Goal: Contribute content

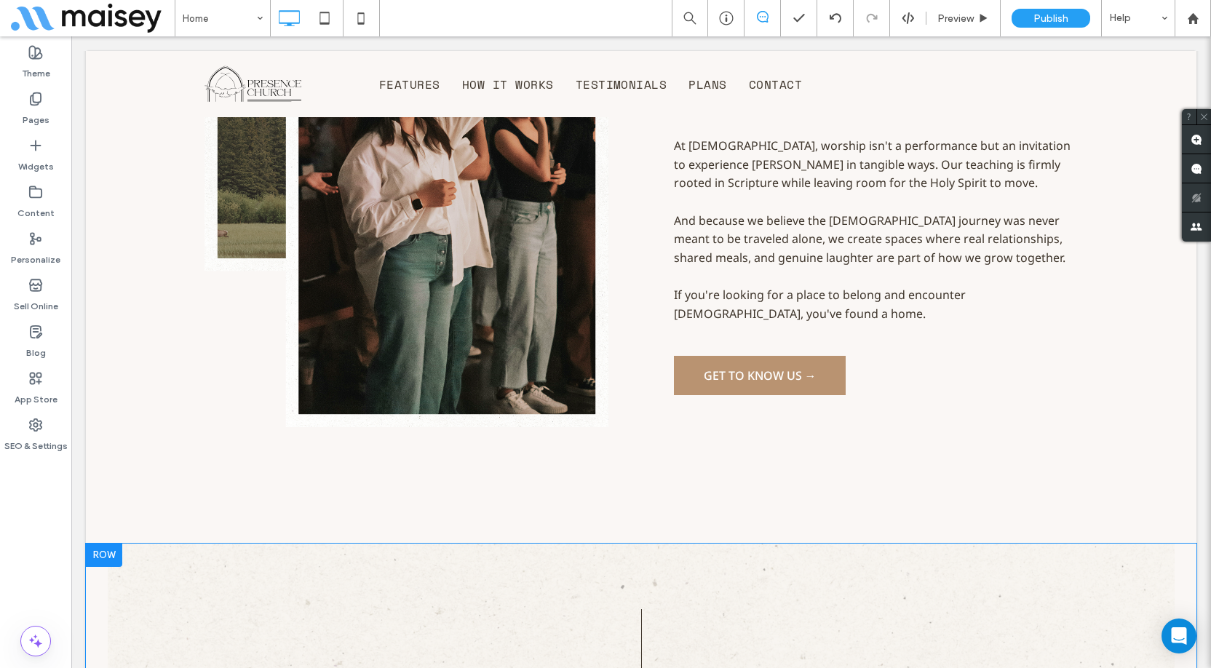
scroll to position [2037, 0]
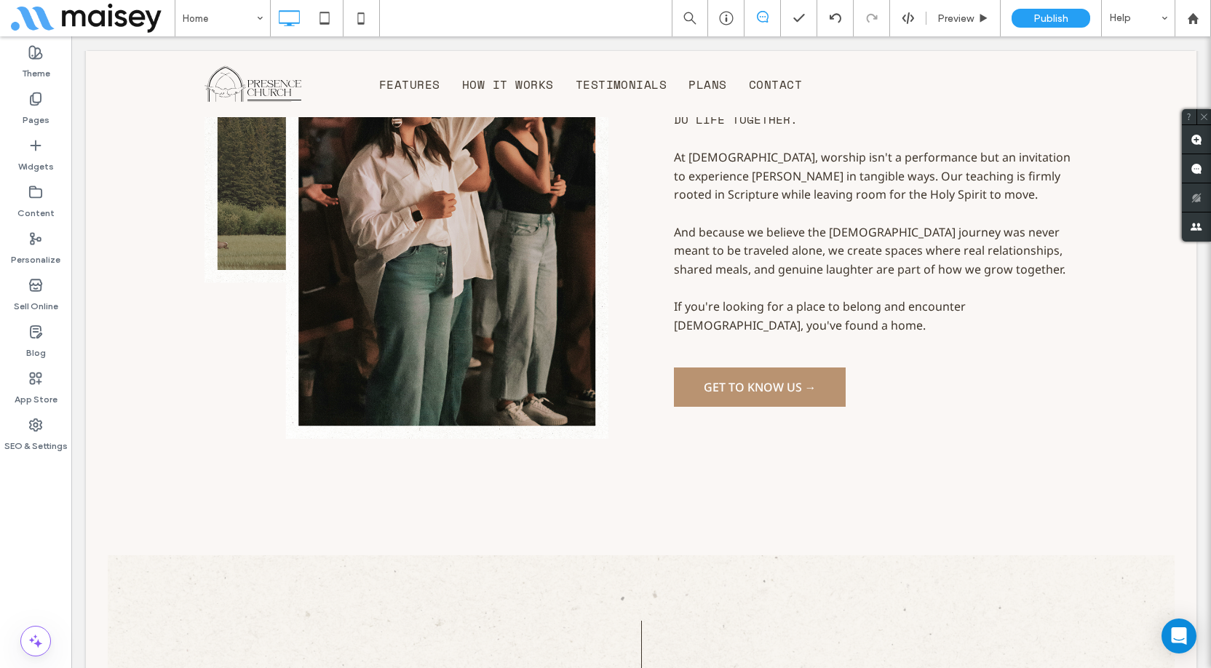
click at [52, 547] on div "Theme Pages Widgets Content Personalize Sell Online Blog App Store SEO & Settin…" at bounding box center [35, 352] width 71 height 632
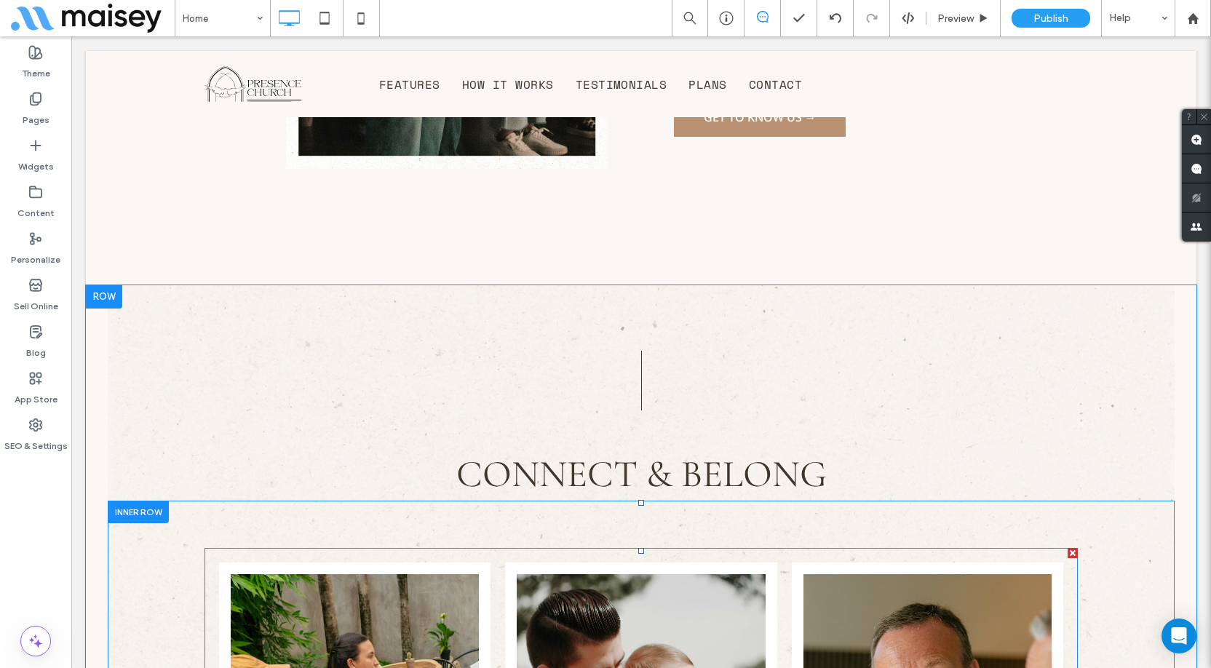
scroll to position [2182, 0]
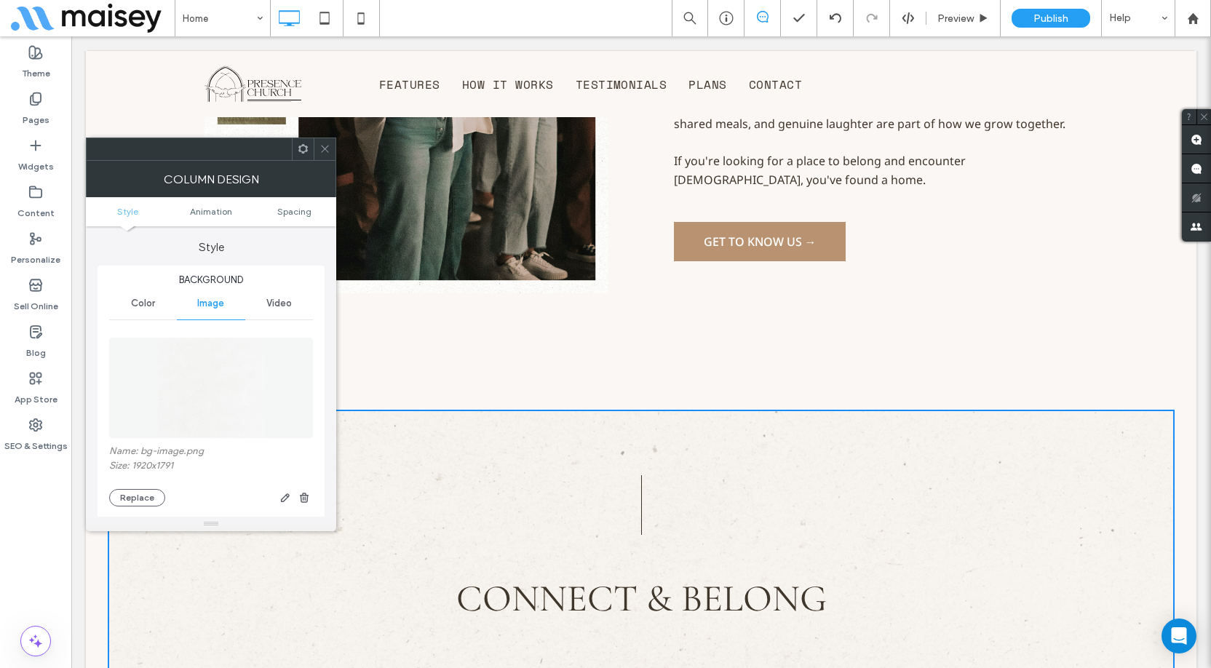
click at [227, 387] on img at bounding box center [211, 388] width 108 height 100
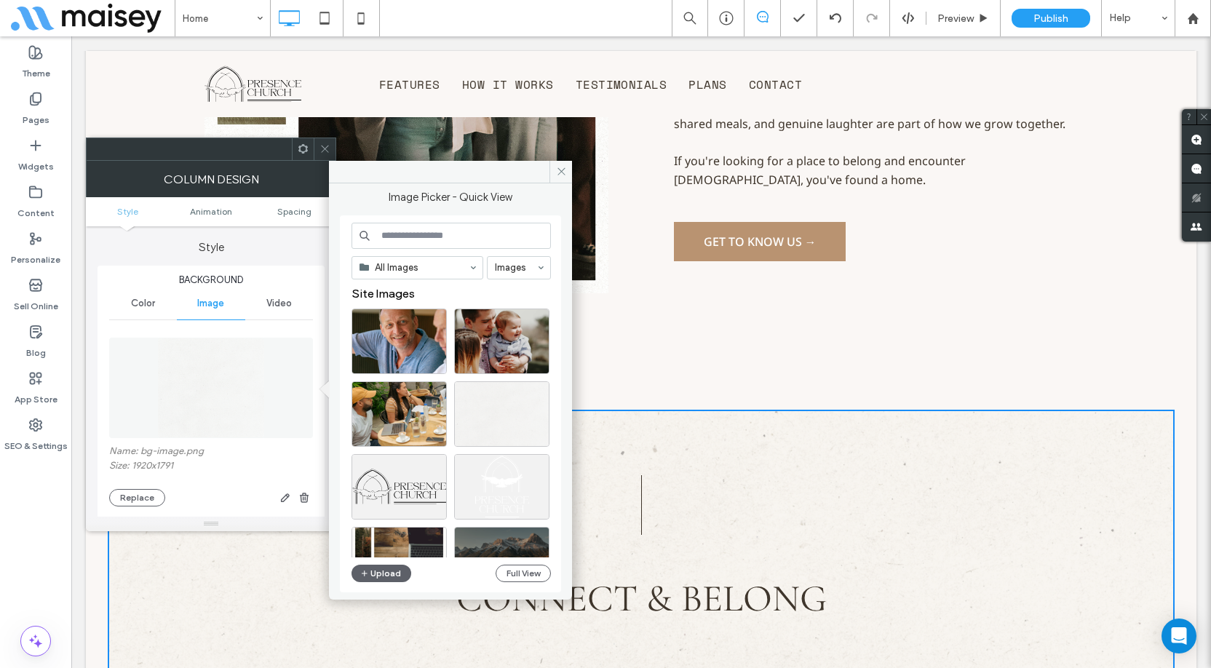
click at [146, 421] on figure at bounding box center [211, 388] width 204 height 100
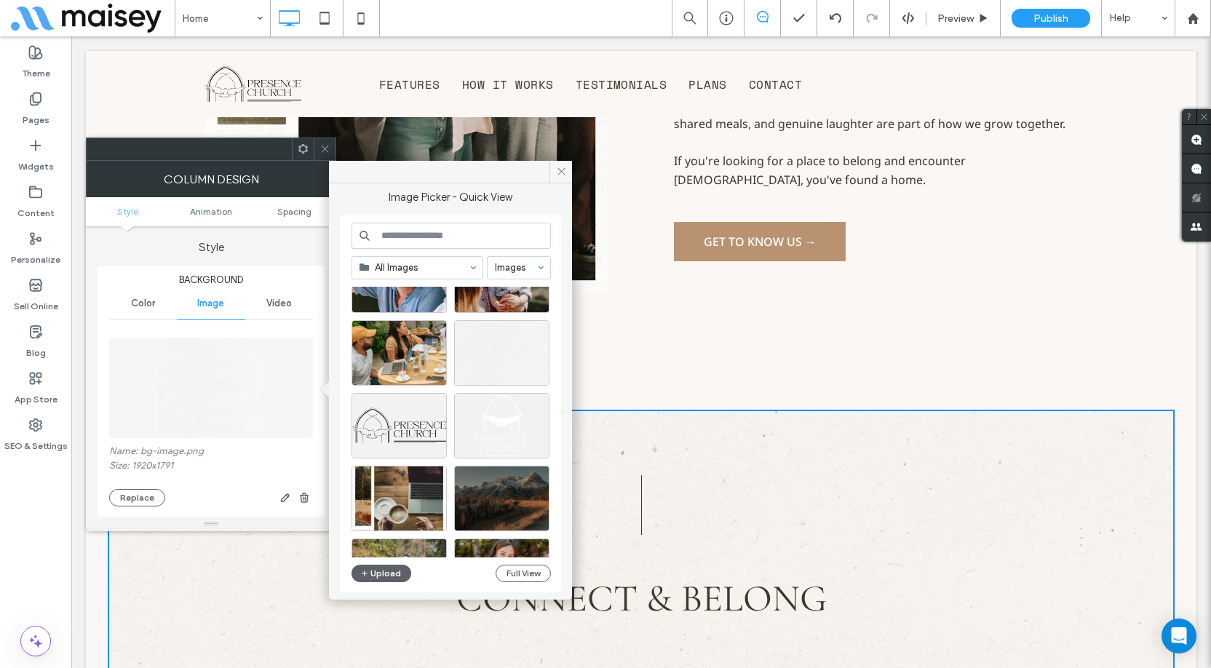
scroll to position [146, 0]
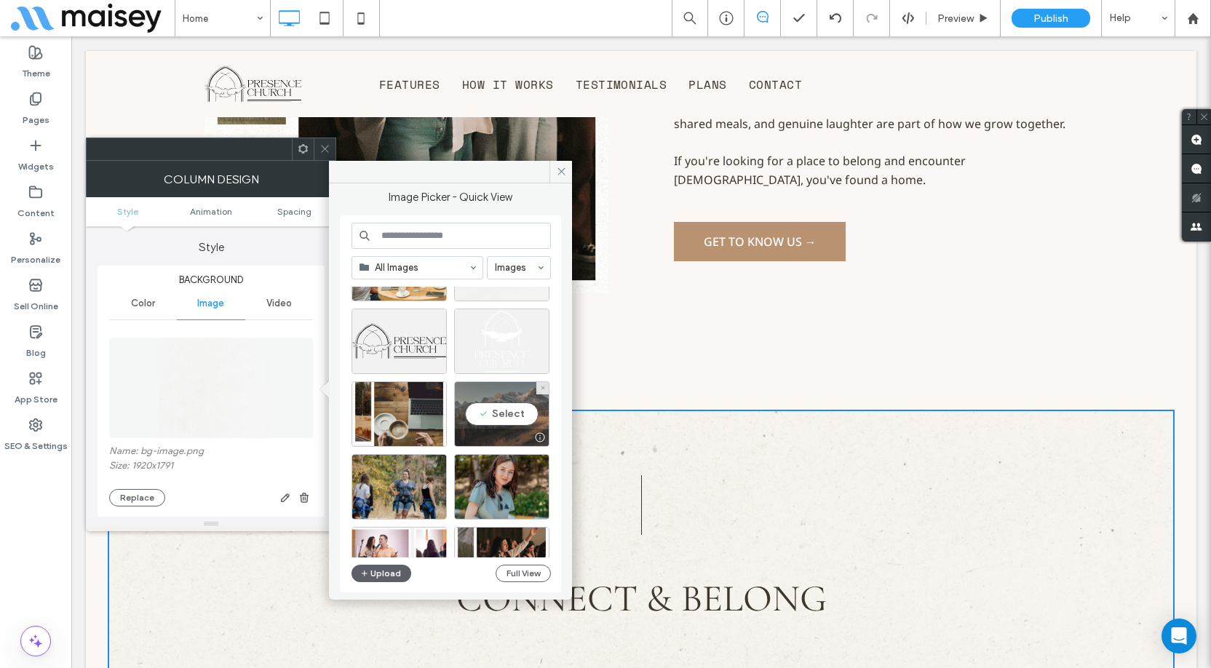
click at [508, 420] on div "Select" at bounding box center [501, 414] width 95 height 66
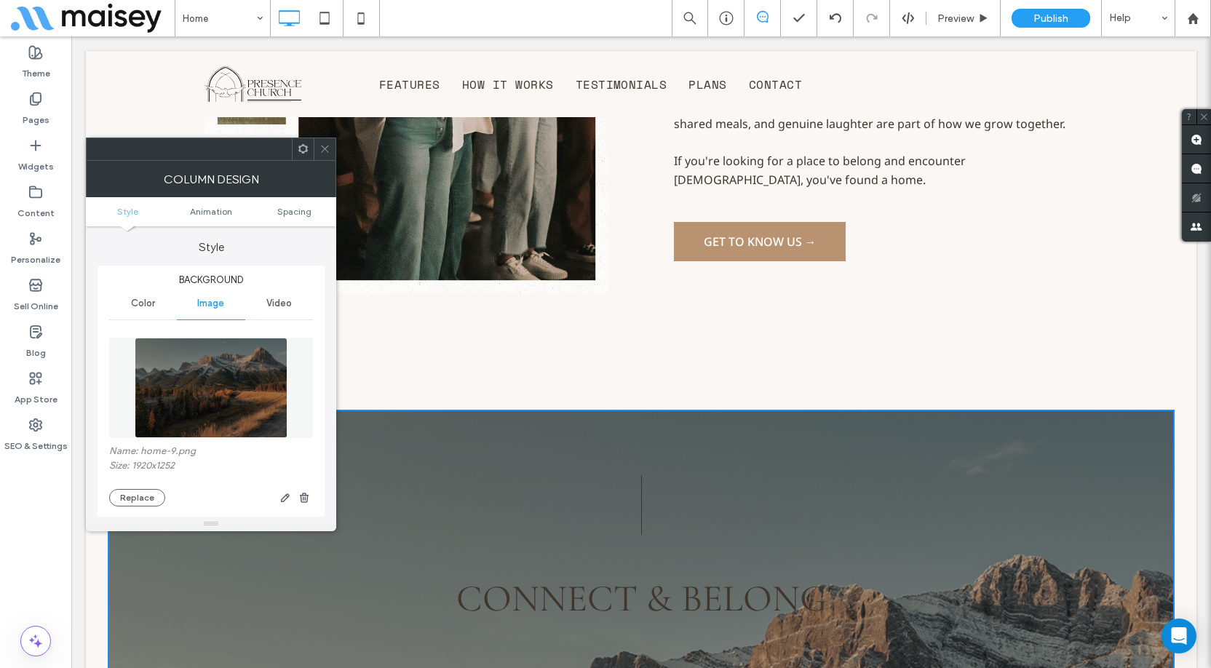
click at [327, 152] on icon at bounding box center [325, 148] width 11 height 11
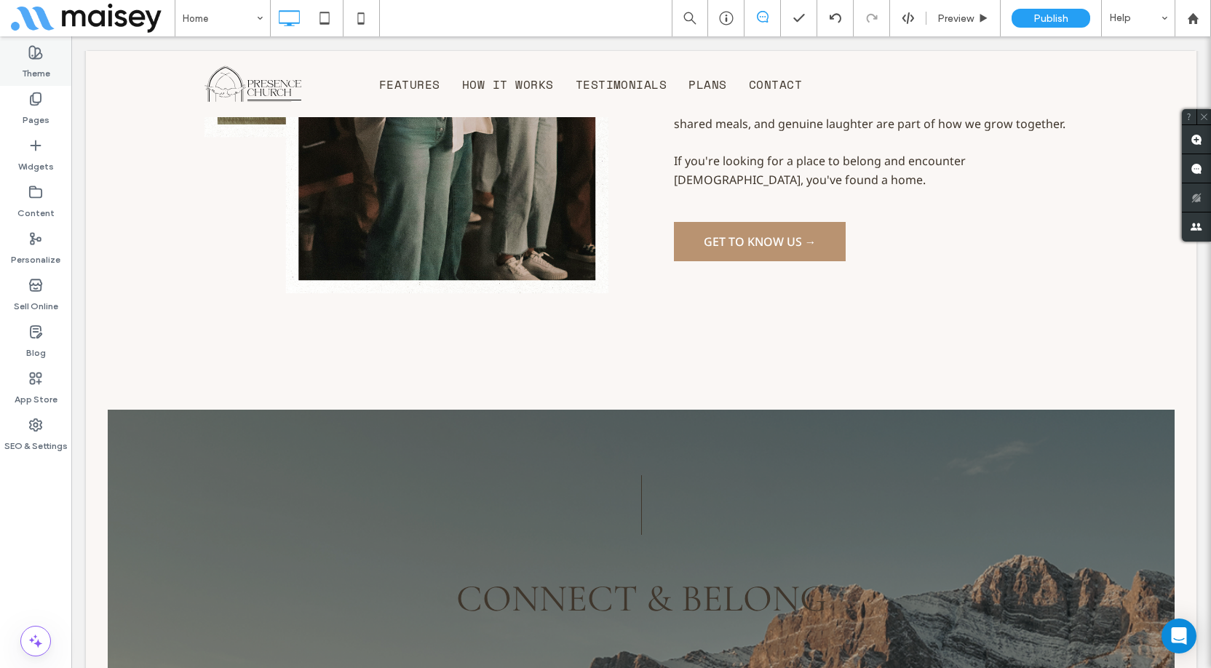
click at [54, 76] on div "Theme" at bounding box center [35, 62] width 71 height 47
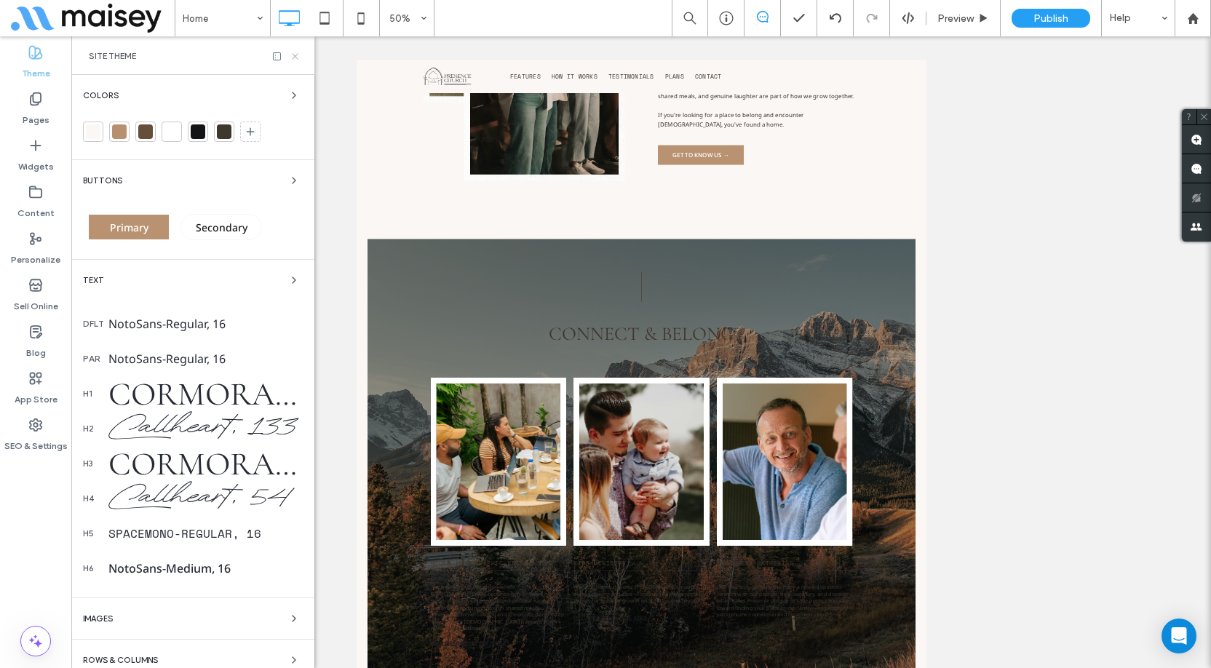
drag, startPoint x: 294, startPoint y: 55, endPoint x: 283, endPoint y: 134, distance: 80.1
click at [294, 55] on use at bounding box center [295, 56] width 6 height 6
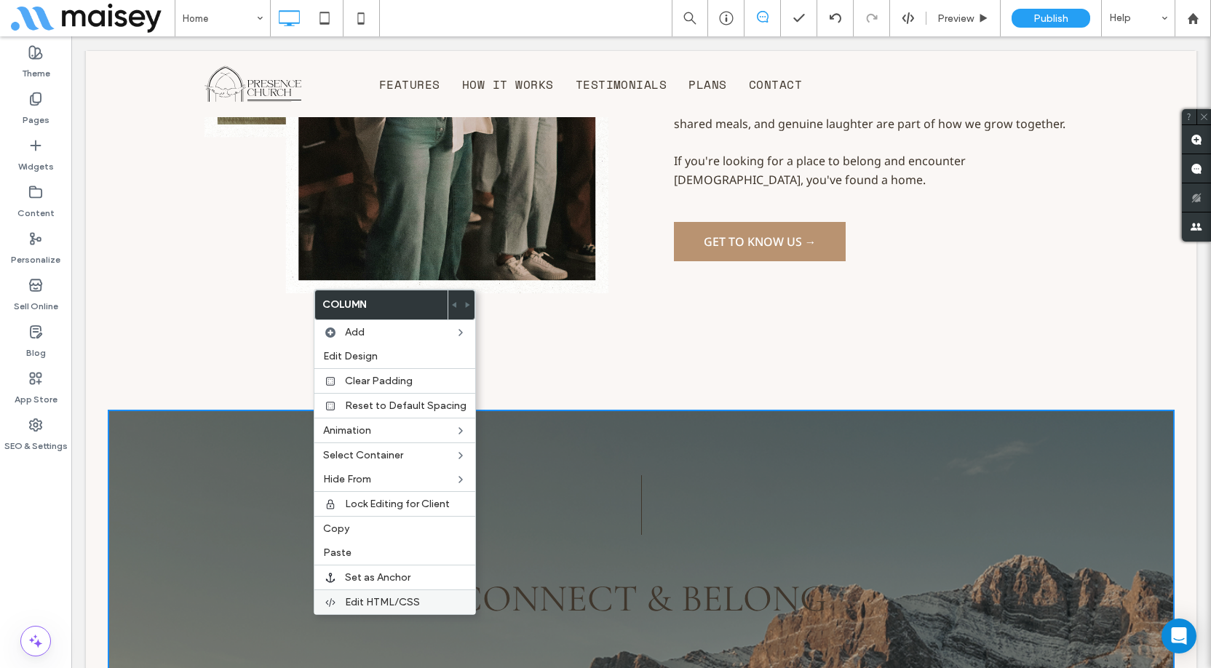
click at [392, 597] on span "Edit HTML/CSS" at bounding box center [382, 602] width 75 height 12
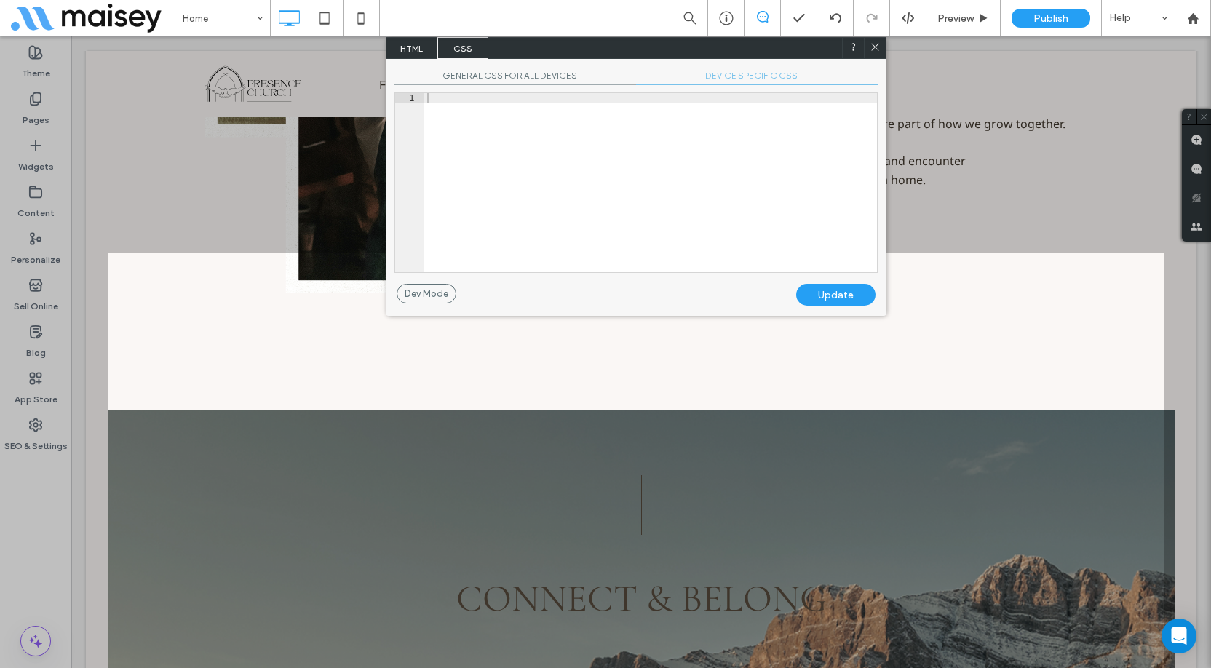
click at [549, 74] on span "GENERAL CSS FOR ALL DEVICES" at bounding box center [516, 77] width 242 height 15
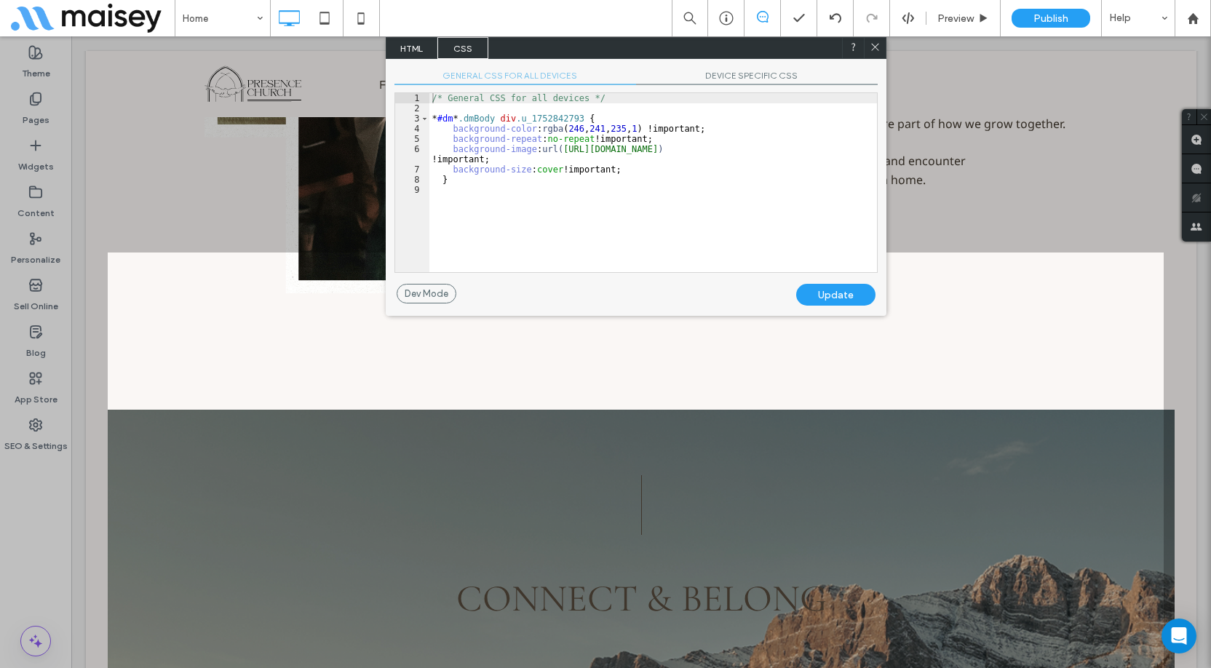
click at [683, 154] on div "/* General CSS for all devices */ * #dm * .dmBody div .u_1752842793 { backgroun…" at bounding box center [653, 192] width 448 height 199
click at [741, 72] on span "DEVICE SPECIFIC CSS" at bounding box center [757, 77] width 242 height 15
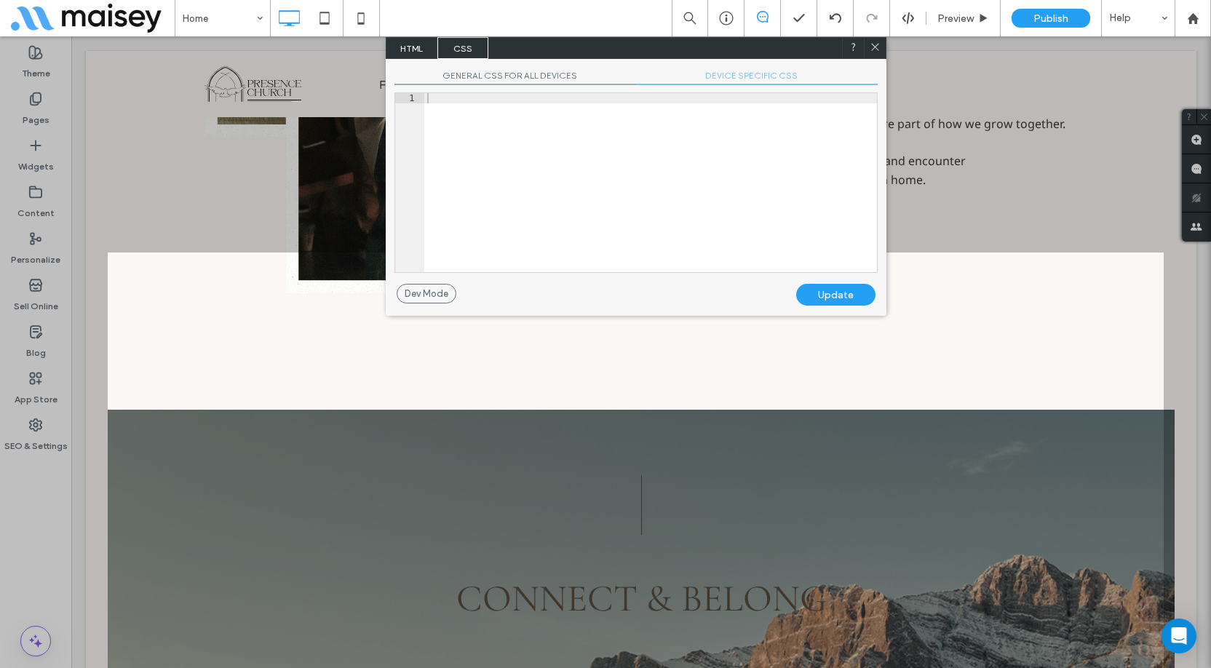
click at [732, 125] on div at bounding box center [650, 192] width 453 height 199
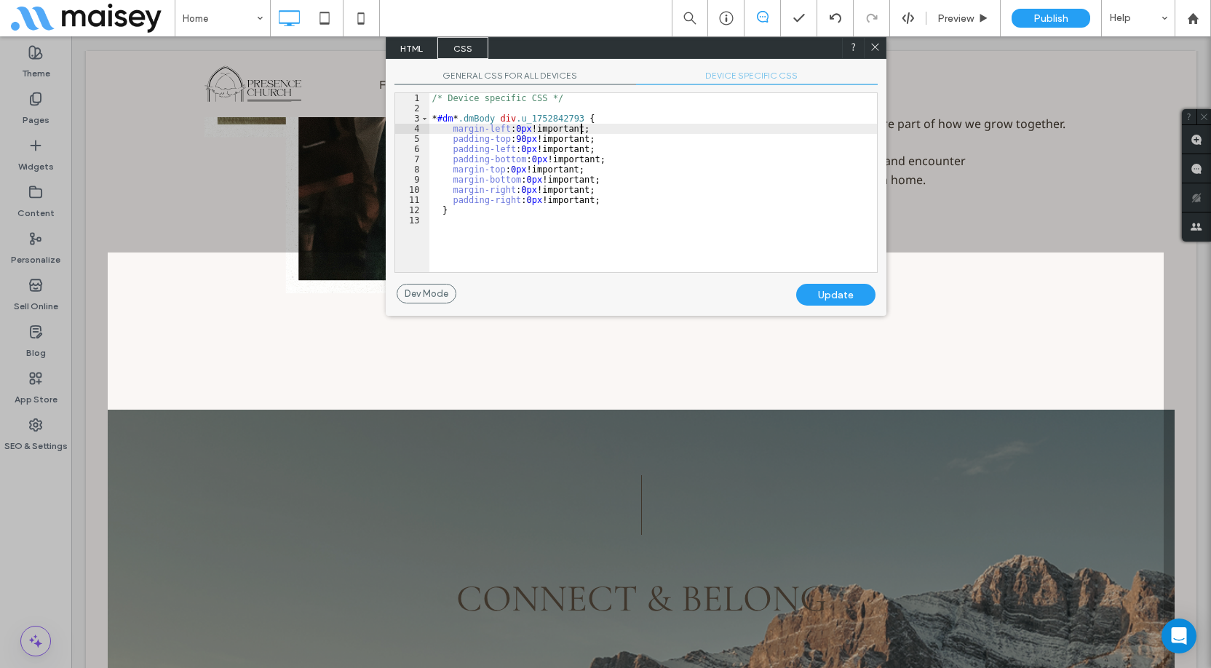
click at [871, 44] on icon at bounding box center [875, 46] width 11 height 11
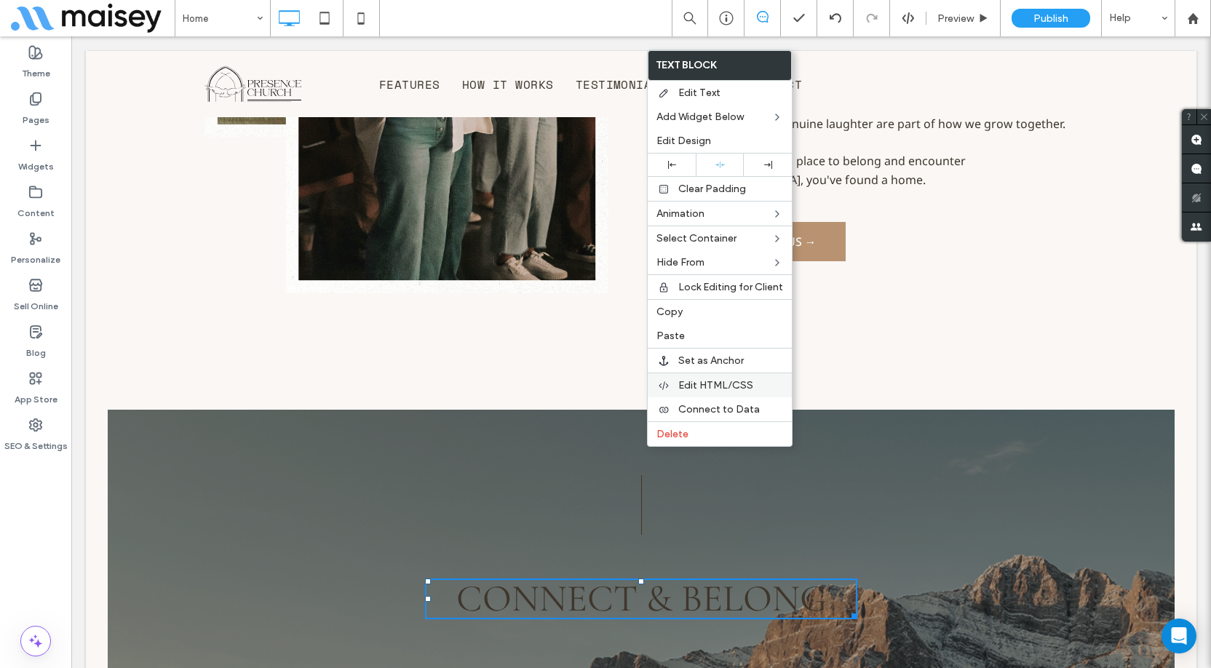
click at [722, 385] on span "Edit HTML/CSS" at bounding box center [715, 385] width 75 height 12
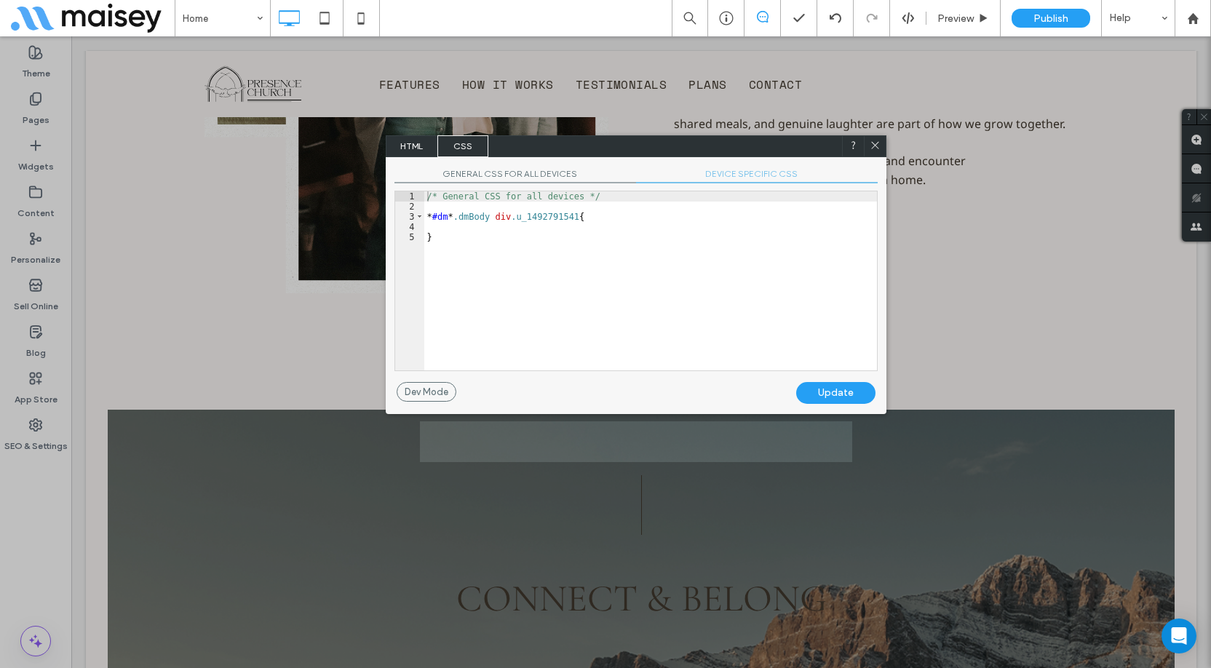
click at [555, 174] on span "GENERAL CSS FOR ALL DEVICES" at bounding box center [516, 175] width 242 height 15
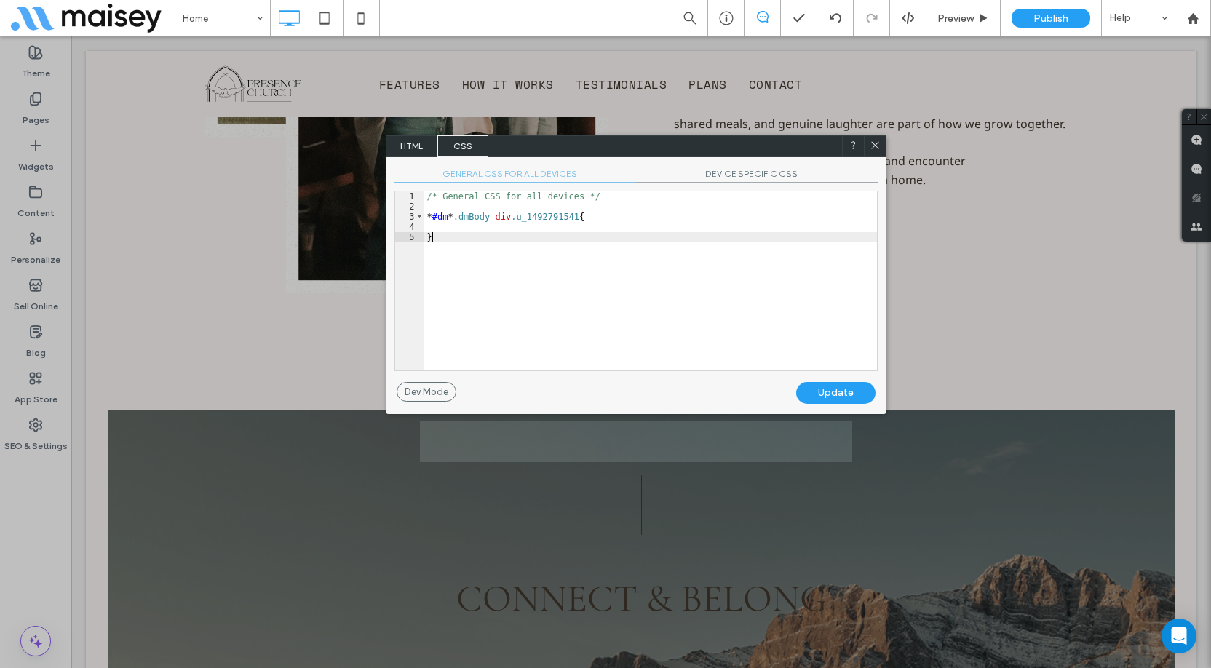
click at [630, 247] on div "/* General CSS for all devices */ * #dm * .dmBody div .u_1492791541 { }" at bounding box center [650, 290] width 453 height 199
click at [749, 173] on span "DEVICE SPECIFIC CSS" at bounding box center [757, 175] width 242 height 15
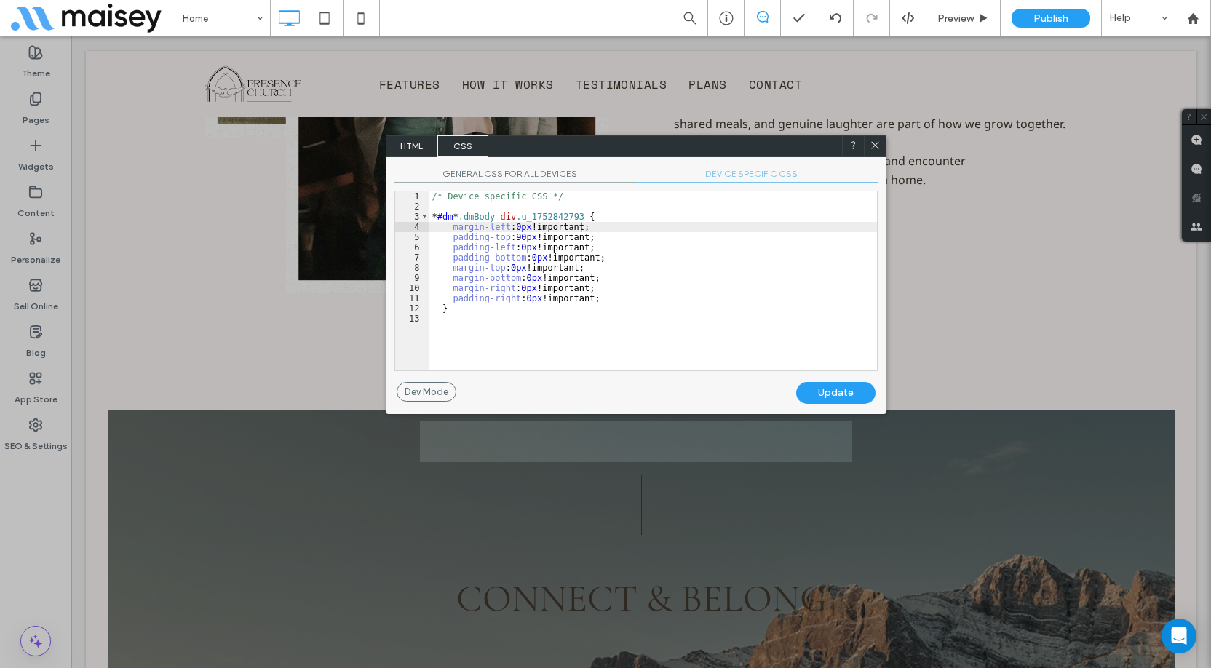
click at [750, 237] on div "/* Device specific CSS */ * #dm * .dmBody div .u_1752842793 { margin-left : 0 p…" at bounding box center [653, 290] width 448 height 199
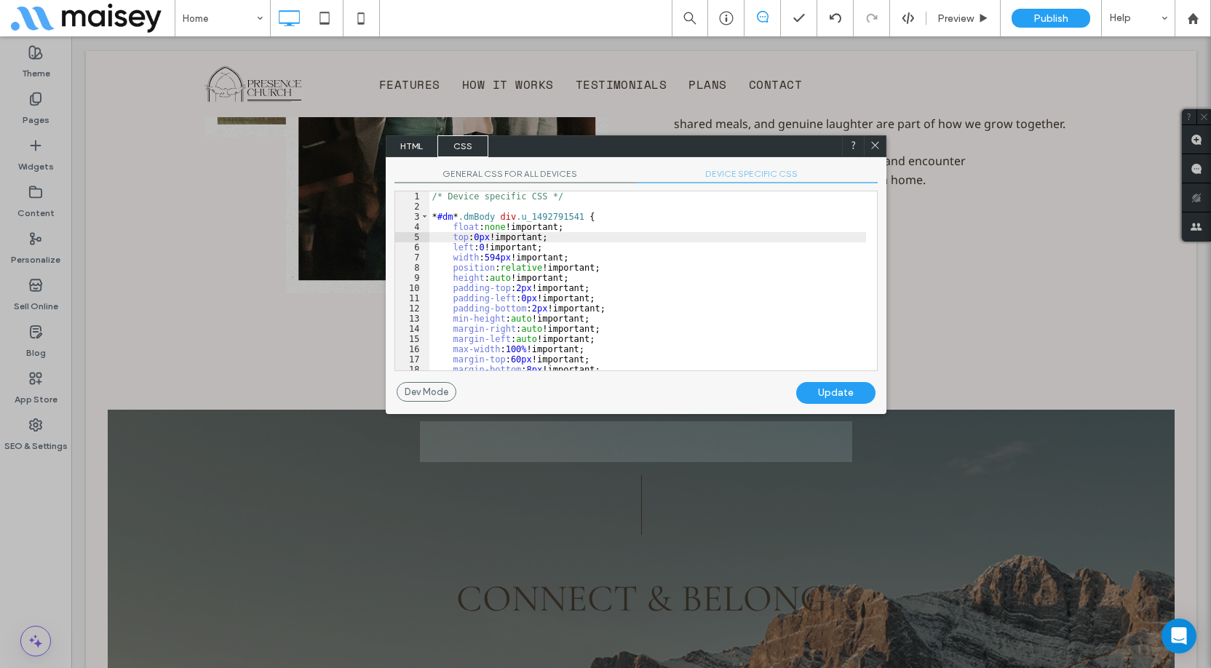
scroll to position [55, 0]
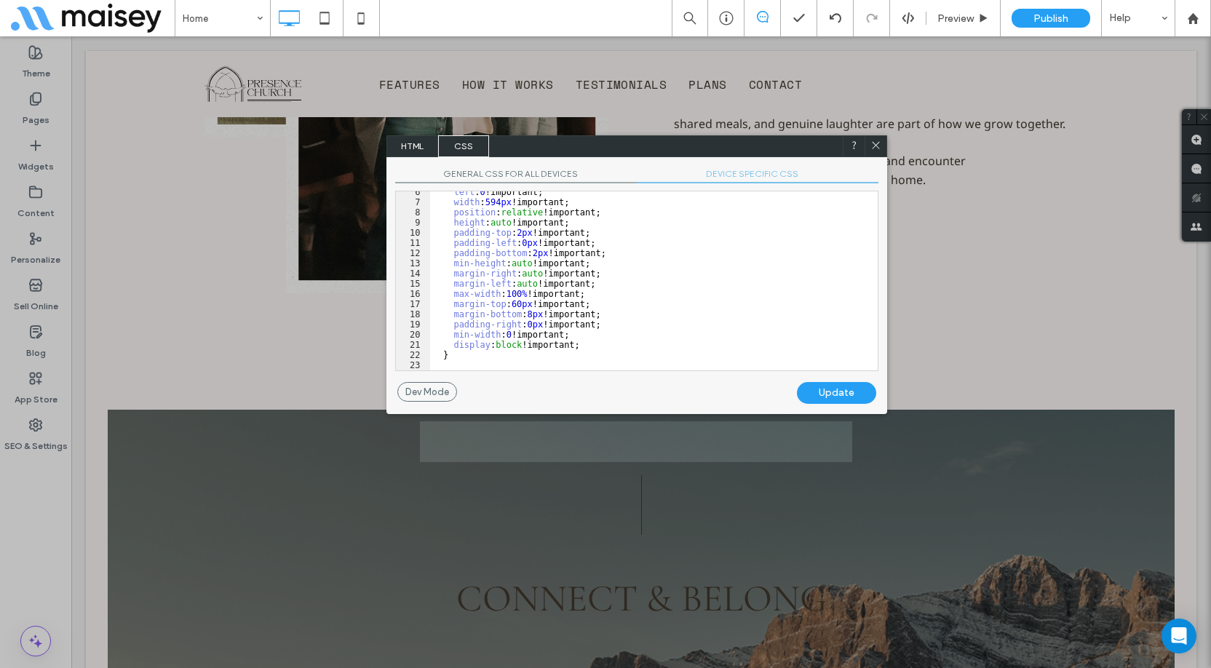
click at [872, 143] on icon at bounding box center [876, 145] width 11 height 11
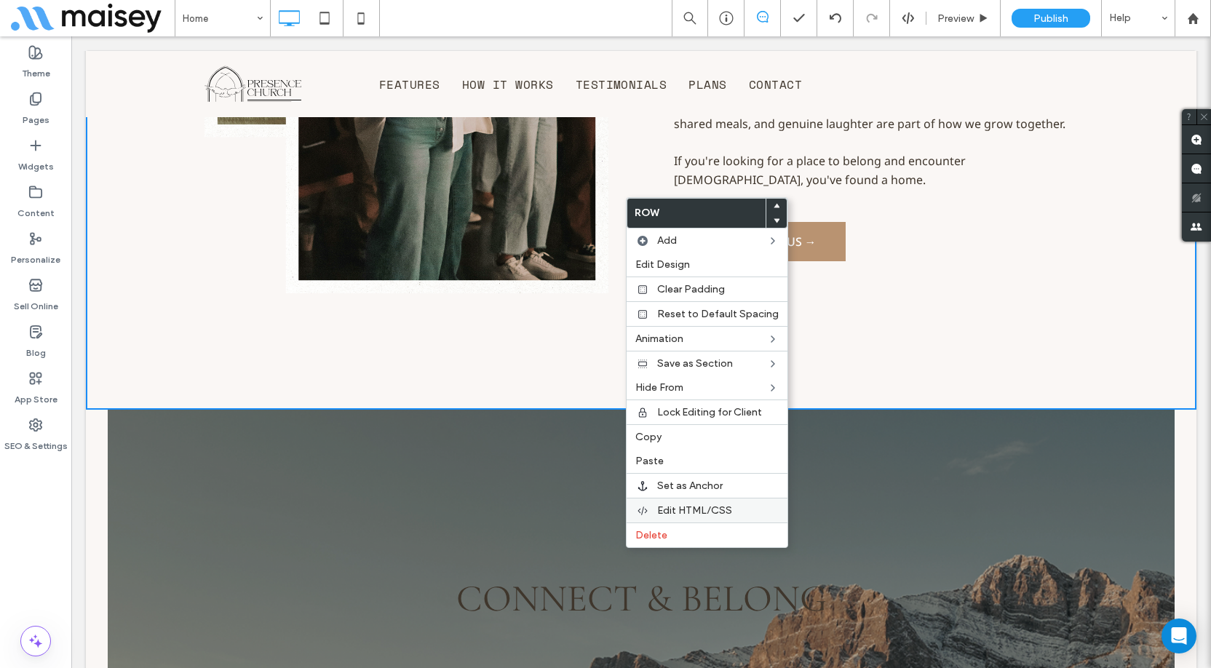
click at [694, 503] on div "Edit HTML/CSS" at bounding box center [707, 510] width 161 height 25
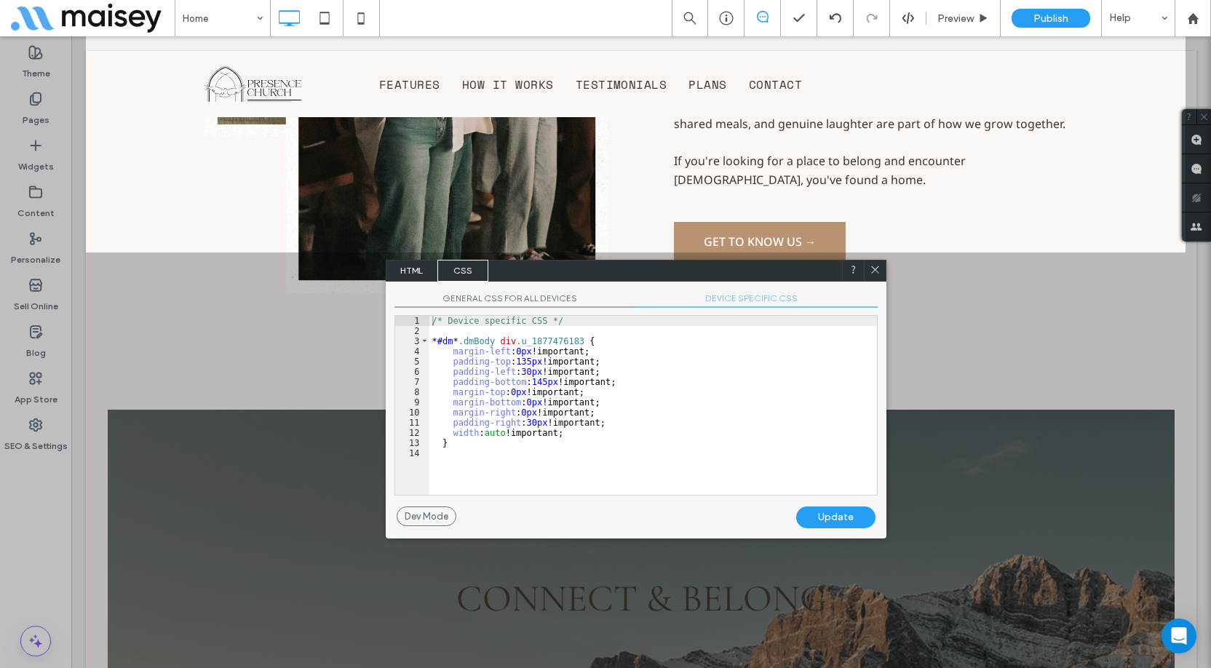
click at [541, 300] on span "GENERAL CSS FOR ALL DEVICES" at bounding box center [516, 300] width 242 height 15
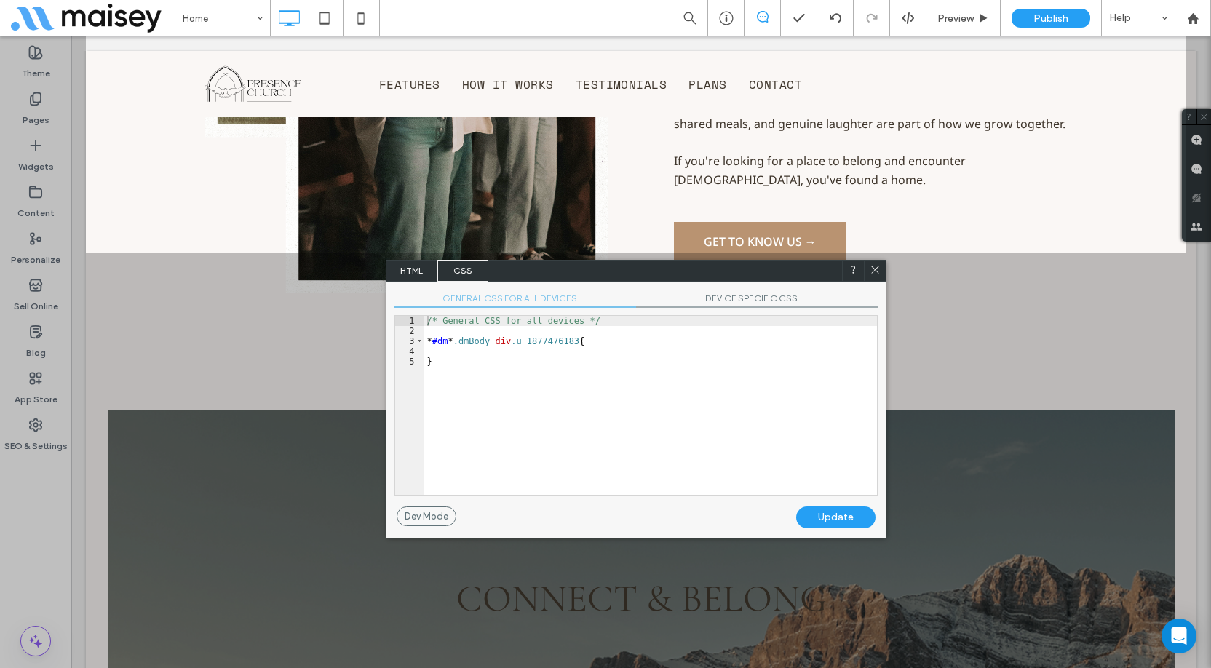
click at [668, 357] on div "/* General CSS for all devices */ * #dm * .dmBody div .u_1877476183 { }" at bounding box center [650, 415] width 453 height 199
click at [755, 296] on span "DEVICE SPECIFIC CSS" at bounding box center [757, 300] width 242 height 15
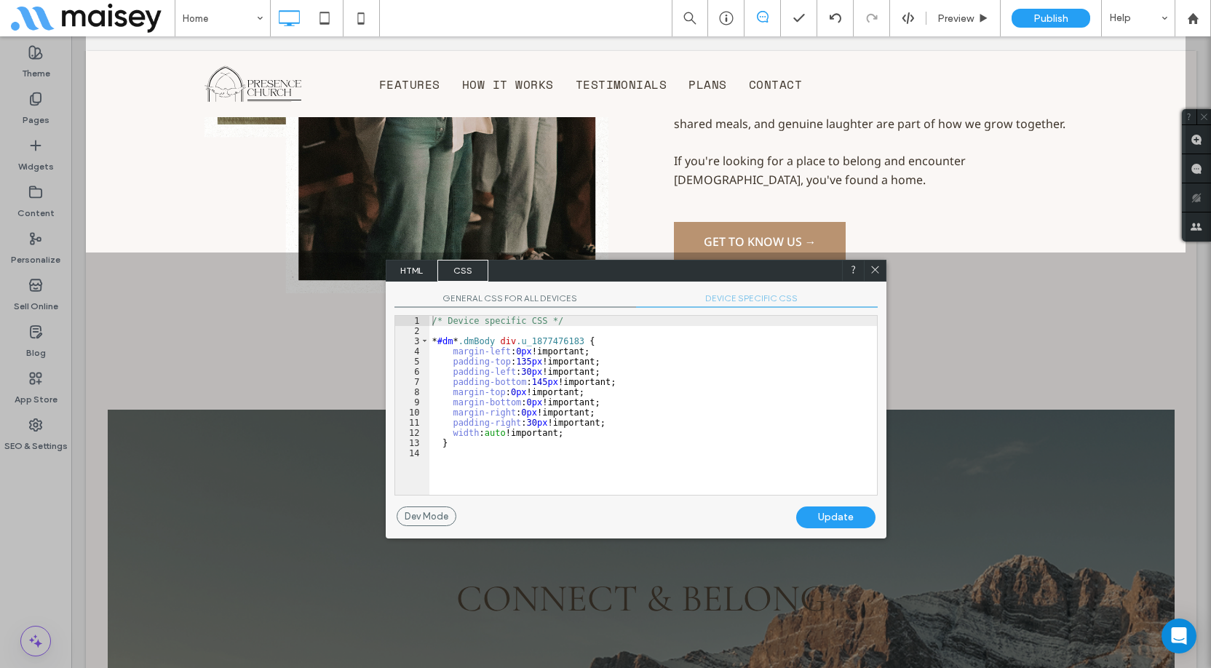
click at [807, 346] on div "/* Device specific CSS */ * #dm * .dmBody div .u_1877476183 { margin-left : 0 p…" at bounding box center [653, 415] width 448 height 199
drag, startPoint x: 876, startPoint y: 271, endPoint x: 752, endPoint y: 218, distance: 134.4
click at [876, 271] on use at bounding box center [874, 269] width 7 height 7
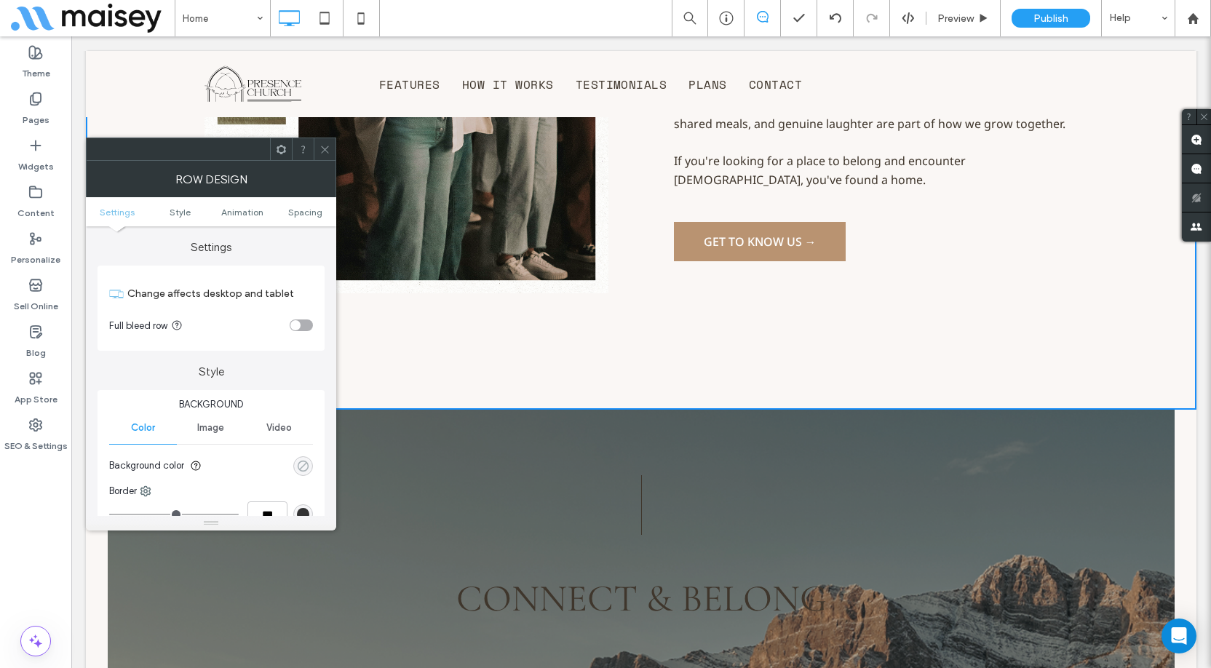
click at [305, 460] on div "rgba(0, 0, 0, 0)" at bounding box center [303, 466] width 12 height 12
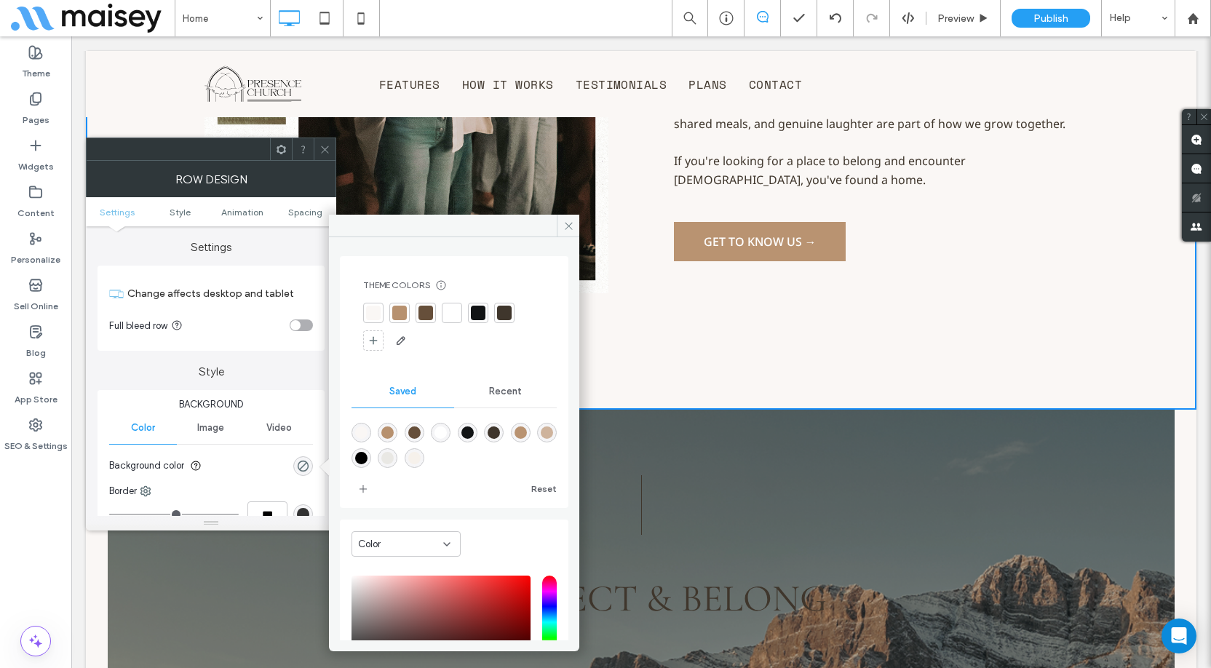
click at [375, 314] on div at bounding box center [373, 313] width 15 height 15
click at [284, 159] on span at bounding box center [281, 149] width 11 height 22
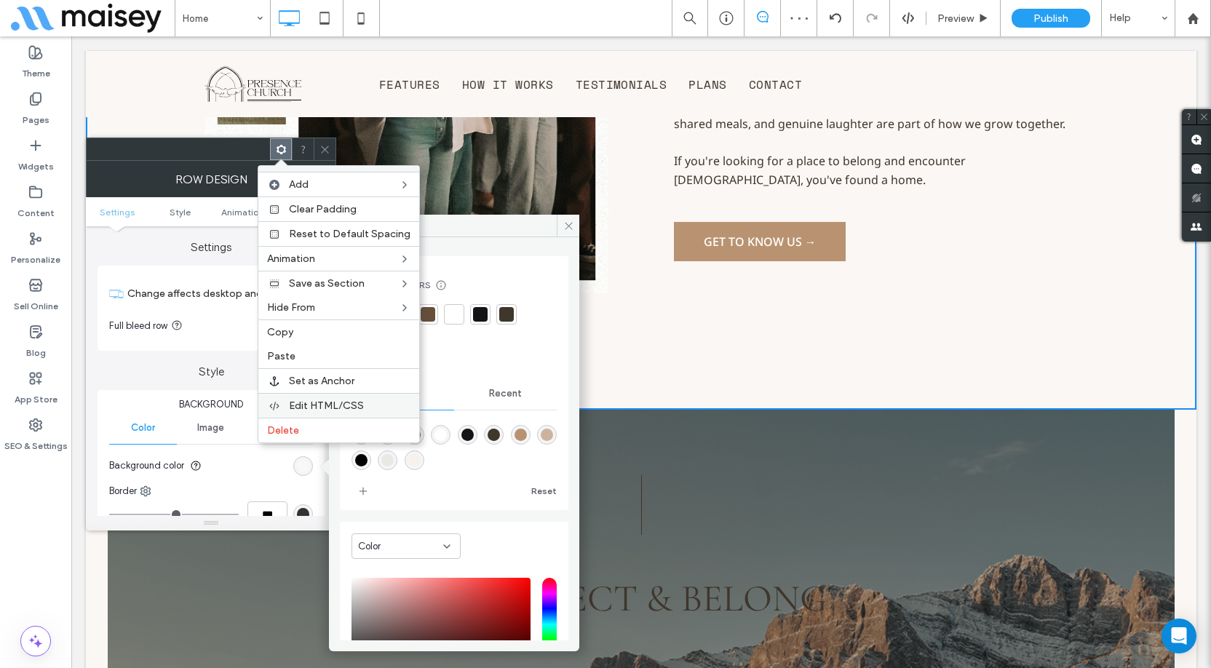
click at [325, 404] on span "Edit HTML/CSS" at bounding box center [326, 406] width 75 height 12
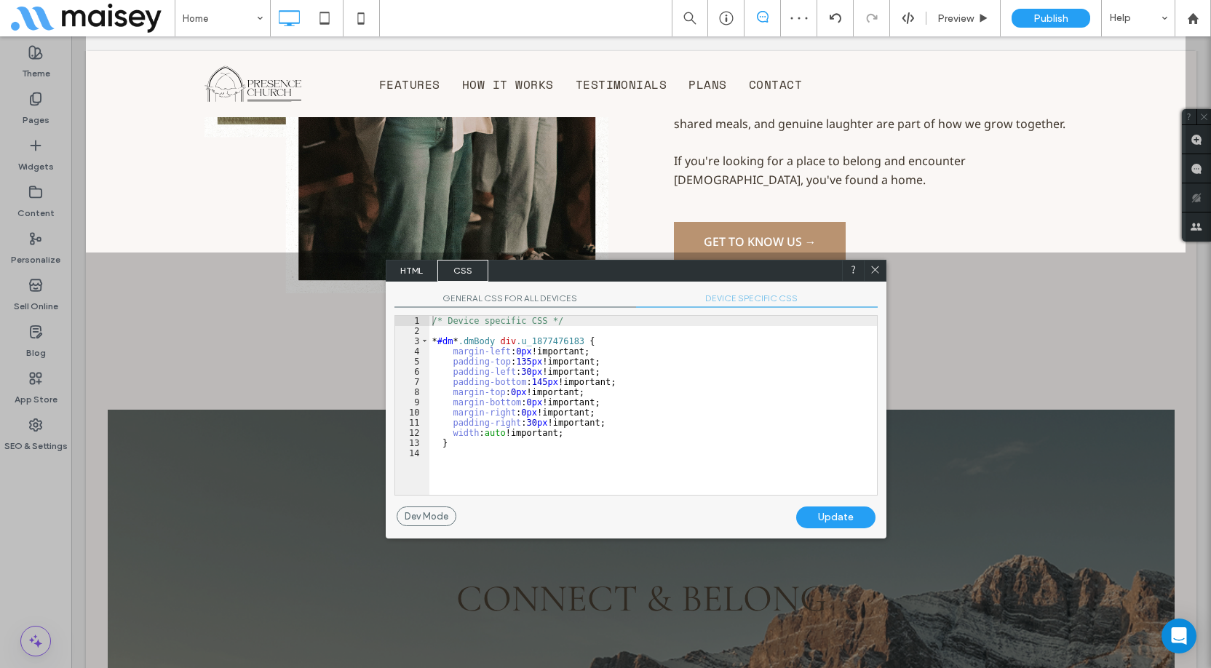
click at [565, 298] on span "GENERAL CSS FOR ALL DEVICES" at bounding box center [516, 300] width 242 height 15
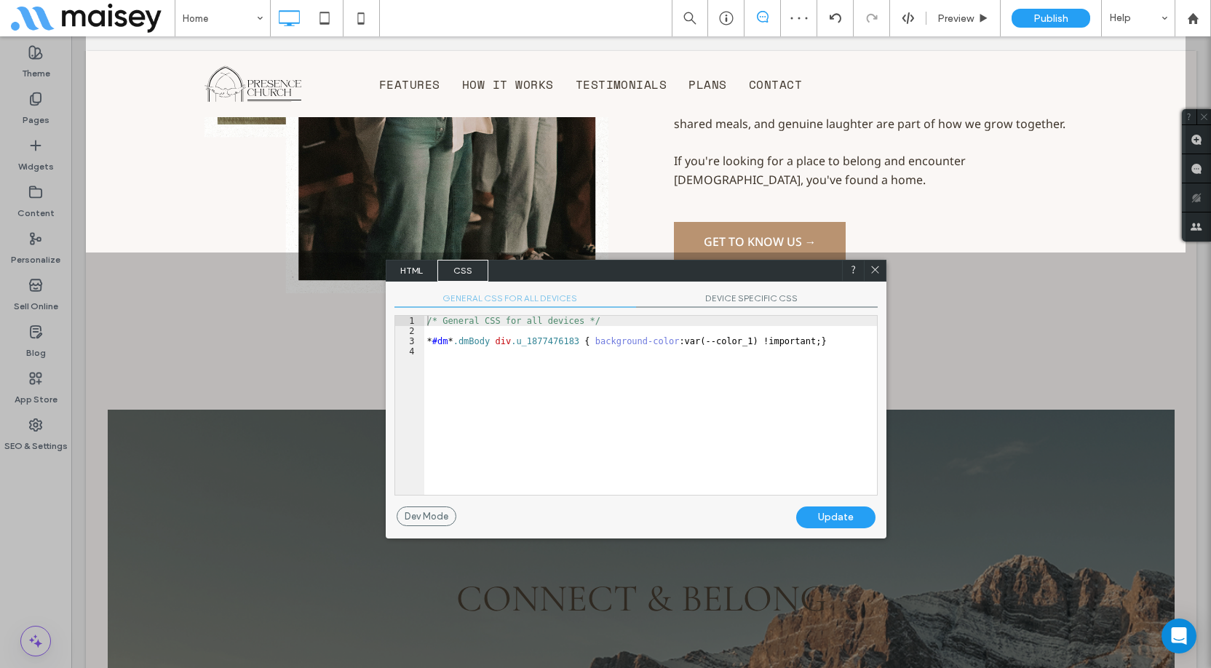
click at [641, 386] on div "/* General CSS for all devices */ * #dm * .dmBody div .u_1877476183 { backgroun…" at bounding box center [650, 415] width 453 height 199
drag, startPoint x: 737, startPoint y: 340, endPoint x: 668, endPoint y: 344, distance: 68.5
click at [668, 344] on div "/* General CSS for all devices */ * #dm * .dmBody div .u_1877476183 { backgroun…" at bounding box center [650, 415] width 453 height 199
click at [871, 271] on icon at bounding box center [875, 269] width 11 height 11
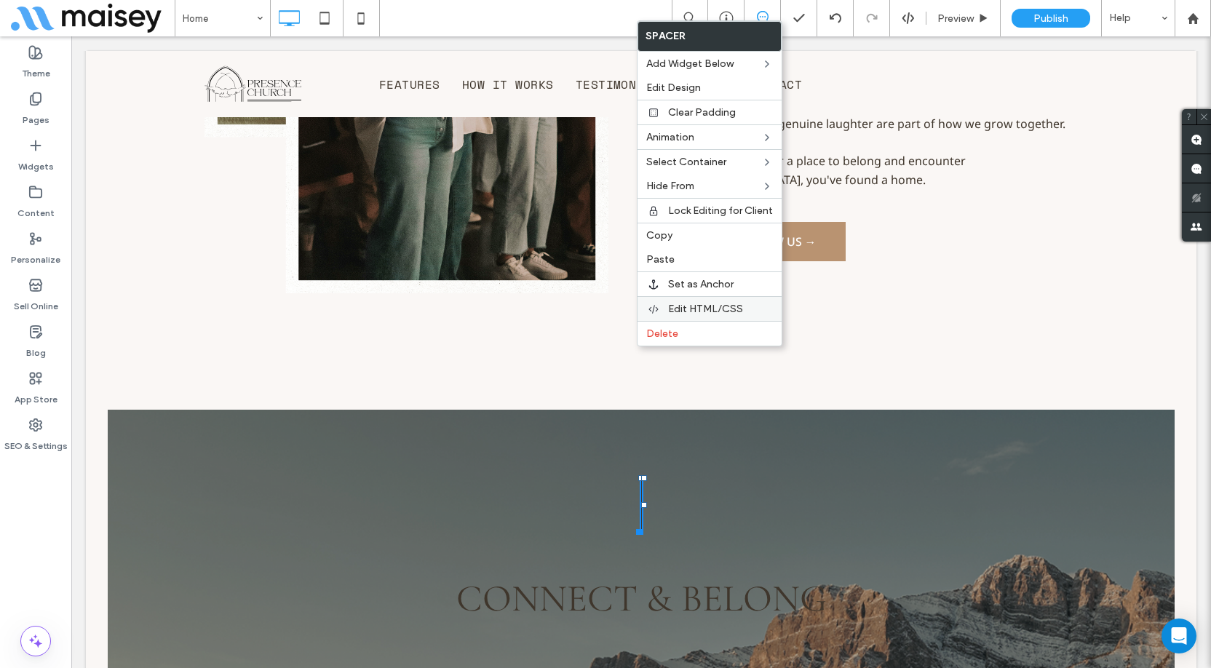
click at [710, 312] on span "Edit HTML/CSS" at bounding box center [705, 309] width 75 height 12
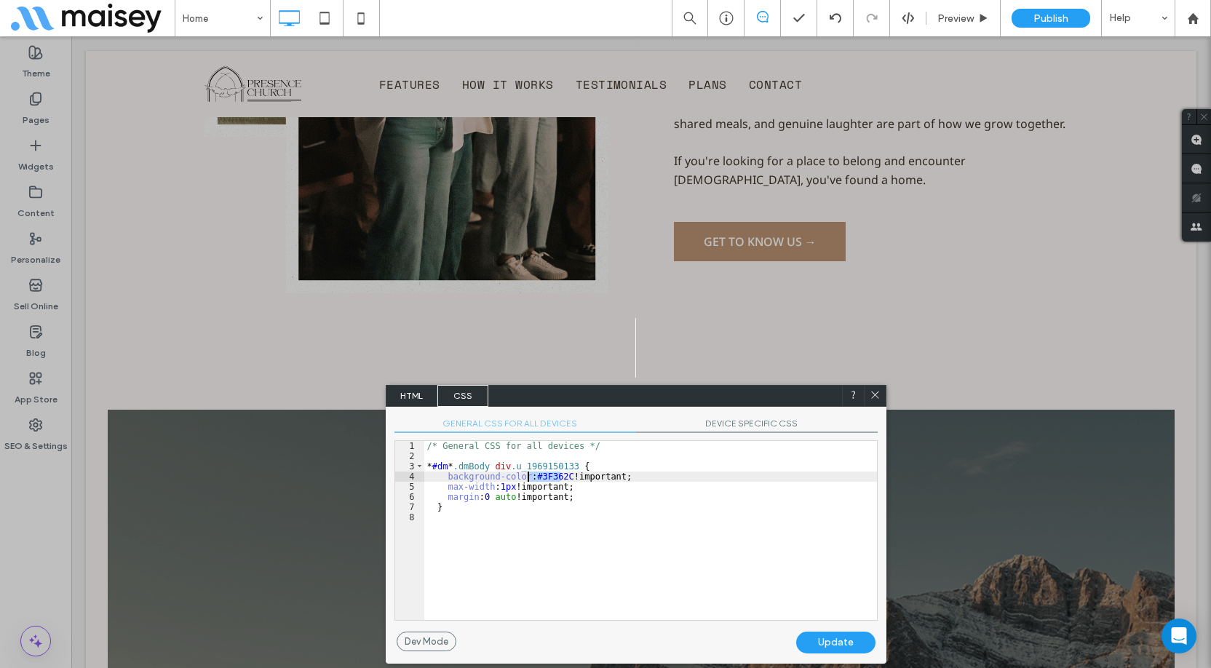
drag, startPoint x: 563, startPoint y: 475, endPoint x: 528, endPoint y: 476, distance: 34.9
click at [528, 476] on div "/* General CSS for all devices */ * #dm * .dmBody div .u_1969150133 { backgroun…" at bounding box center [650, 540] width 453 height 199
paste textarea
click at [588, 476] on div "/* General CSS for all devices */ * #dm * .dmBody div .u_1969150133 { backgroun…" at bounding box center [650, 540] width 453 height 199
type textarea "**"
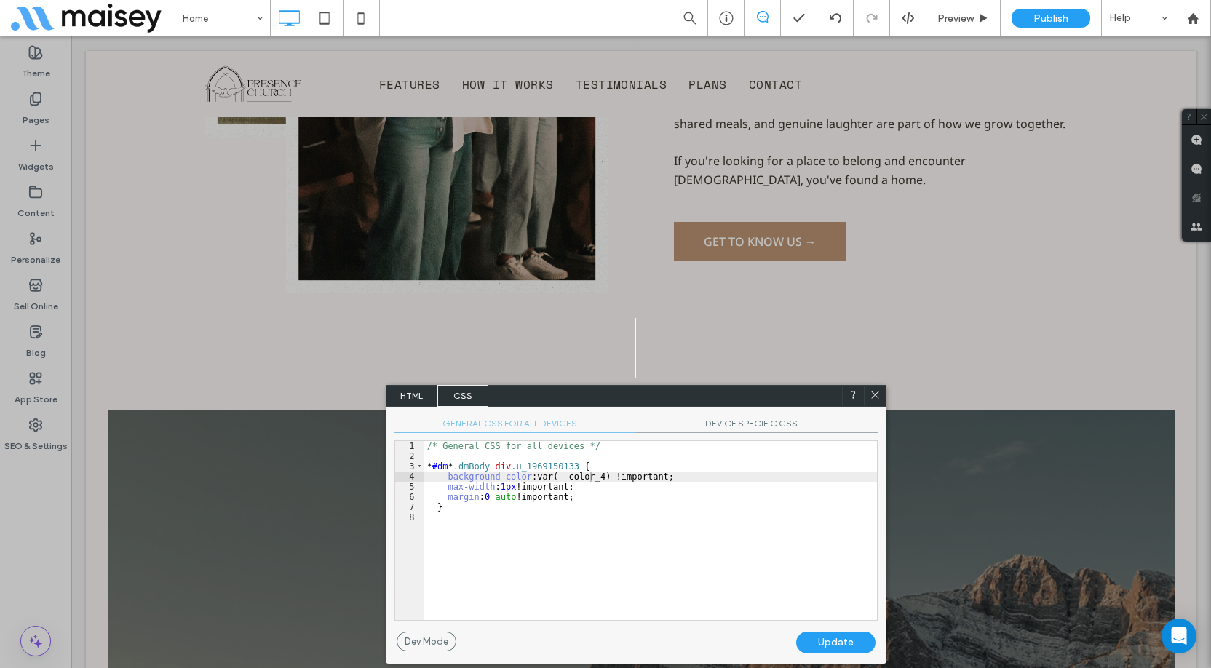
click at [833, 633] on div "Update" at bounding box center [835, 643] width 79 height 22
click at [878, 398] on use at bounding box center [874, 394] width 7 height 7
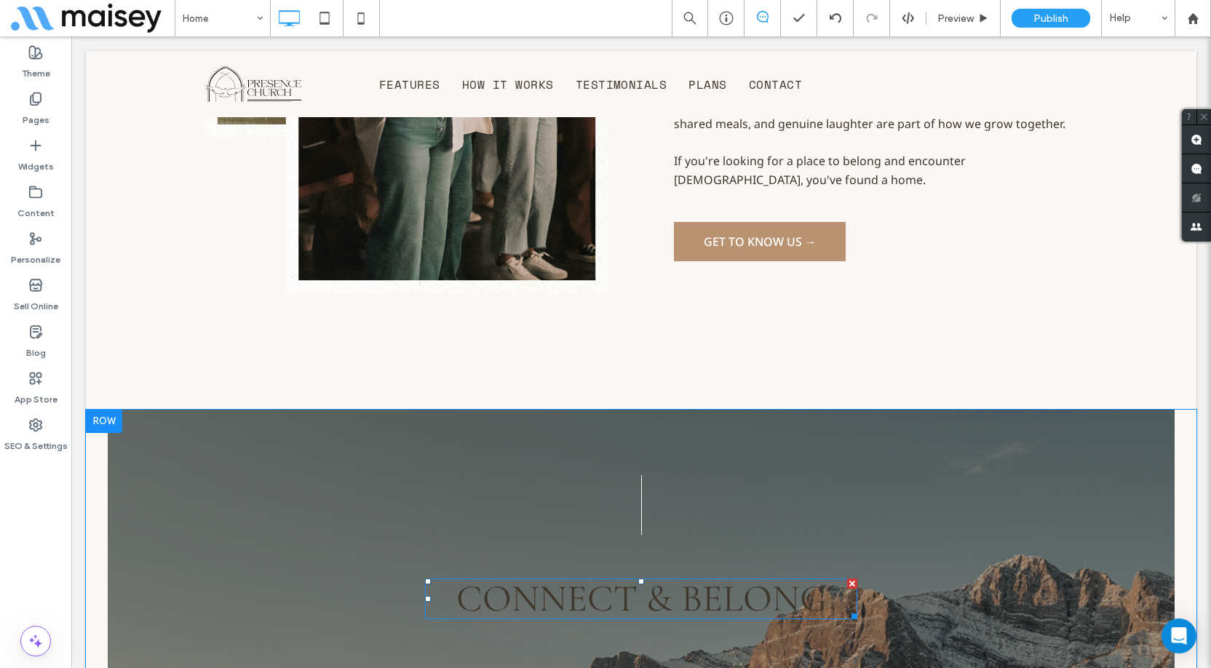
click at [704, 576] on span "Connect & Belong" at bounding box center [641, 599] width 371 height 46
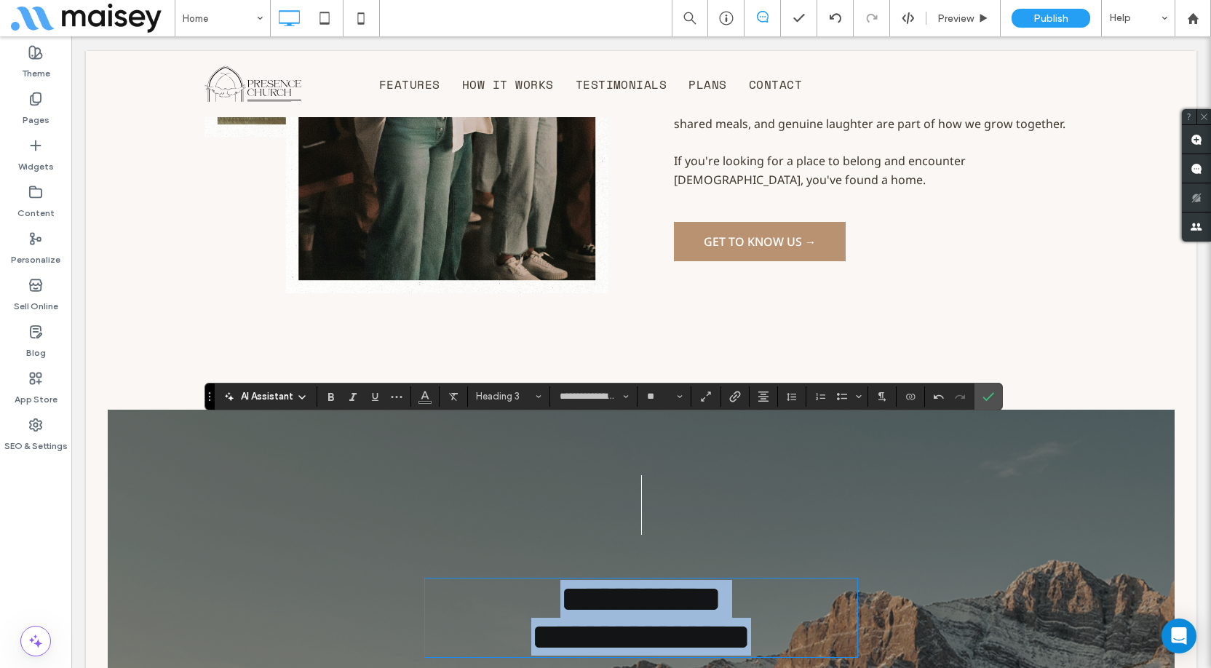
scroll to position [0, 0]
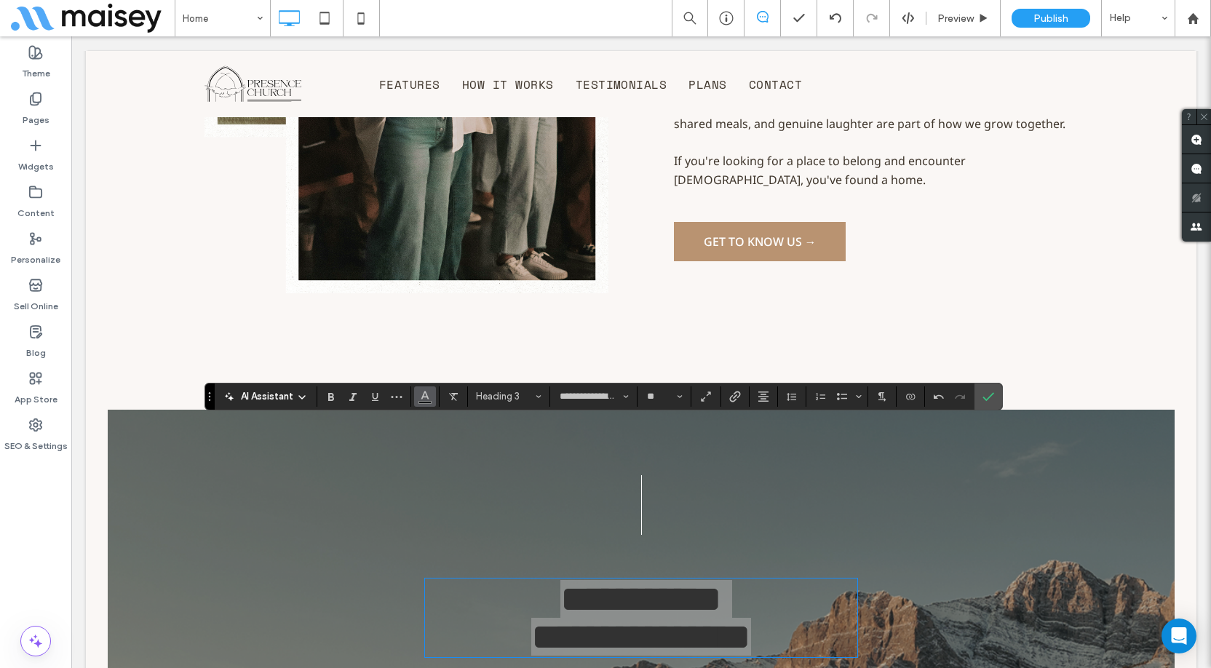
click at [432, 400] on button "Color" at bounding box center [425, 397] width 22 height 20
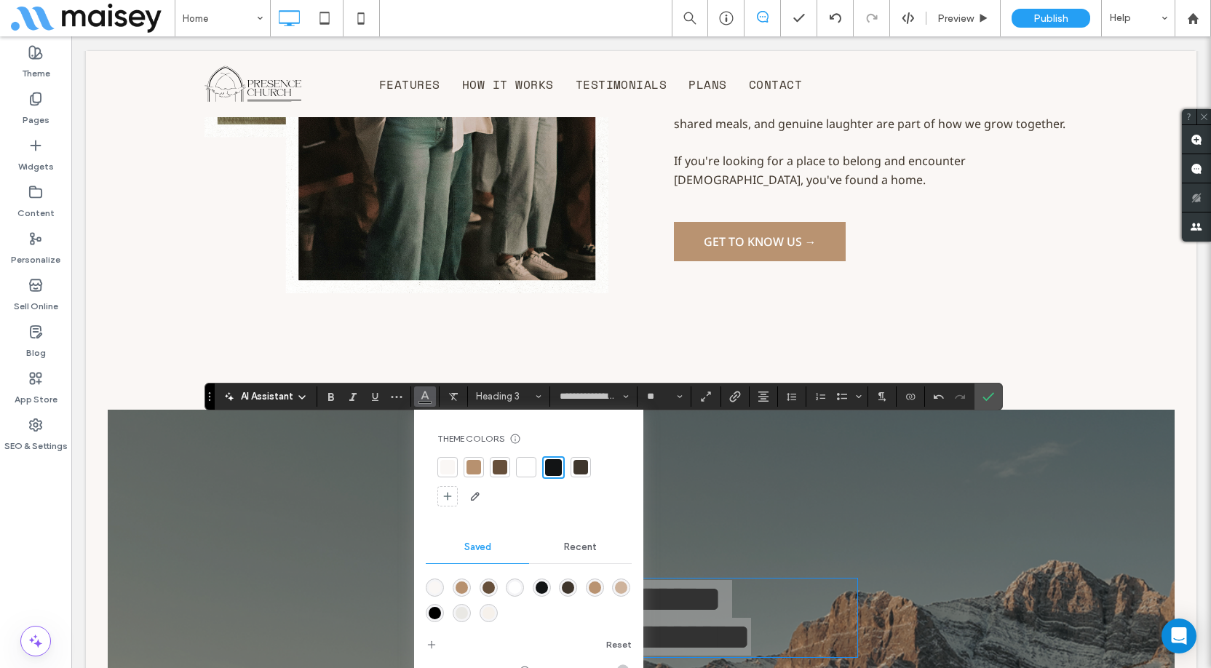
click at [528, 461] on div at bounding box center [526, 467] width 15 height 15
click at [990, 403] on span "Confirm" at bounding box center [989, 396] width 12 height 25
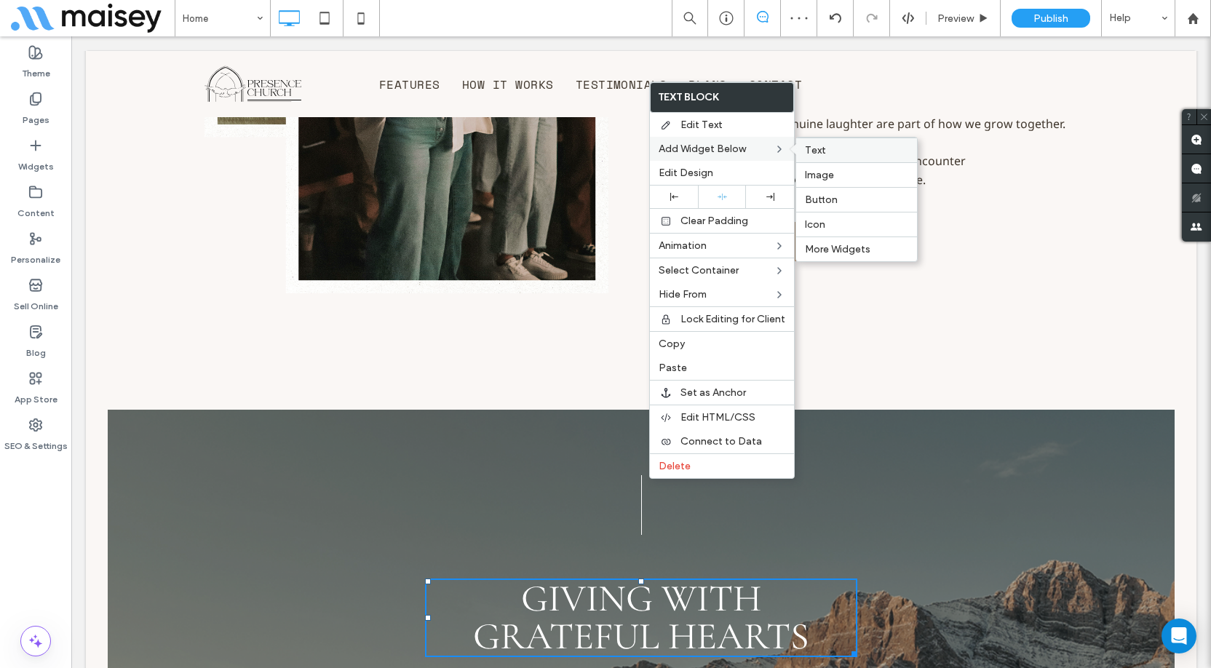
click at [816, 154] on span "Text" at bounding box center [815, 150] width 21 height 12
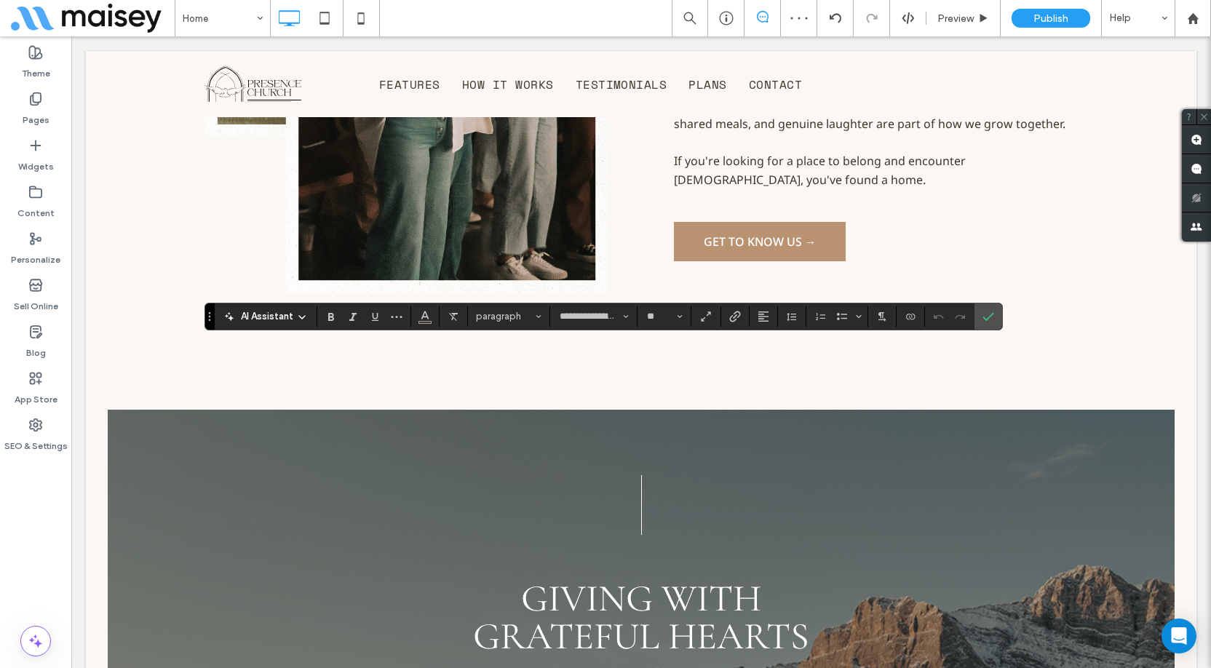
scroll to position [3152, 0]
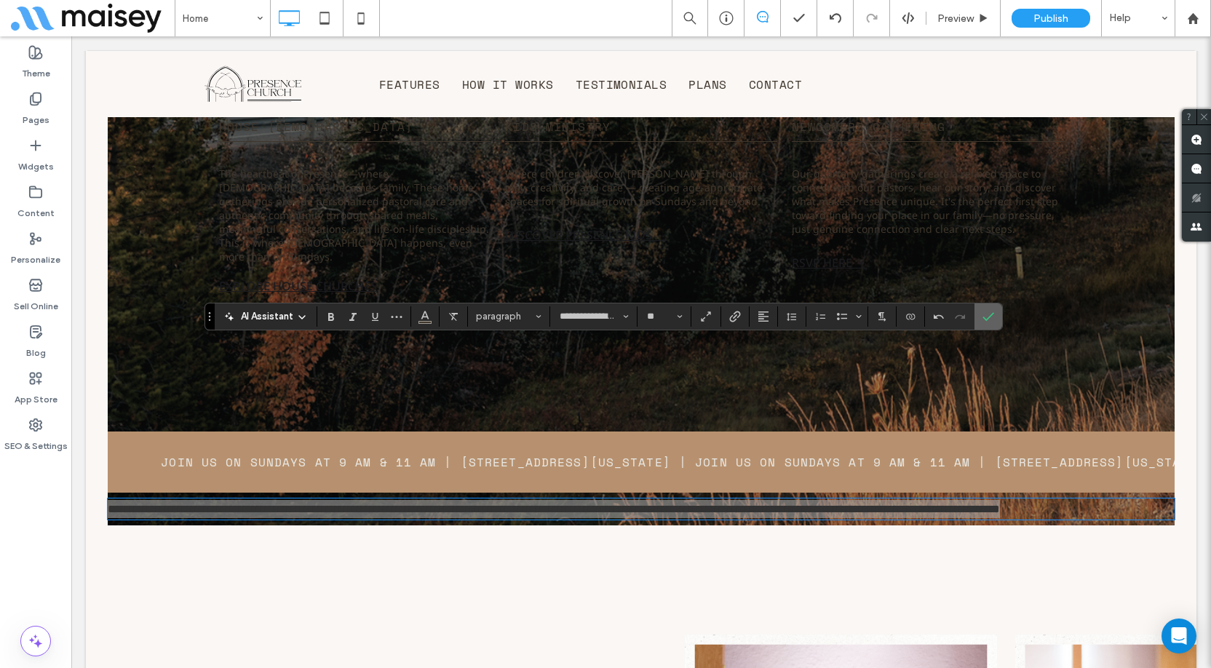
drag, startPoint x: 984, startPoint y: 316, endPoint x: 642, endPoint y: 272, distance: 344.9
click at [984, 316] on icon "Confirm" at bounding box center [989, 317] width 12 height 12
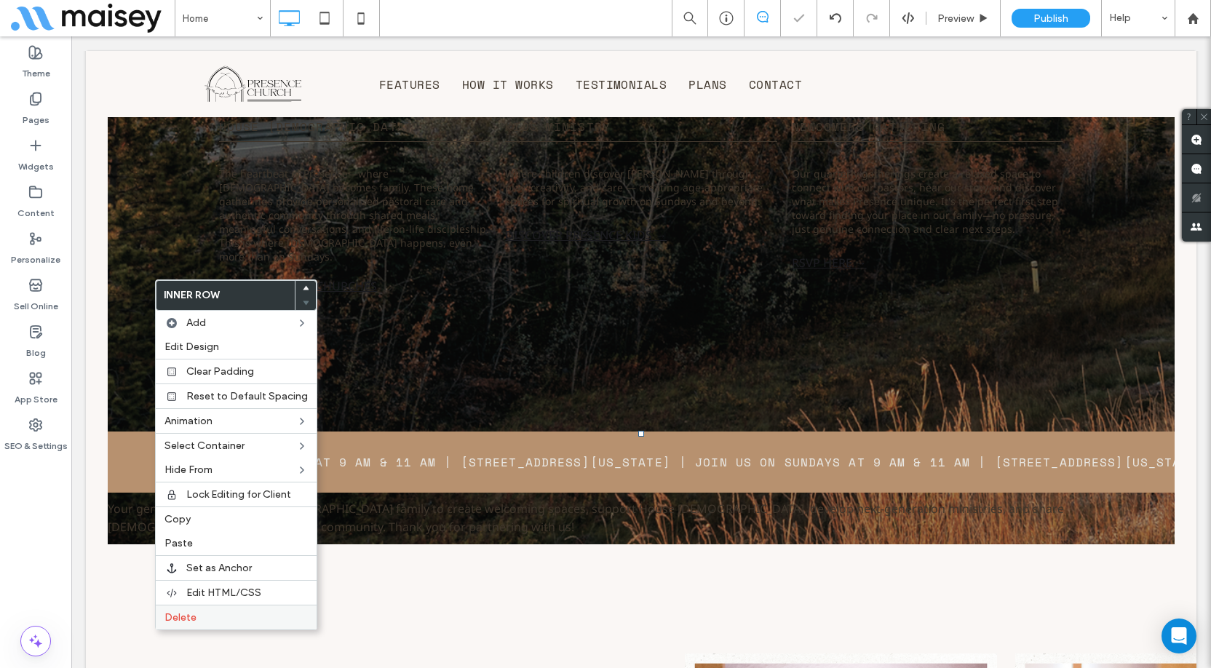
click at [202, 614] on label "Delete" at bounding box center [236, 617] width 143 height 12
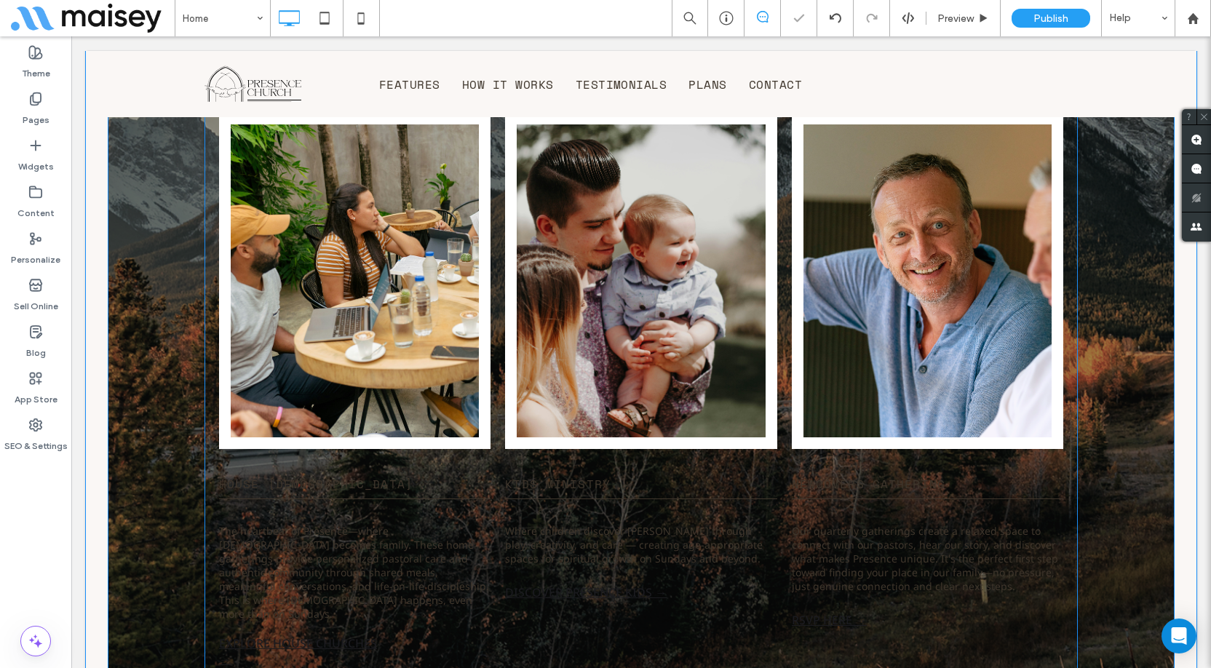
scroll to position [2788, 0]
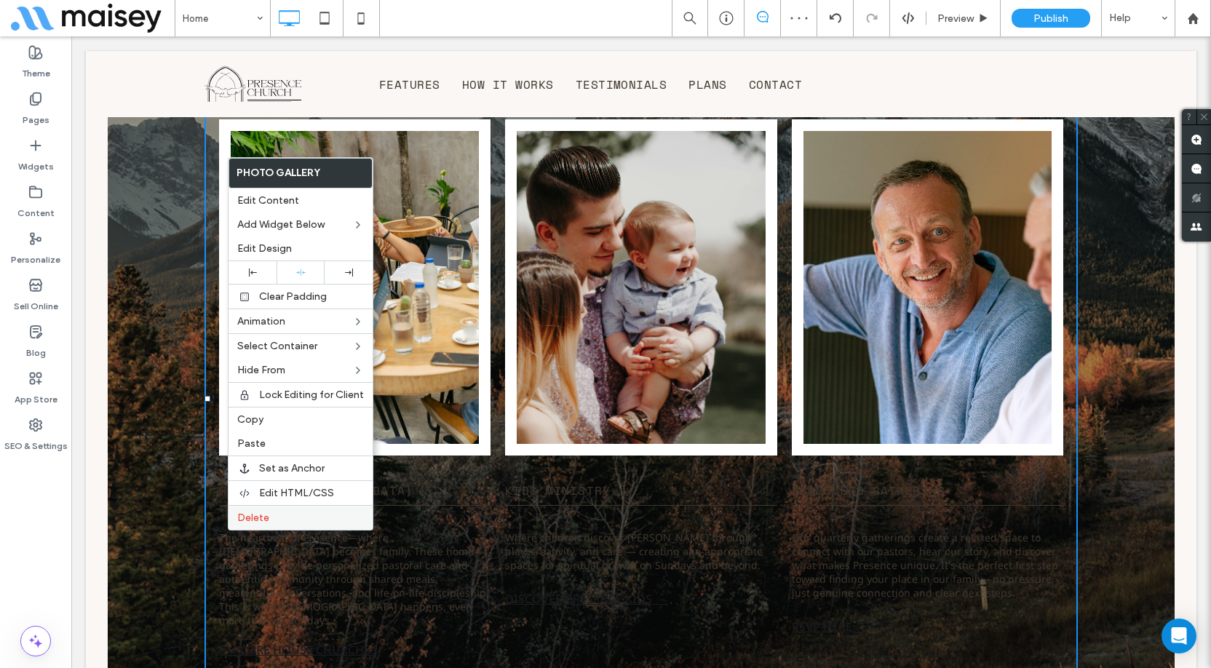
click at [255, 523] on span "Delete" at bounding box center [253, 518] width 32 height 12
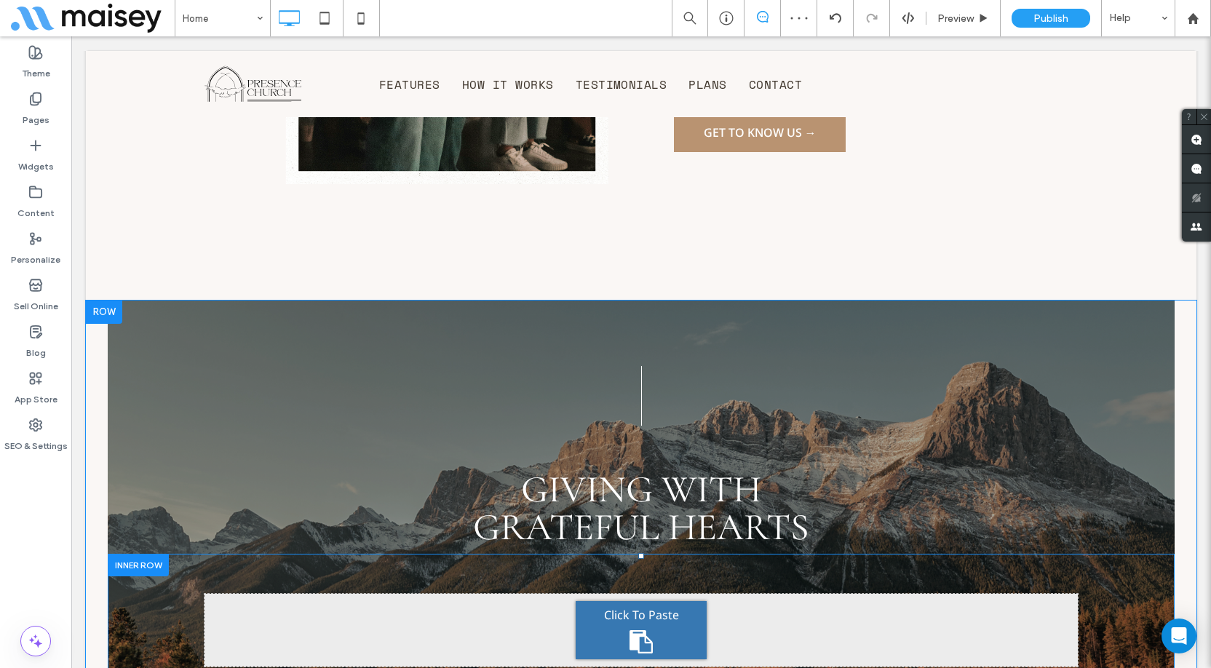
scroll to position [2278, 0]
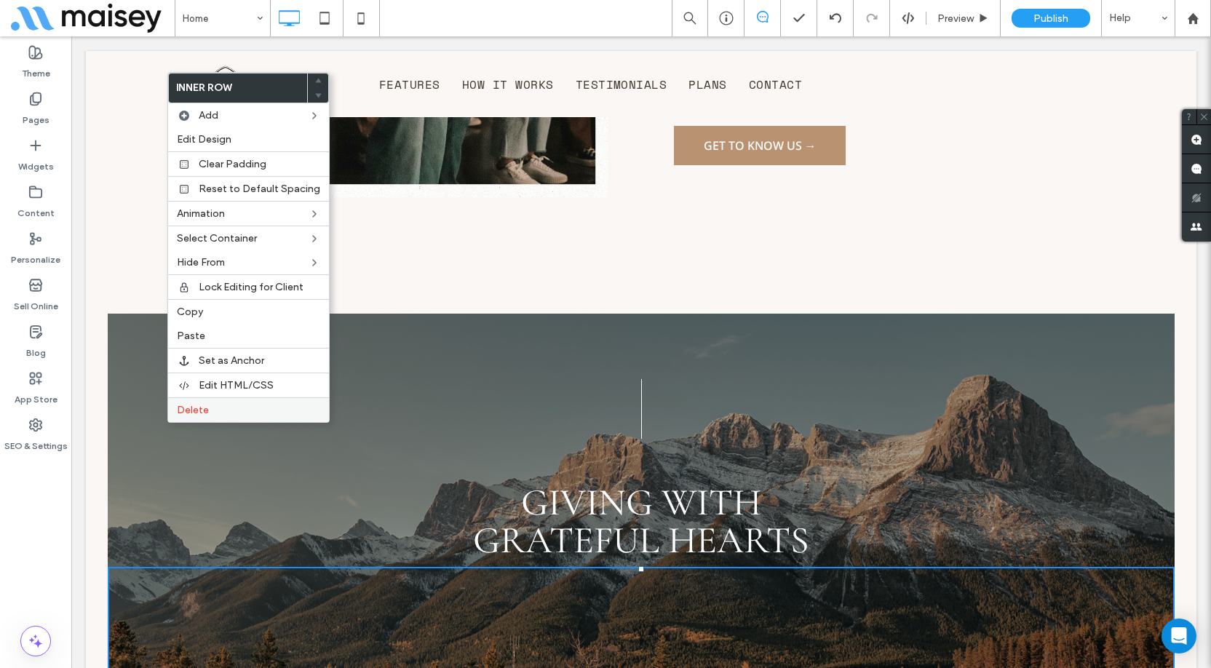
click at [227, 414] on label "Delete" at bounding box center [248, 410] width 143 height 12
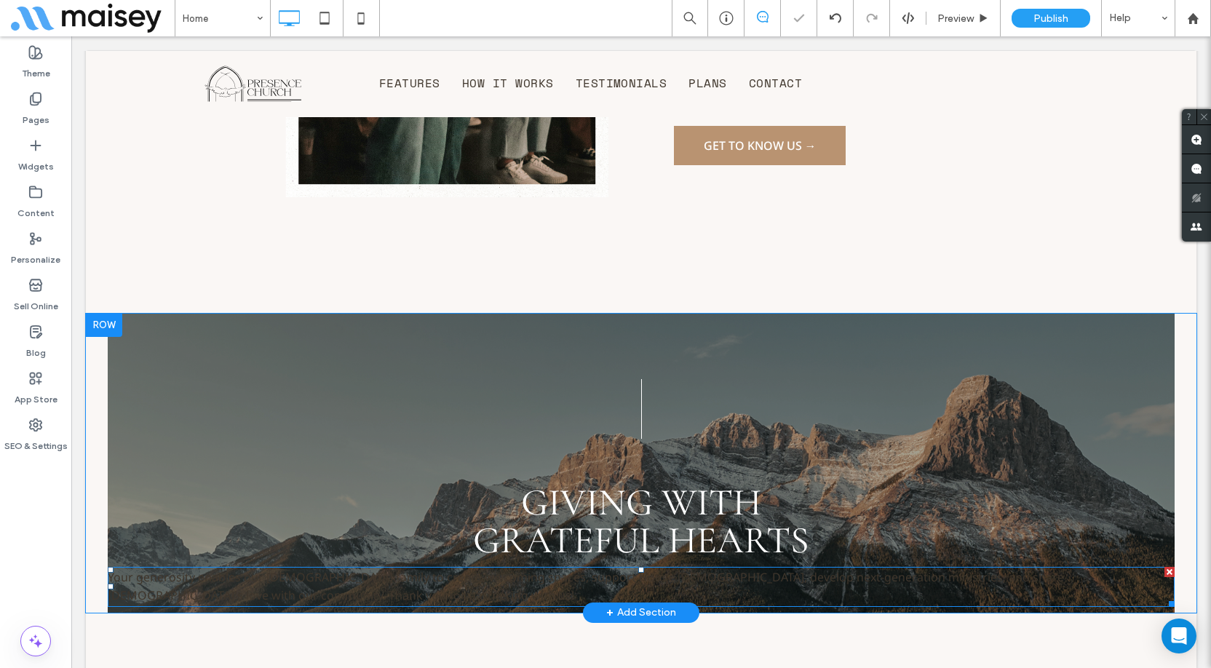
click at [606, 569] on span "Your generosity enables our [DEMOGRAPHIC_DATA] family to create welcoming space…" at bounding box center [586, 586] width 956 height 35
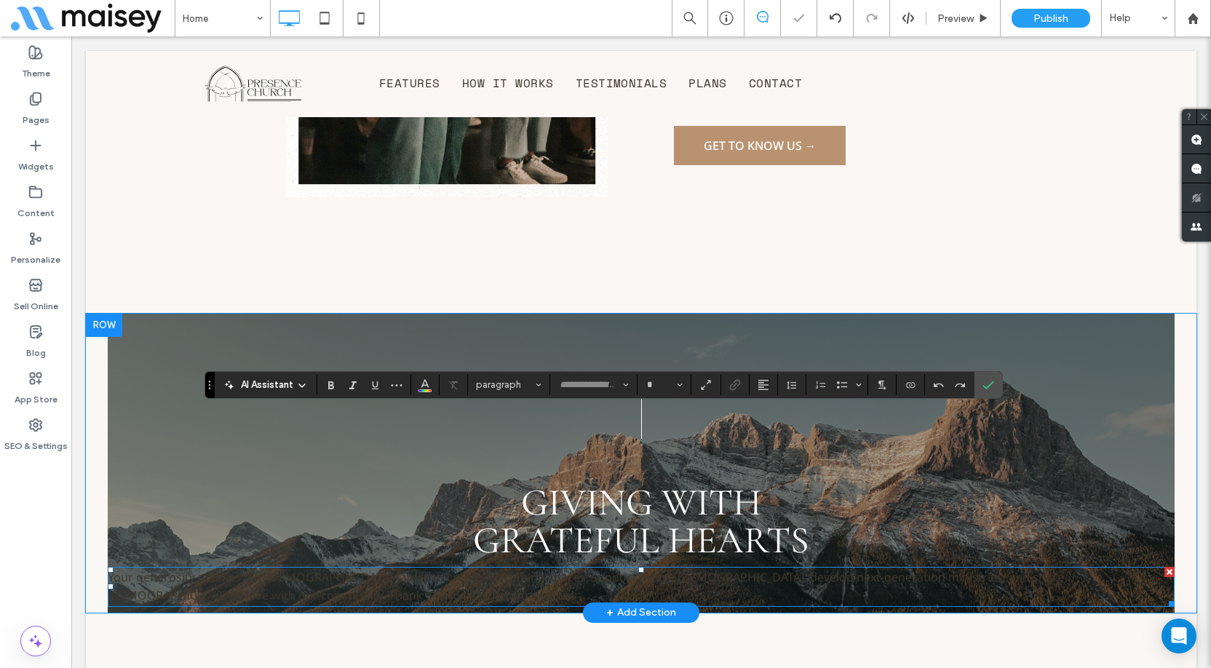
type input "**********"
type input "**"
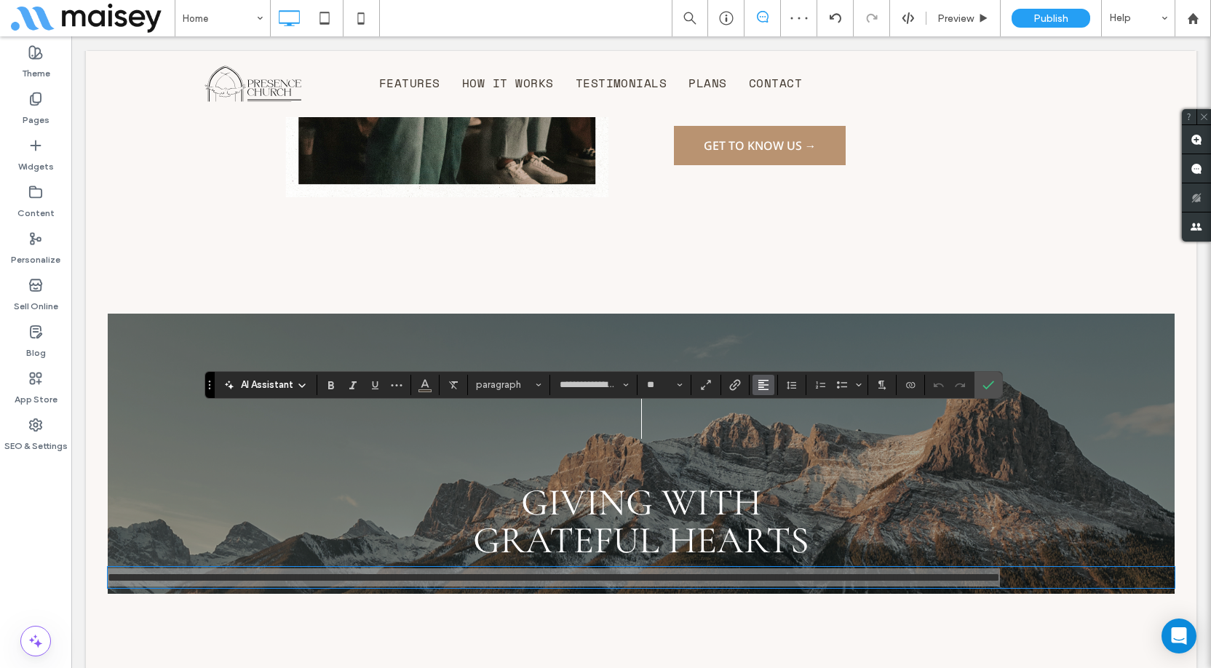
click at [766, 385] on use "Alignment" at bounding box center [763, 385] width 10 height 10
click at [779, 432] on icon "ui.textEditor.alignment.center" at bounding box center [775, 430] width 12 height 12
drag, startPoint x: 429, startPoint y: 383, endPoint x: 421, endPoint y: 307, distance: 76.1
click at [429, 383] on icon "Color" at bounding box center [425, 384] width 12 height 12
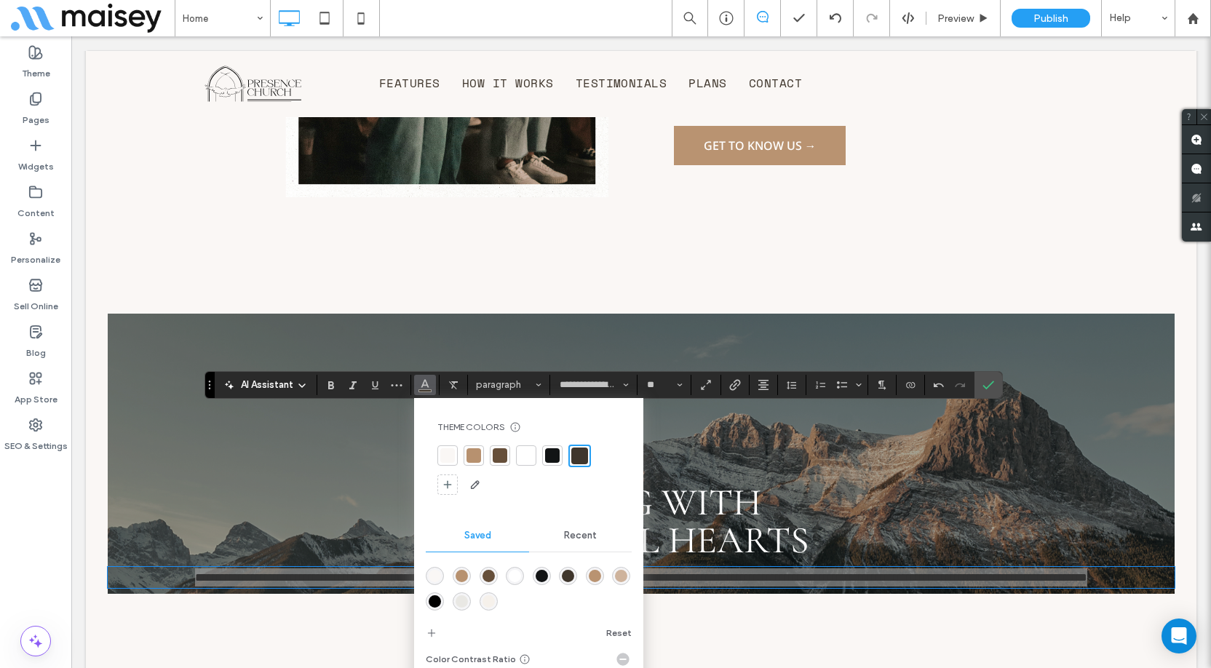
click at [528, 455] on div at bounding box center [526, 455] width 15 height 15
click at [989, 386] on use "Confirm" at bounding box center [989, 385] width 12 height 9
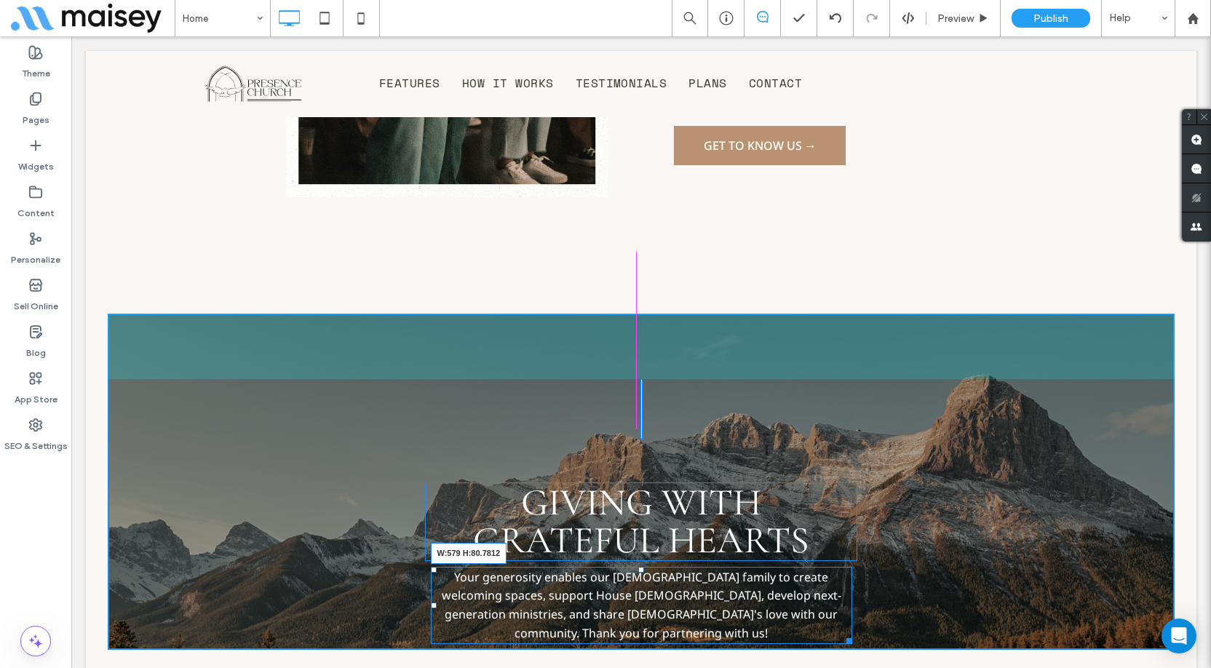
drag, startPoint x: 1157, startPoint y: 447, endPoint x: 912, endPoint y: 491, distance: 249.3
click at [841, 633] on div at bounding box center [846, 638] width 11 height 11
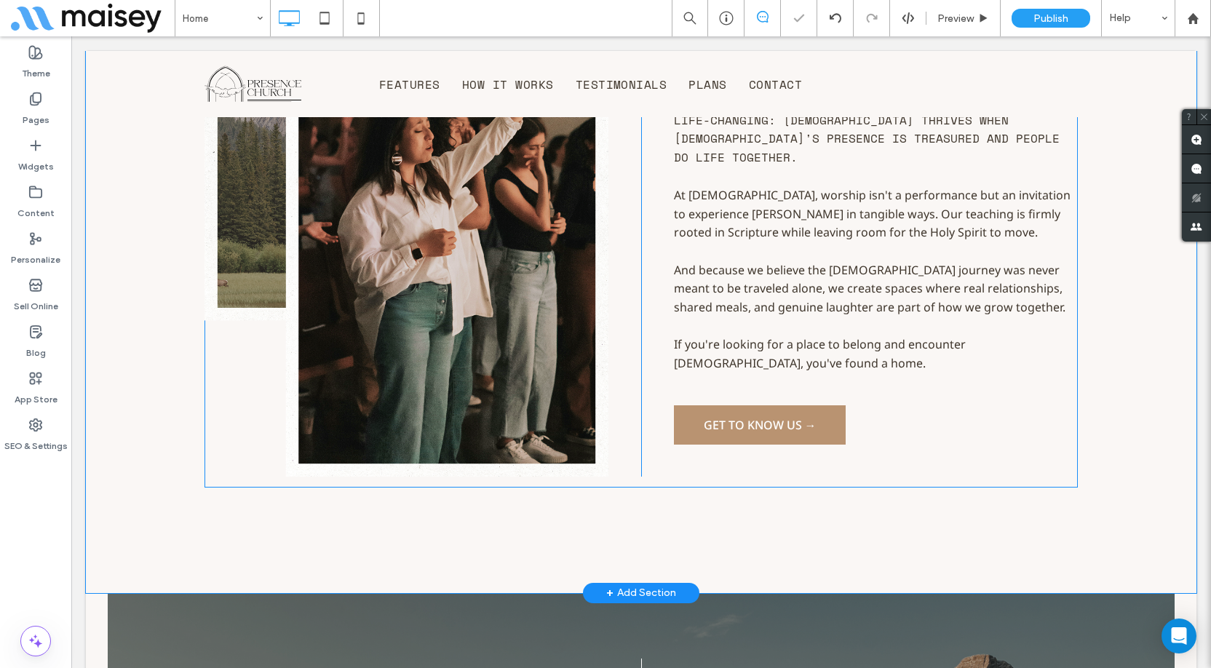
scroll to position [1987, 0]
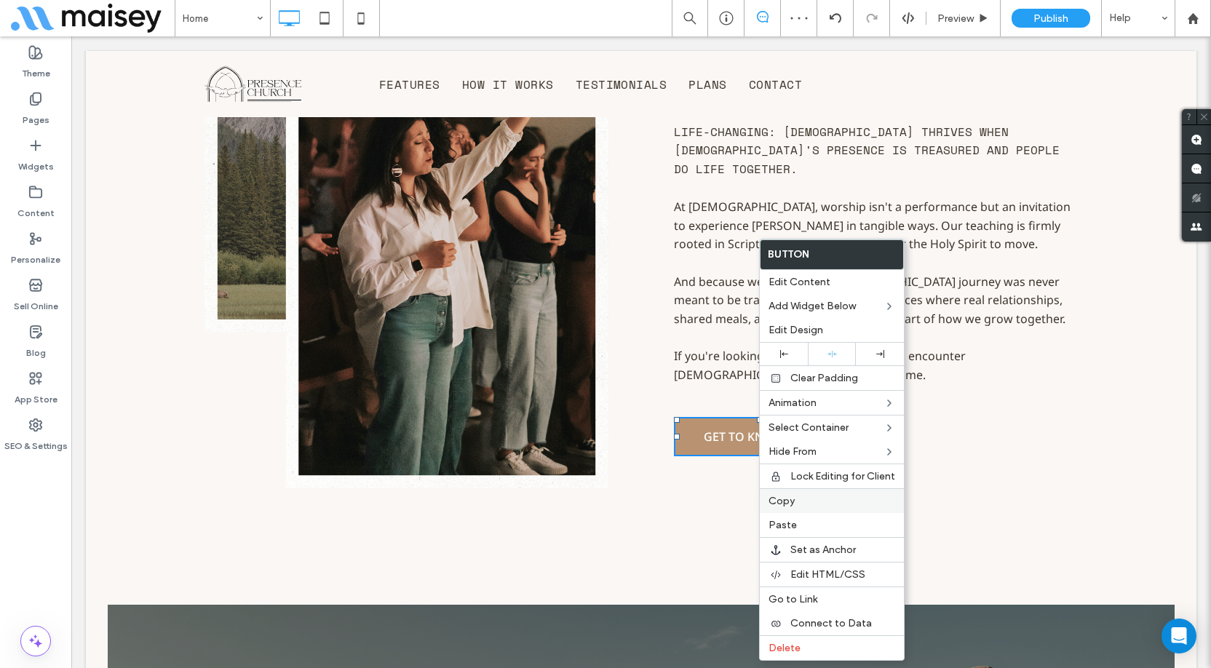
click at [793, 498] on span "Copy" at bounding box center [782, 501] width 26 height 12
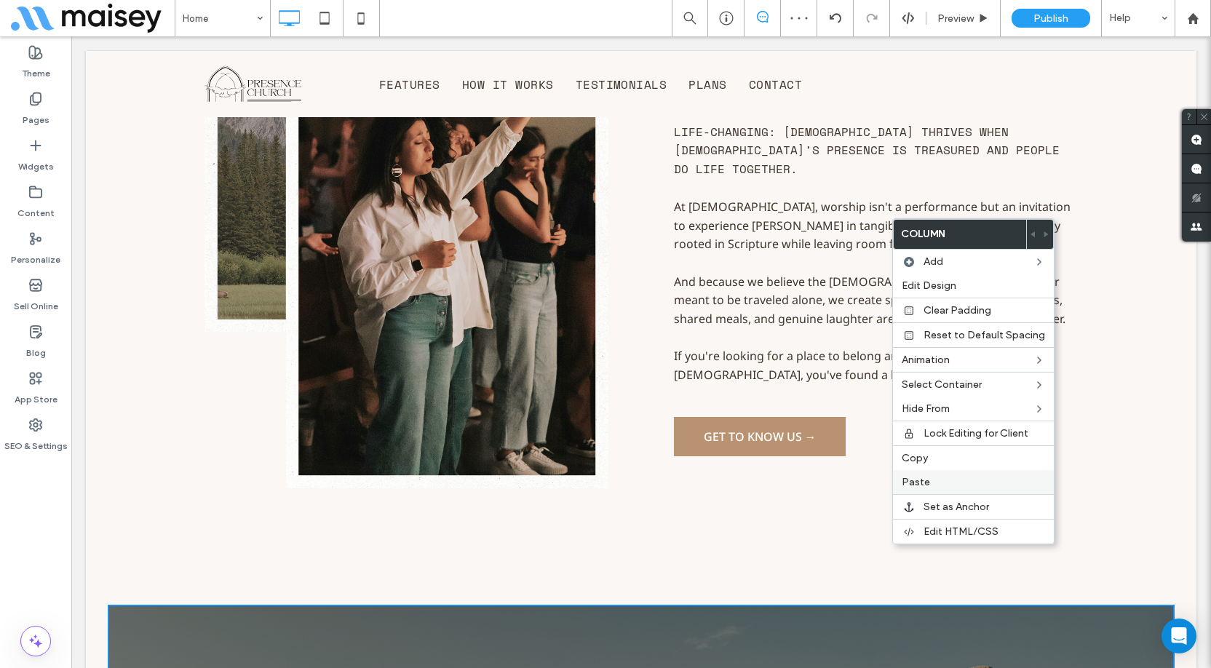
click at [922, 483] on span "Paste" at bounding box center [916, 482] width 28 height 12
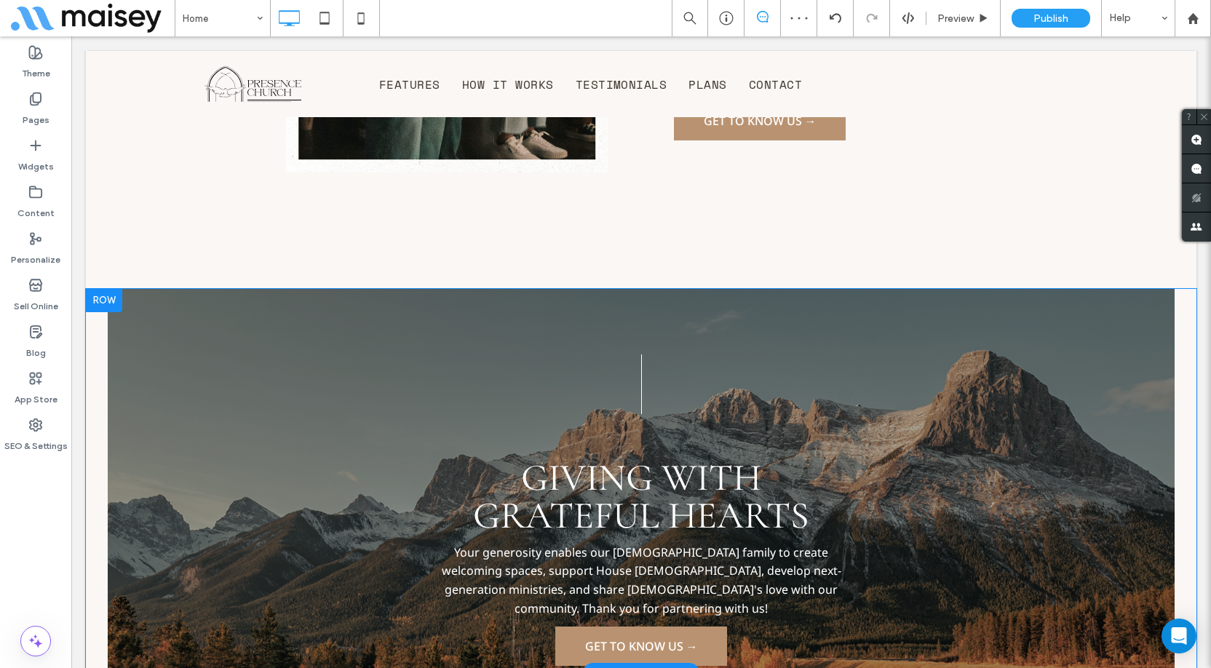
scroll to position [2085, 0]
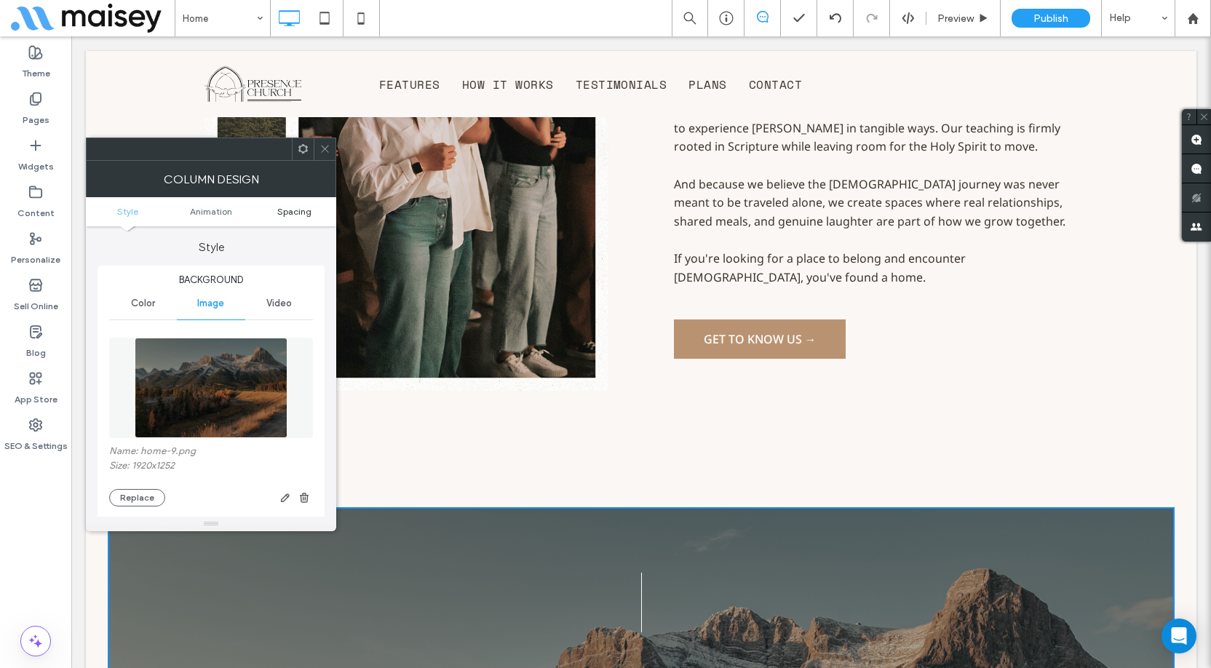
click at [304, 212] on span "Spacing" at bounding box center [294, 211] width 34 height 11
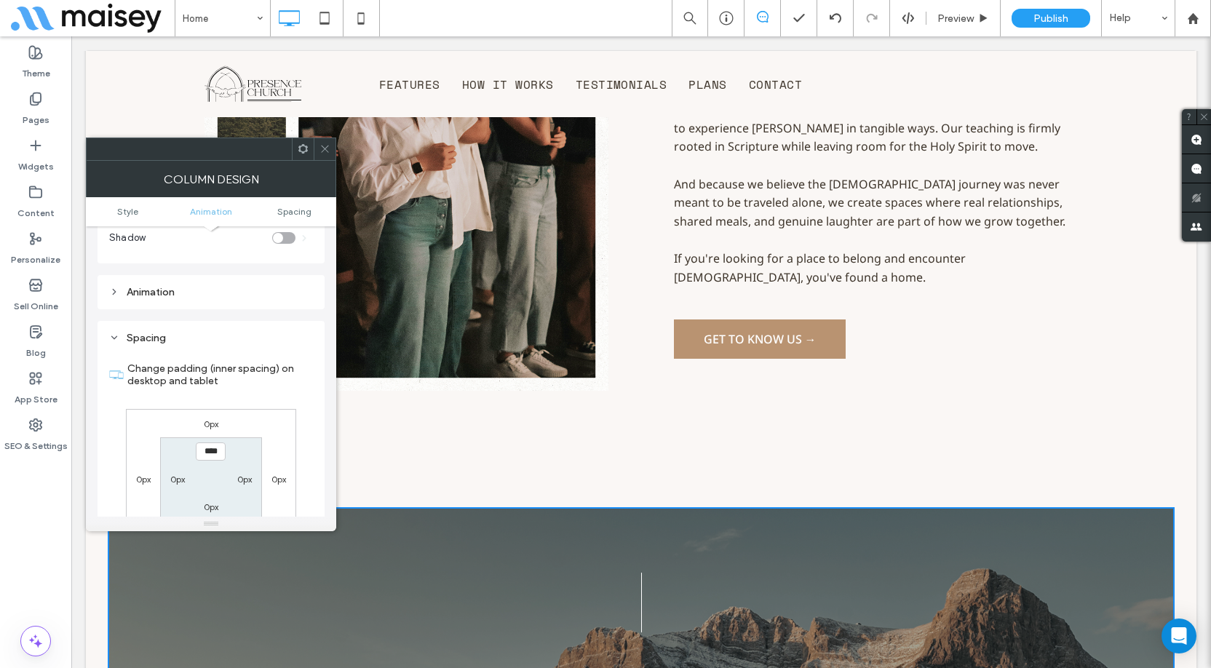
scroll to position [768, 0]
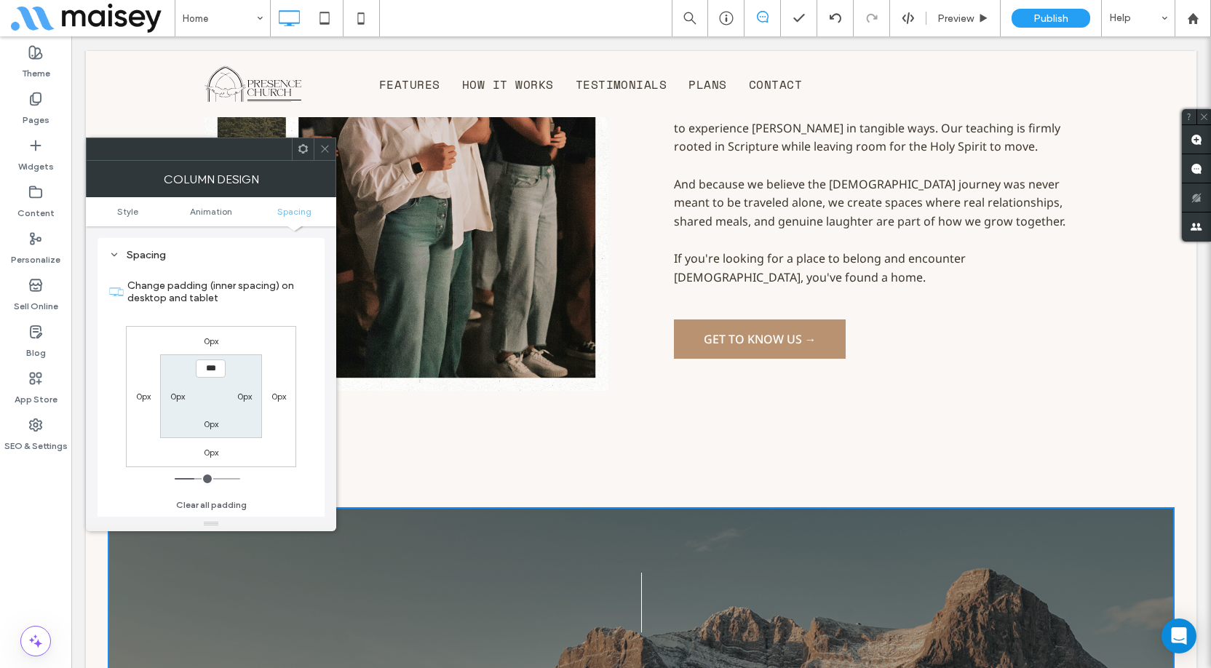
type input "*****"
click at [209, 421] on label "0px" at bounding box center [211, 424] width 15 height 11
type input "*"
type input "***"
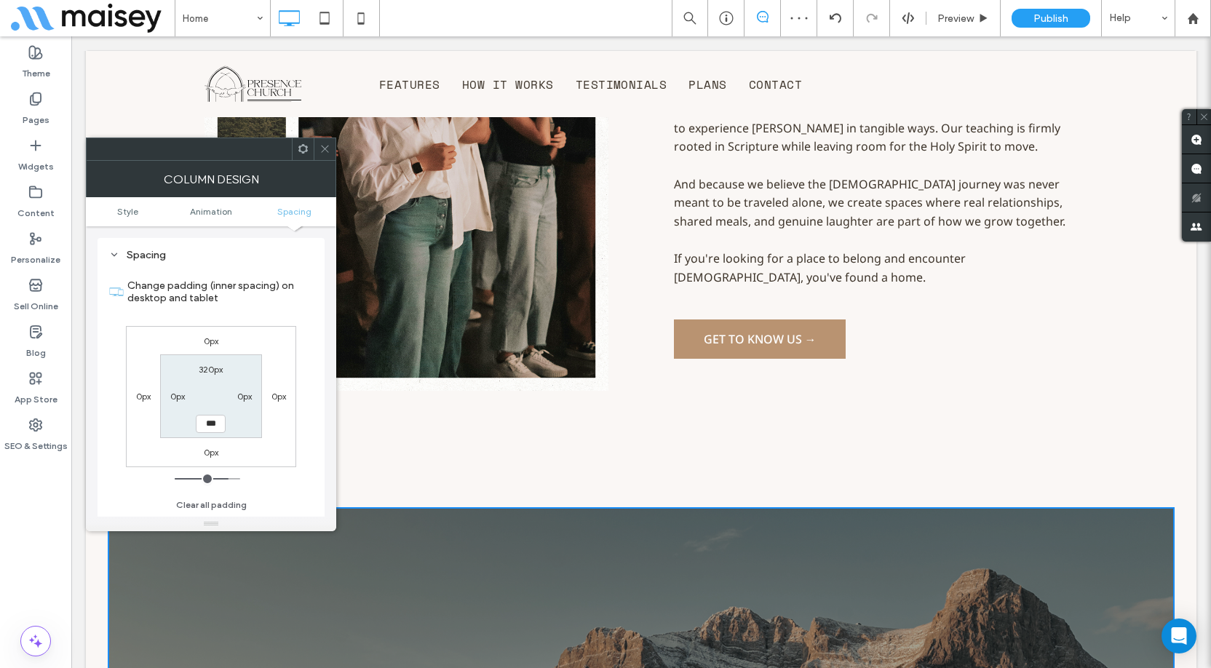
type input "*****"
click at [298, 364] on div "Change padding (inner spacing) on desktop and tablet 0px 0px 0px 0px 320px 0px …" at bounding box center [211, 390] width 204 height 251
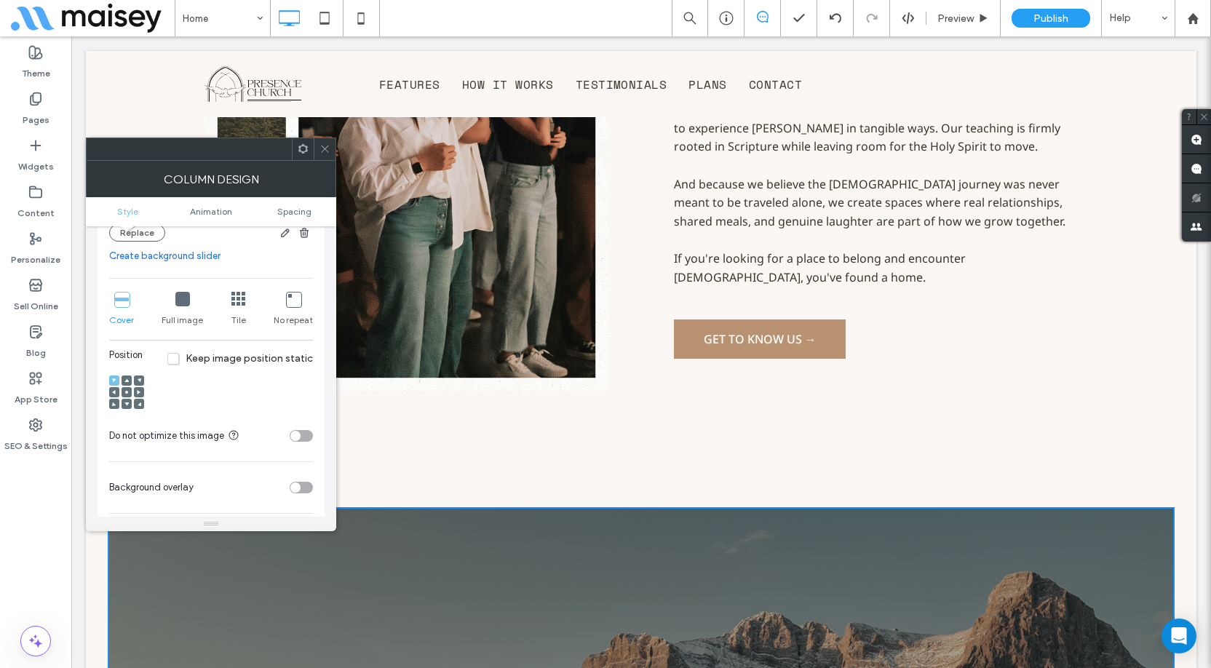
scroll to position [258, 0]
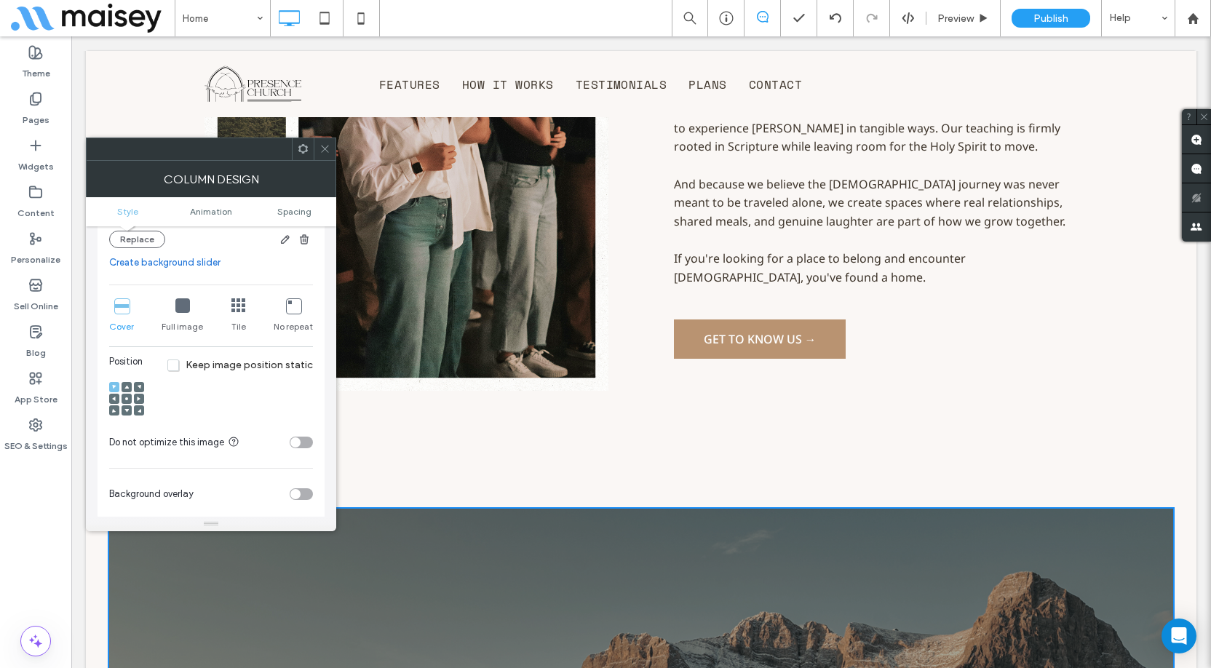
click at [126, 385] on icon at bounding box center [126, 387] width 4 height 4
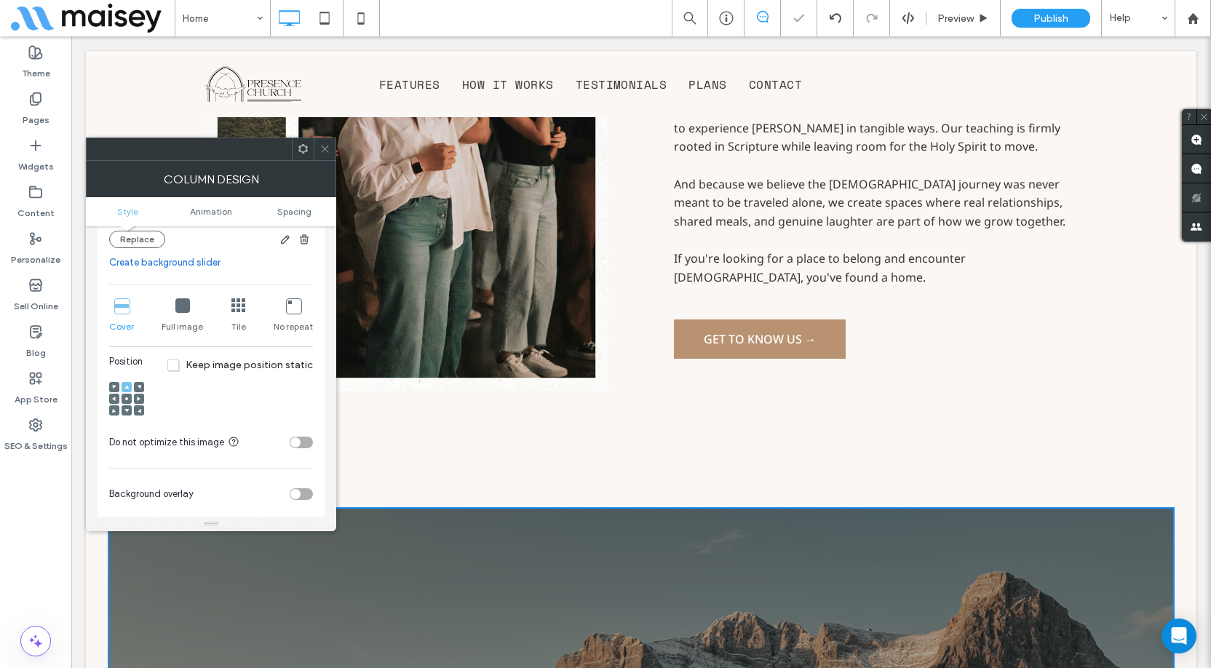
drag, startPoint x: 327, startPoint y: 149, endPoint x: 349, endPoint y: 214, distance: 68.6
click at [327, 149] on icon at bounding box center [325, 148] width 11 height 11
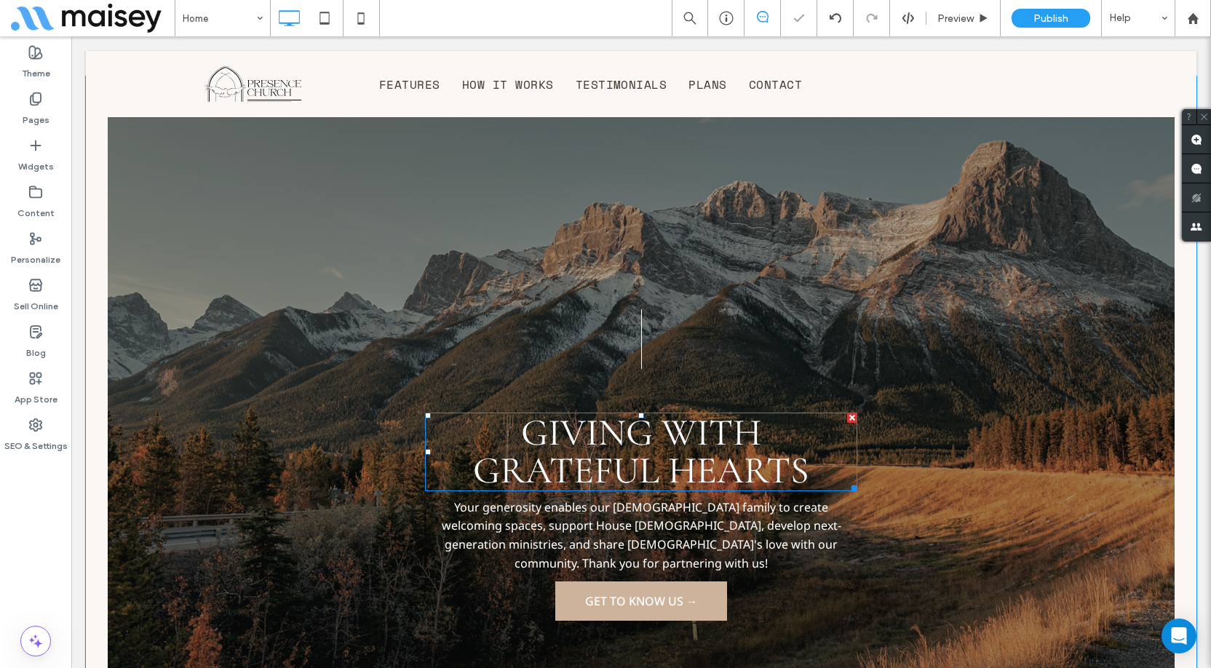
scroll to position [2521, 0]
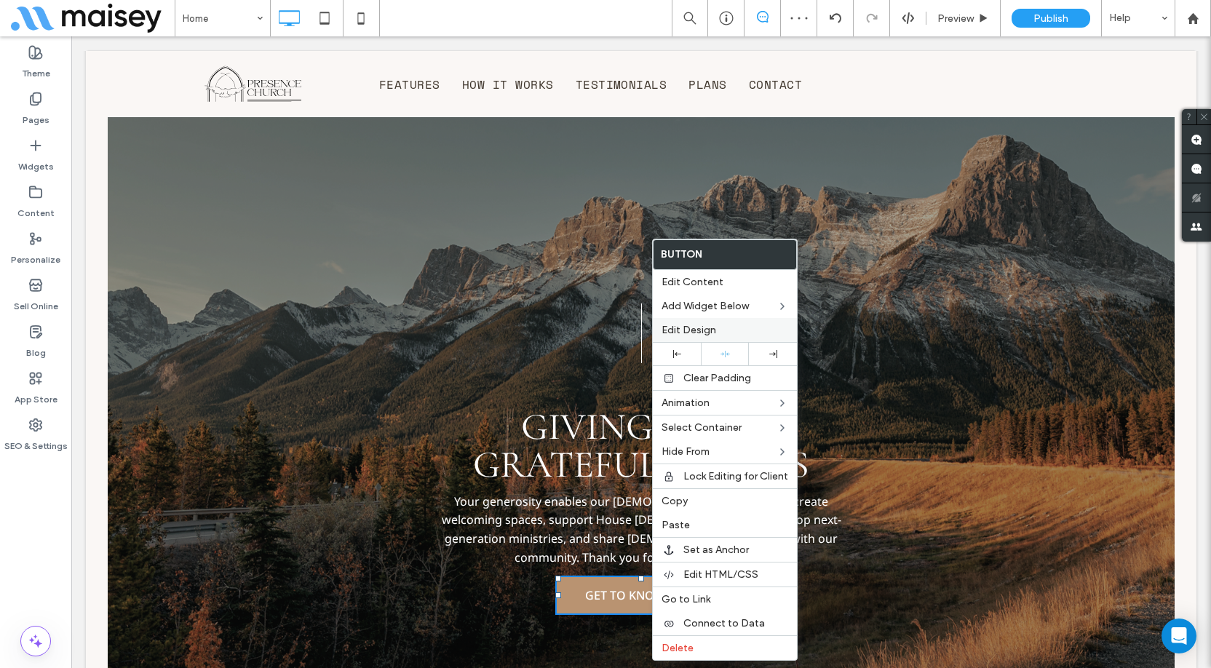
click at [707, 330] on span "Edit Design" at bounding box center [689, 330] width 55 height 12
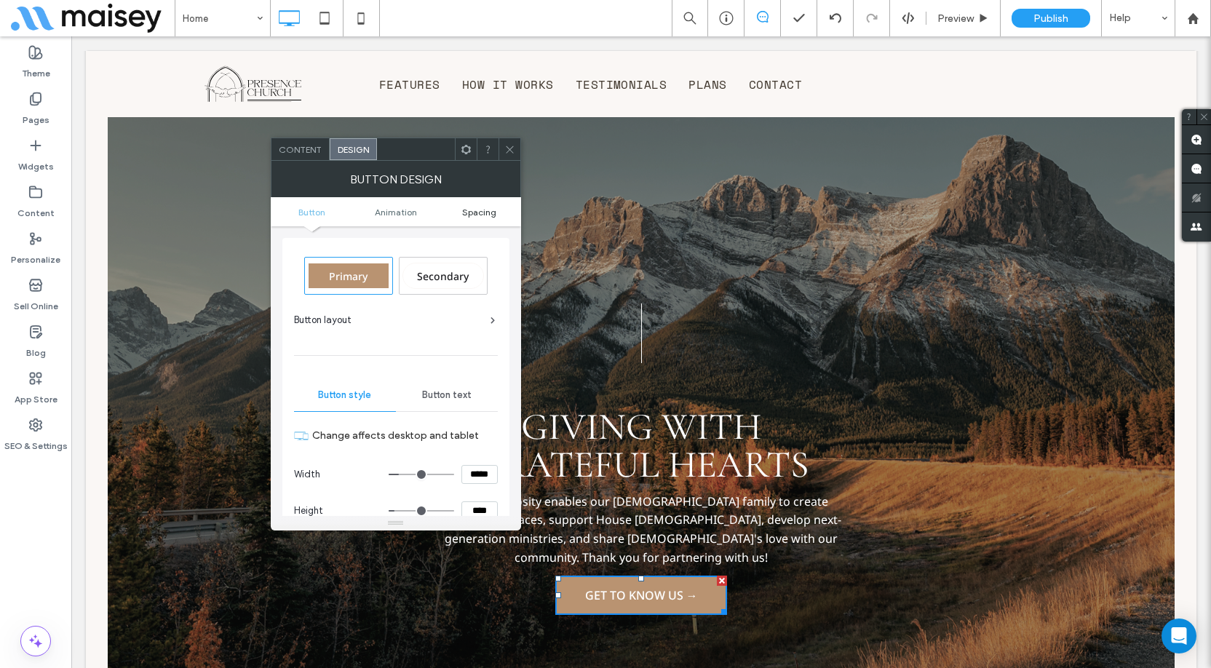
click at [481, 212] on span "Spacing" at bounding box center [479, 212] width 34 height 11
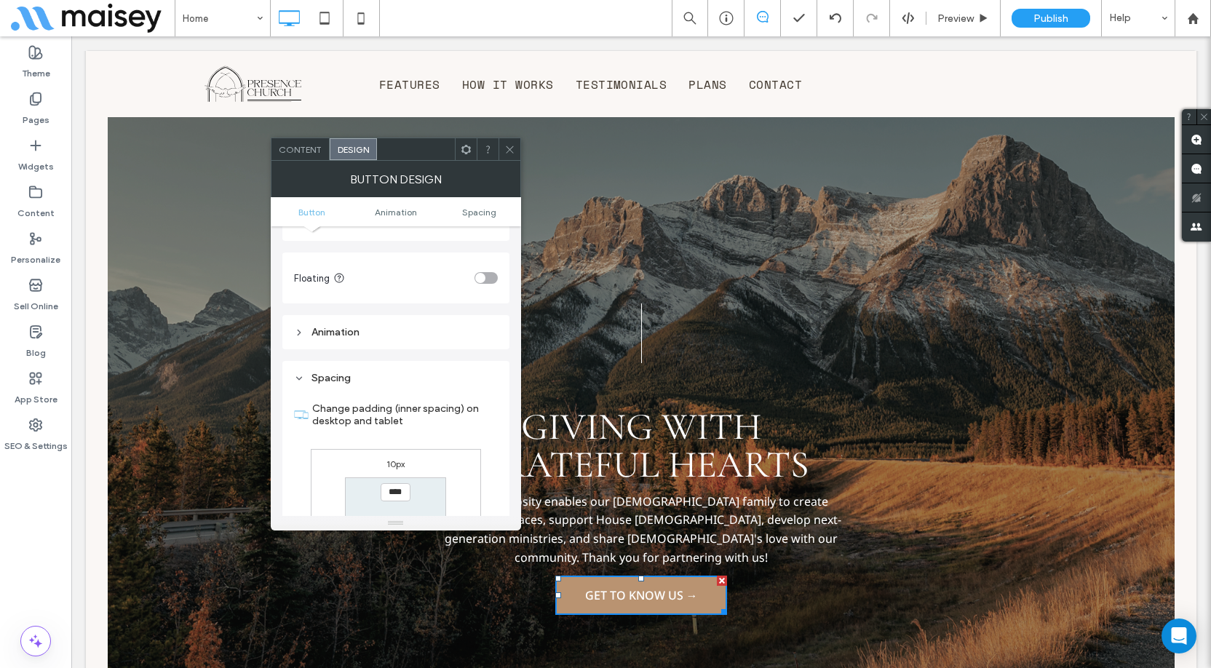
scroll to position [684, 0]
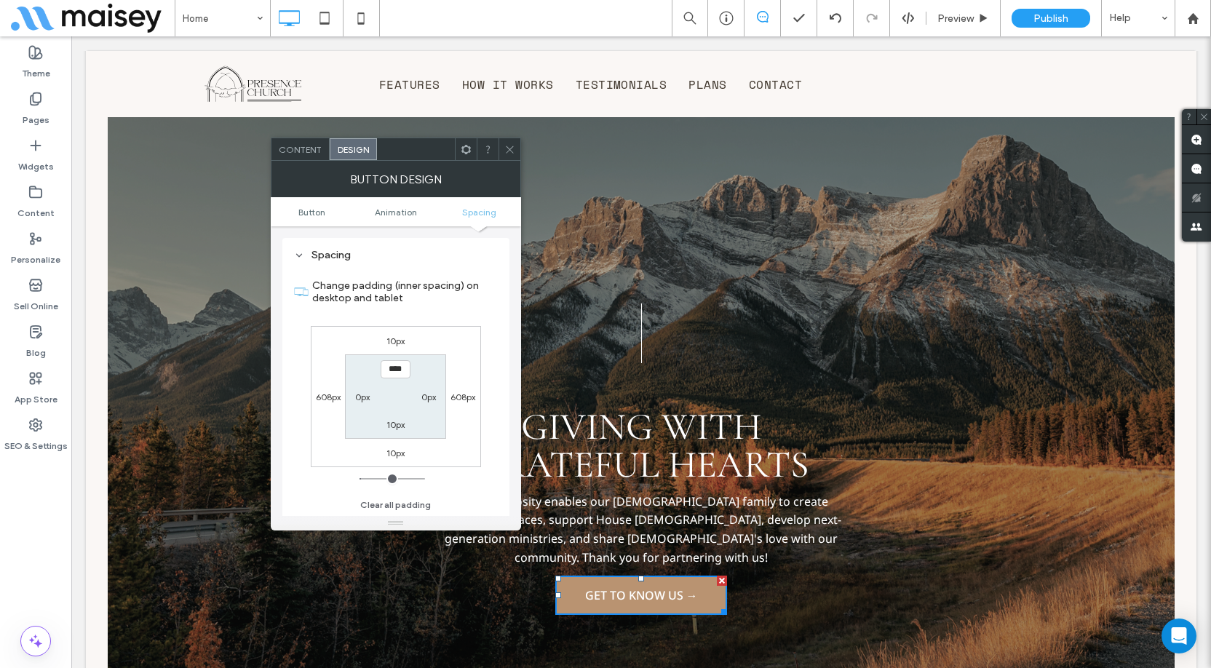
click at [392, 340] on label "10px" at bounding box center [396, 341] width 18 height 11
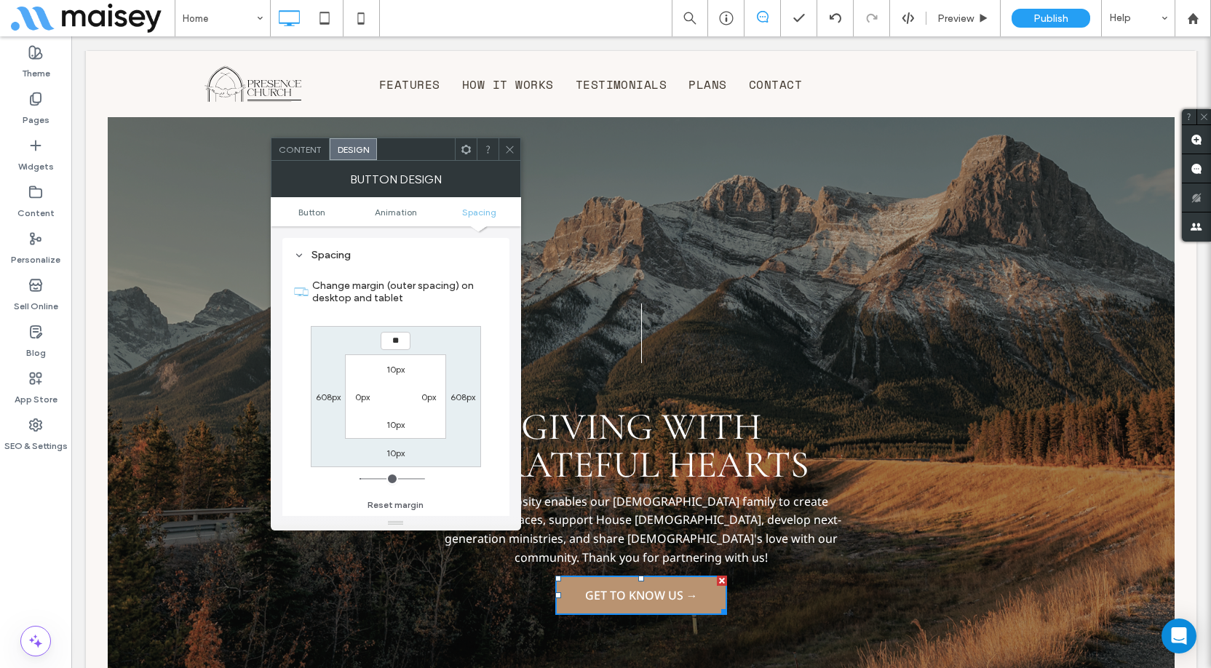
type input "**"
type input "****"
click at [453, 354] on div "**** 608px 10px 608px 10px 0px 10px 0px" at bounding box center [396, 396] width 170 height 141
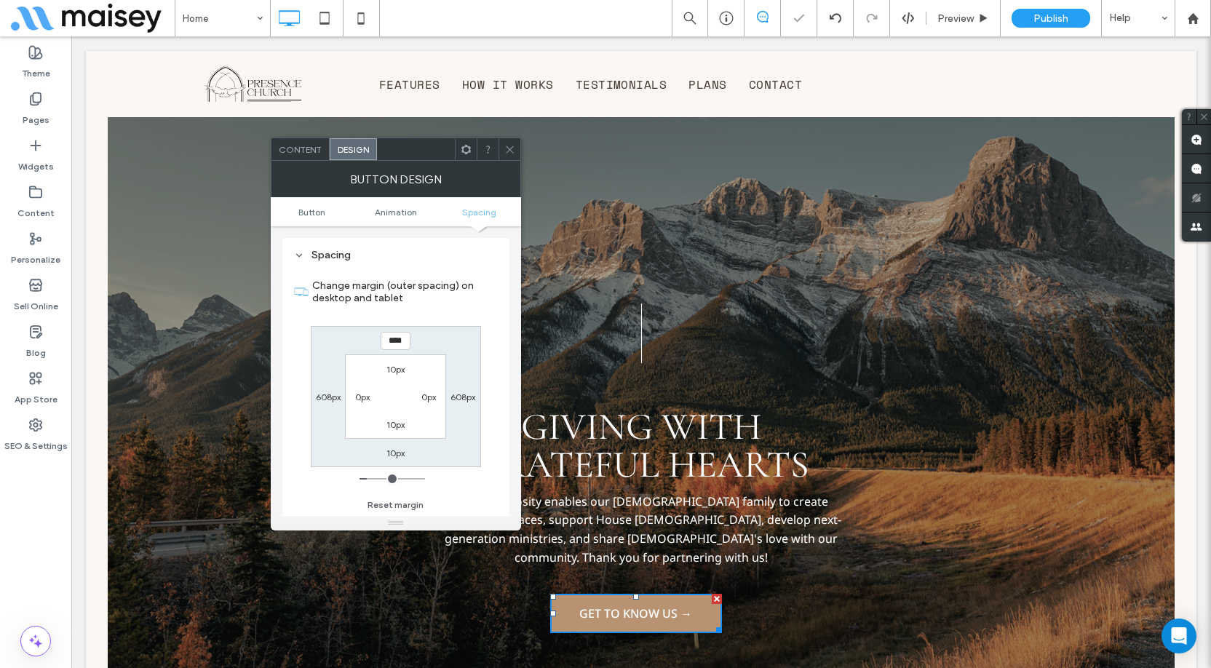
click at [311, 146] on span "Content" at bounding box center [300, 149] width 43 height 11
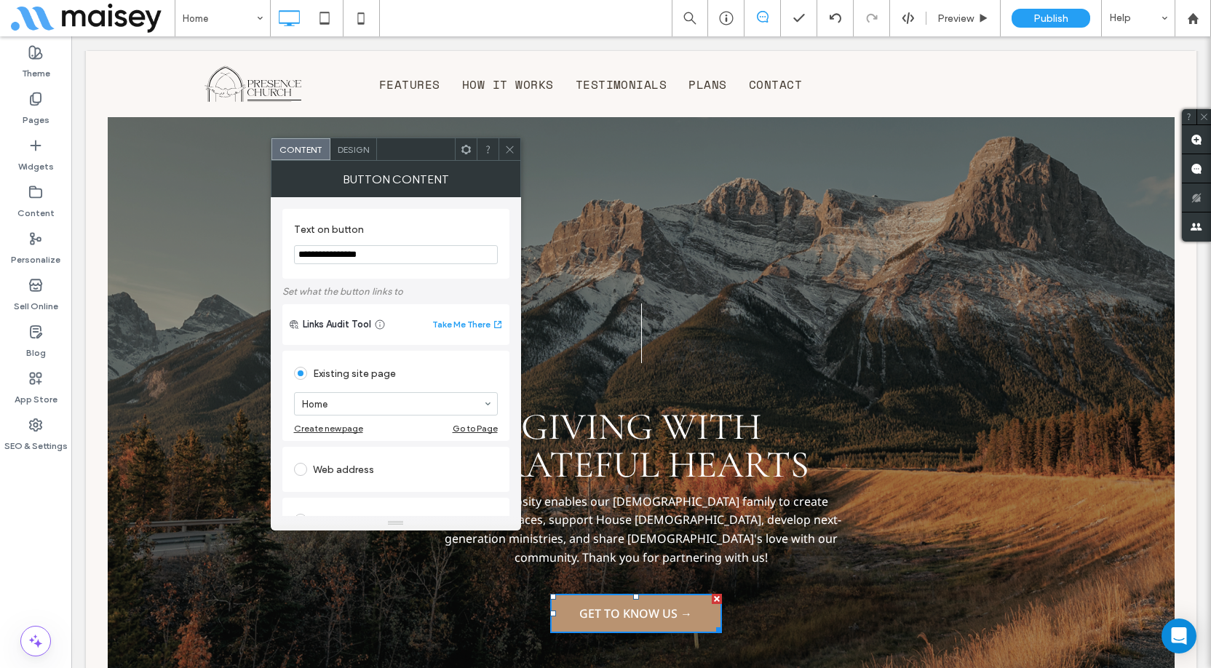
click at [381, 258] on input "**********" at bounding box center [396, 254] width 204 height 19
paste input "Text on button"
type input "**********"
click at [361, 155] on div "Design" at bounding box center [353, 149] width 47 height 22
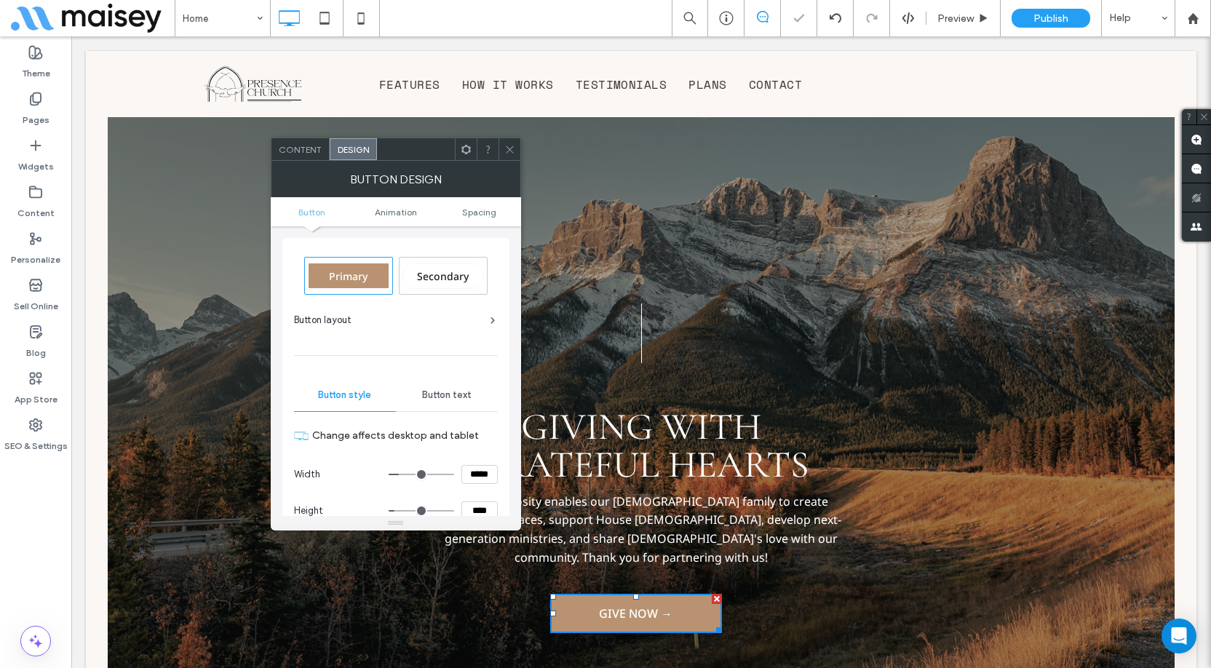
click at [475, 471] on input "*****" at bounding box center [479, 474] width 36 height 19
type input "***"
type input "*****"
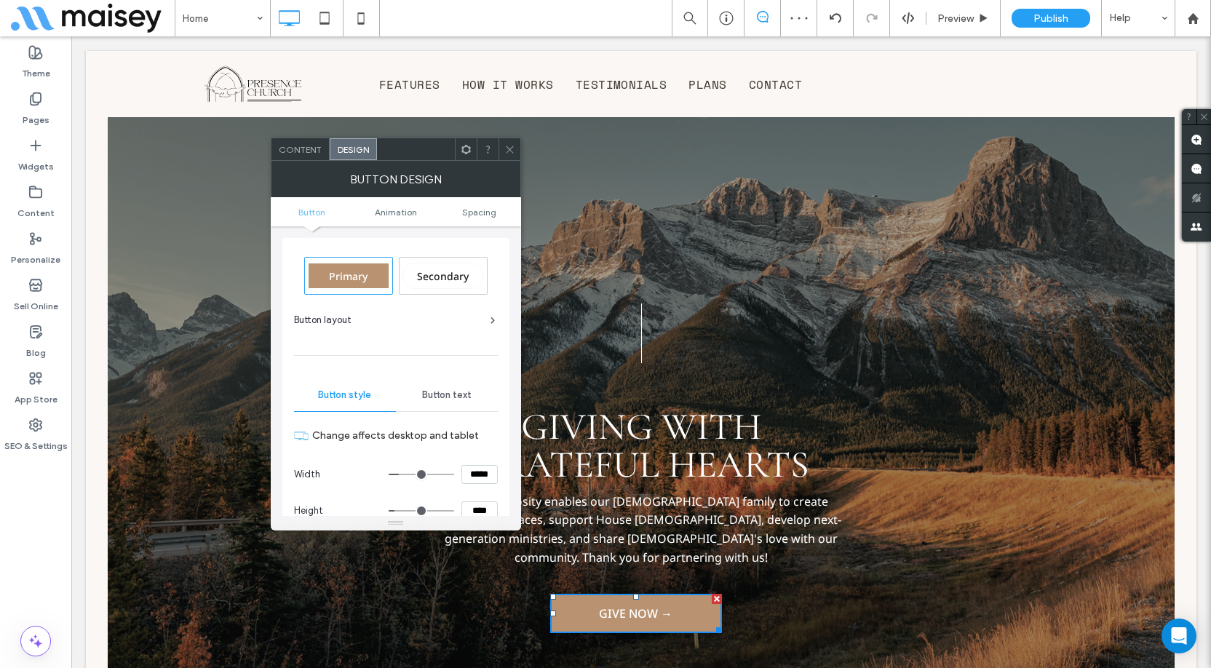
click at [504, 452] on div "Primary Secondary Button layout Button style Button text Change affects desktop…" at bounding box center [395, 519] width 227 height 563
click at [514, 155] on span at bounding box center [509, 149] width 11 height 22
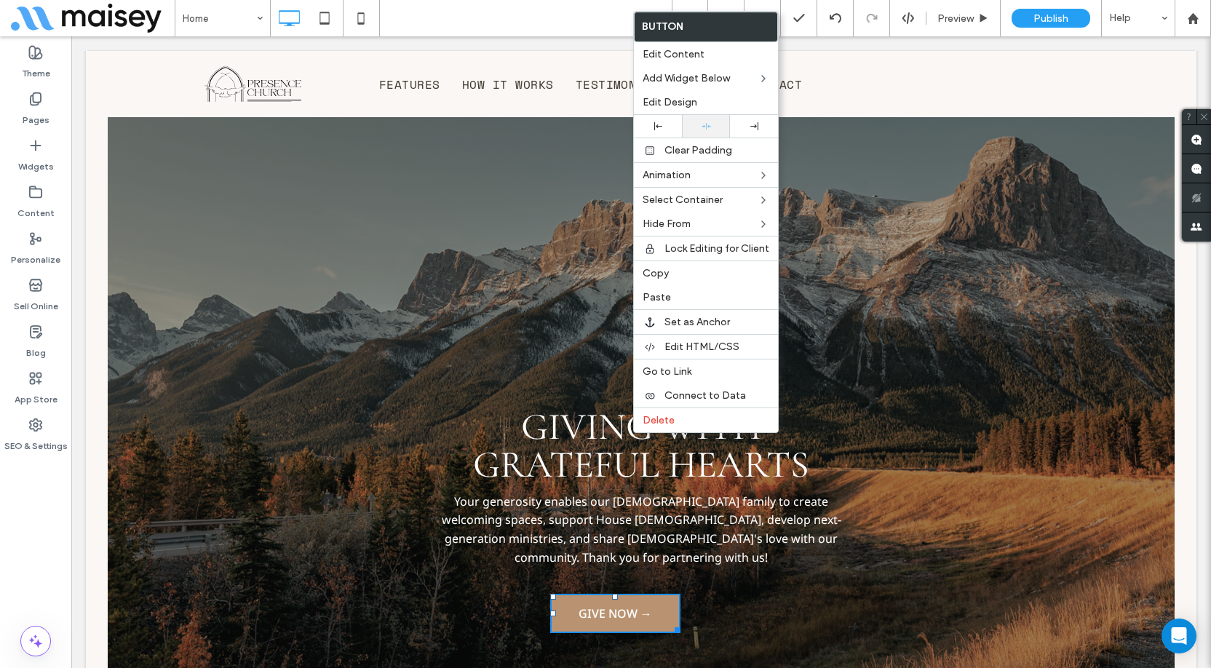
click at [712, 134] on div at bounding box center [706, 126] width 48 height 23
click at [1058, 368] on div "Giving With Grateful Hearts Click To Paste Your generosity enables our [DEMOGRA…" at bounding box center [641, 445] width 1067 height 748
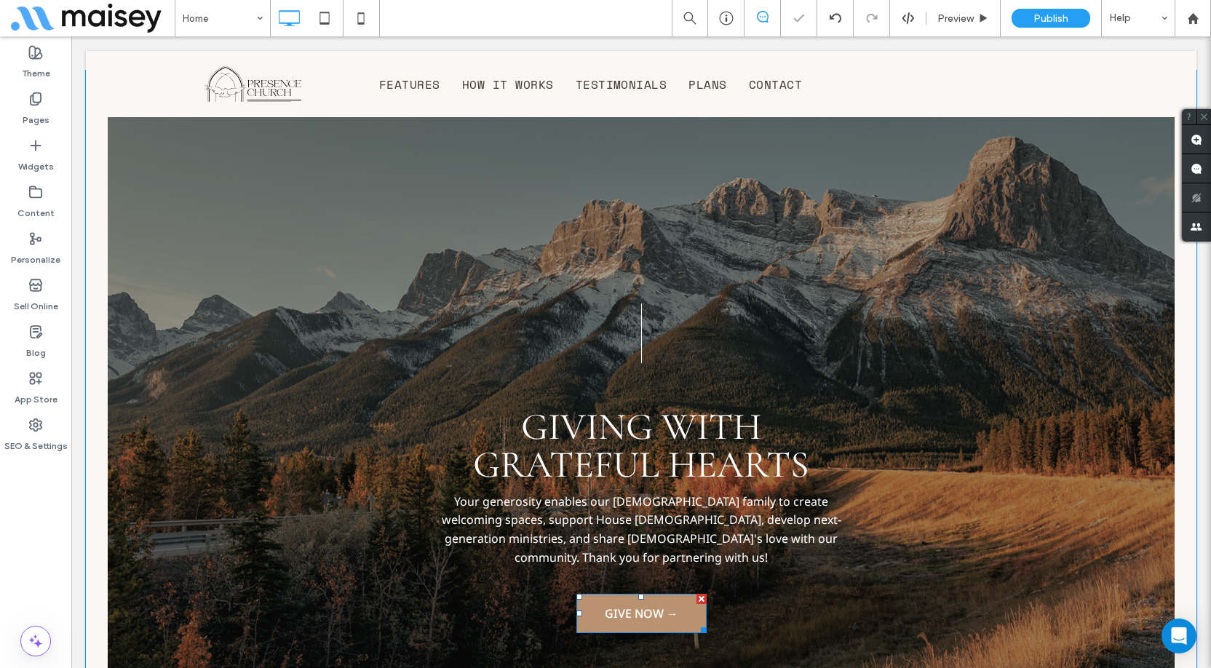
click at [1064, 373] on div "Giving With Grateful Hearts Click To Paste Your generosity enables our [DEMOGRA…" at bounding box center [641, 445] width 1067 height 748
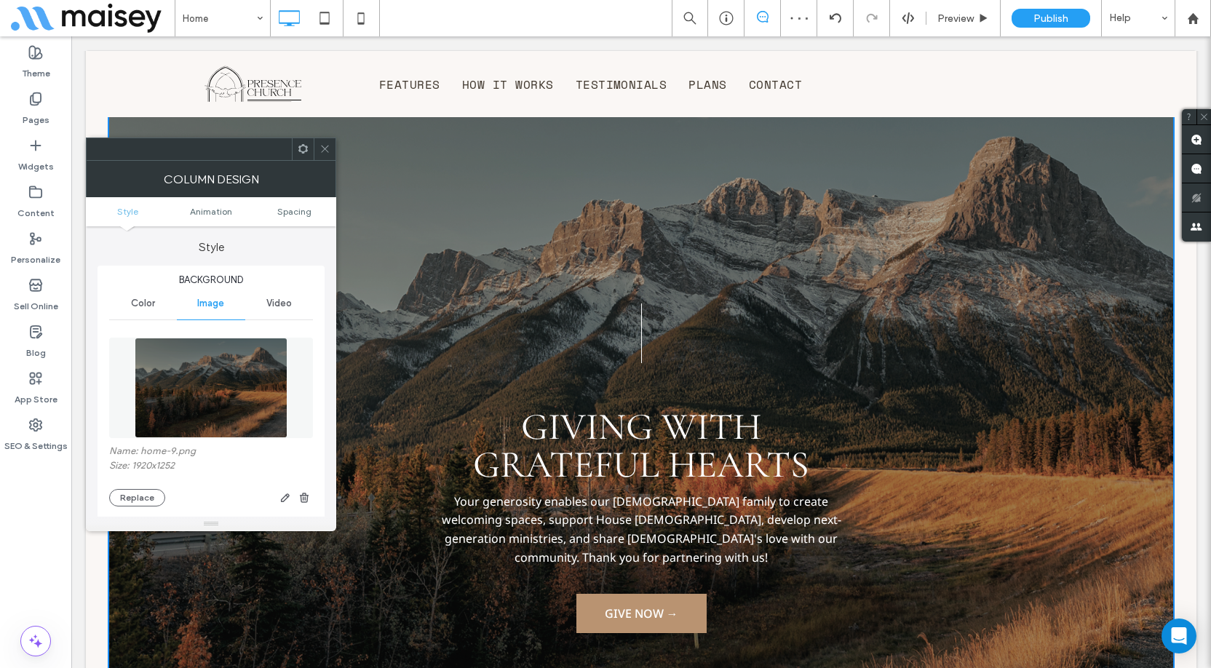
click at [301, 218] on ul "Style Animation Spacing" at bounding box center [211, 211] width 250 height 29
click at [300, 213] on span "Spacing" at bounding box center [294, 211] width 34 height 11
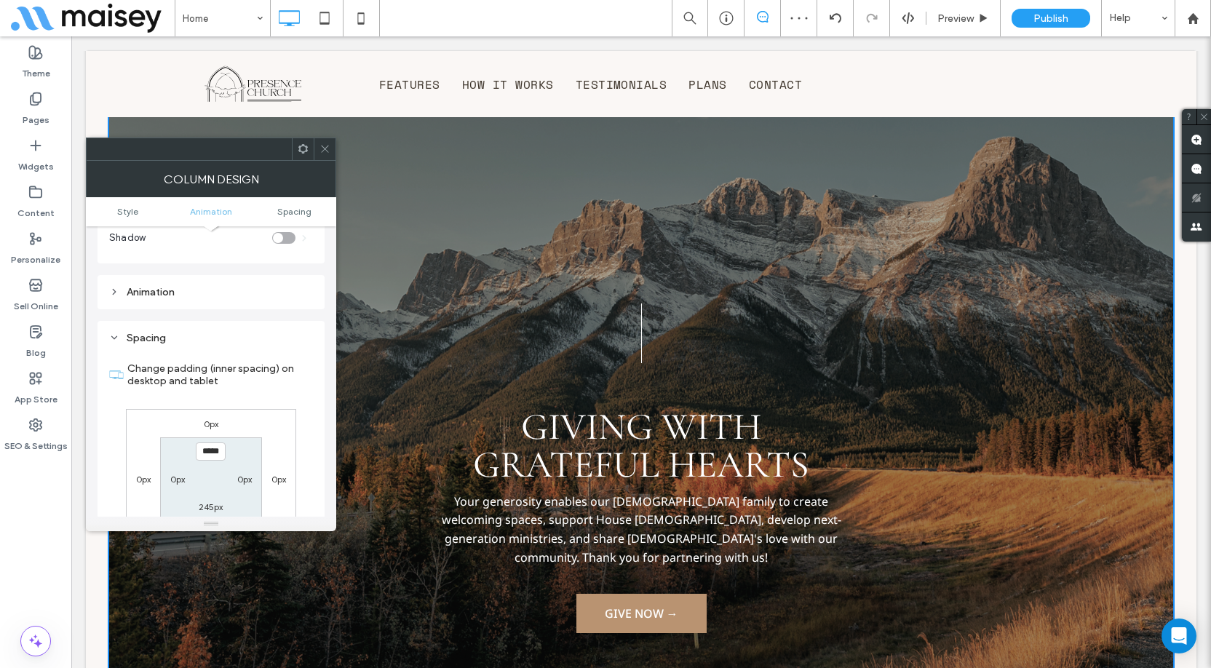
scroll to position [768, 0]
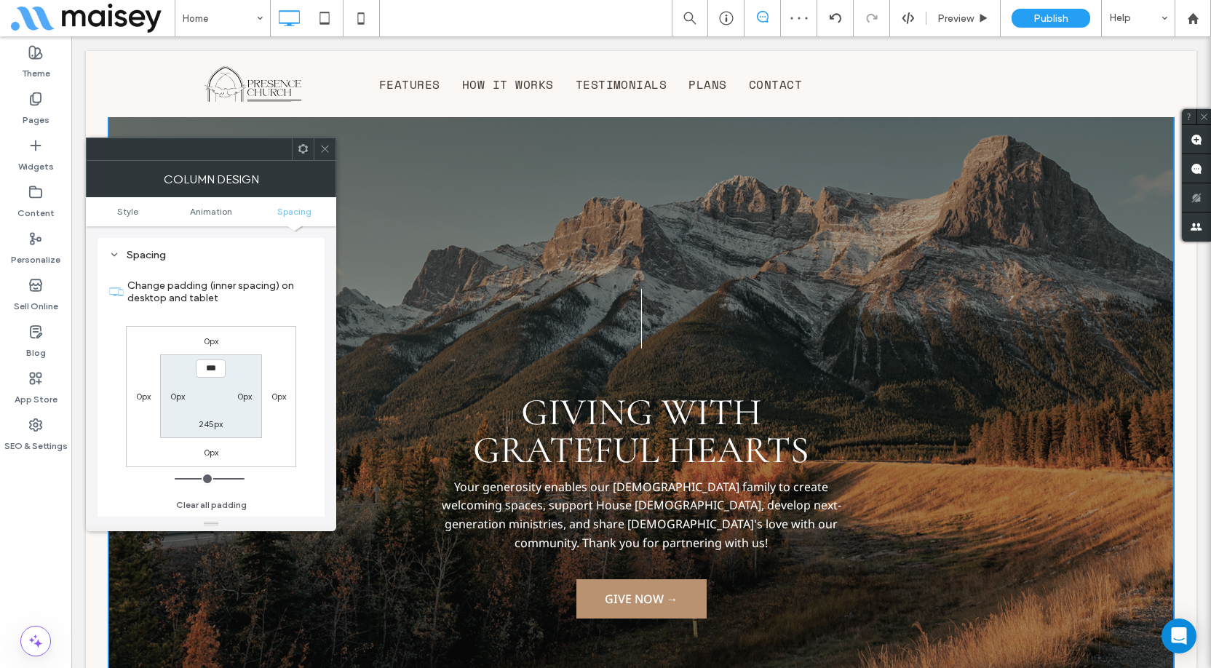
type input "*****"
type input "***"
click at [281, 336] on div "0px 0px 0px 0px ***** 0px 245px 0px" at bounding box center [211, 396] width 170 height 141
click at [324, 156] on span at bounding box center [325, 149] width 11 height 22
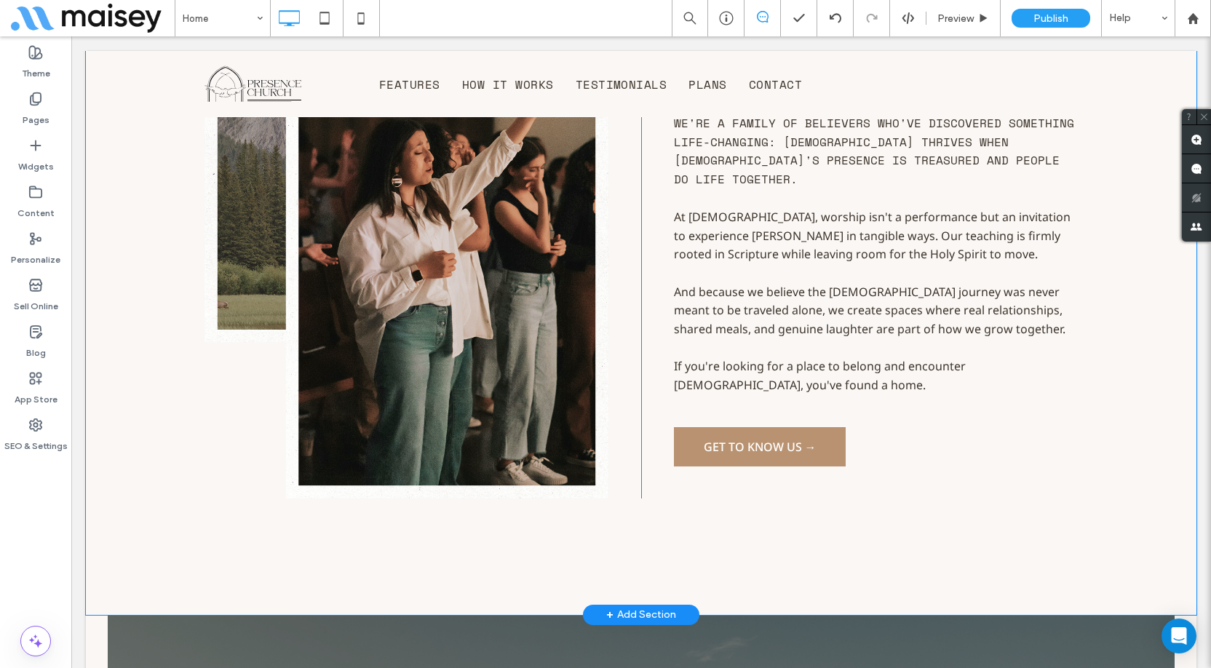
scroll to position [2038, 0]
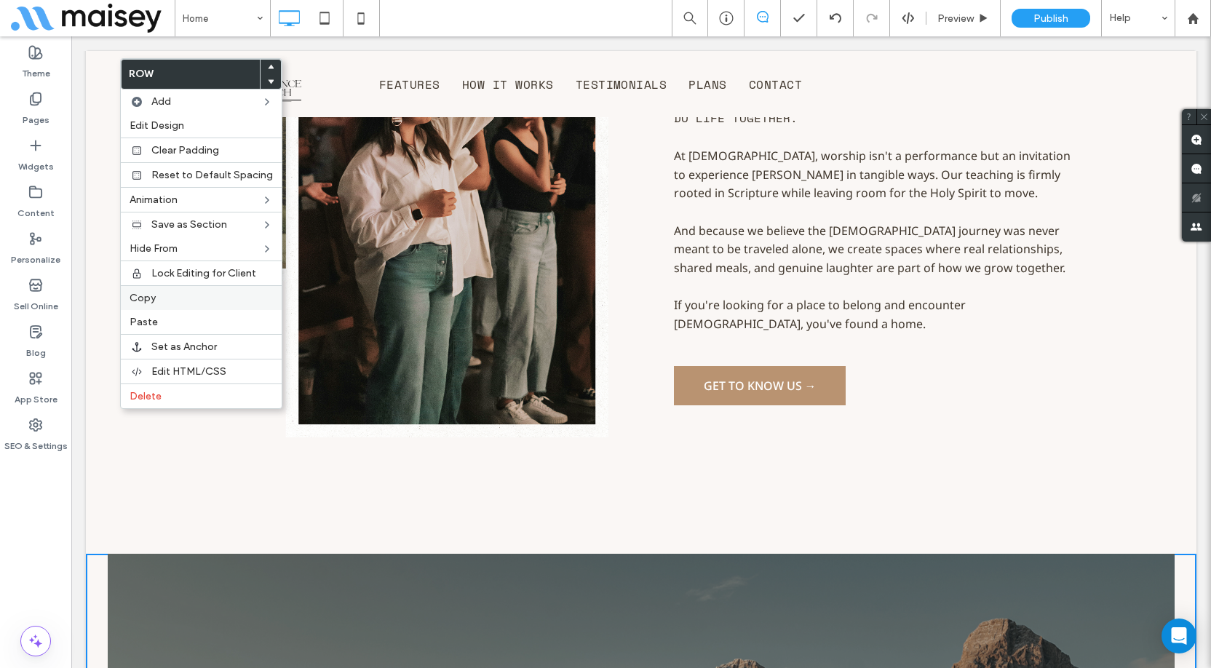
click at [159, 298] on label "Copy" at bounding box center [201, 298] width 143 height 12
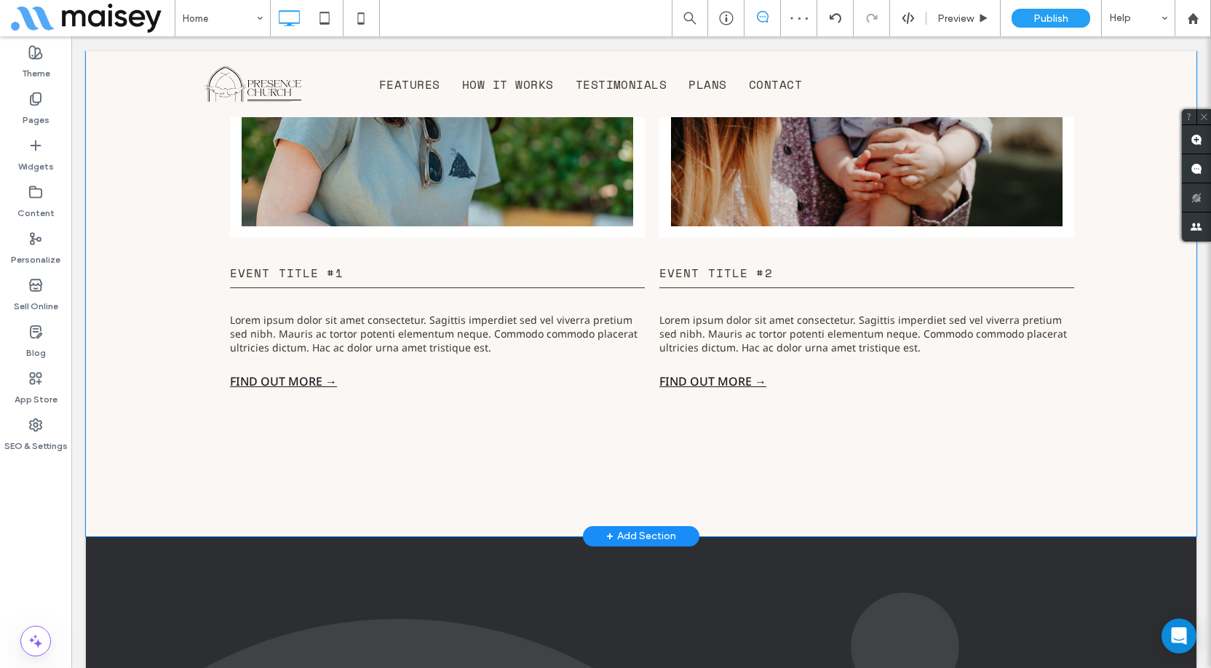
scroll to position [4222, 0]
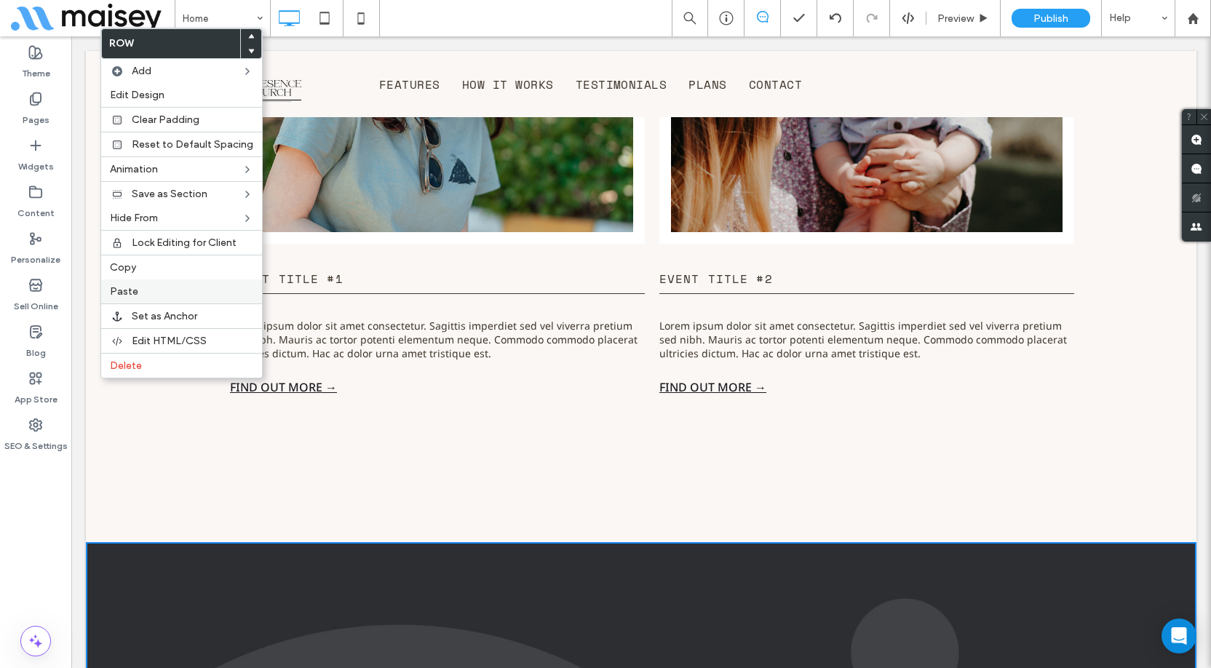
click at [164, 287] on label "Paste" at bounding box center [181, 291] width 143 height 12
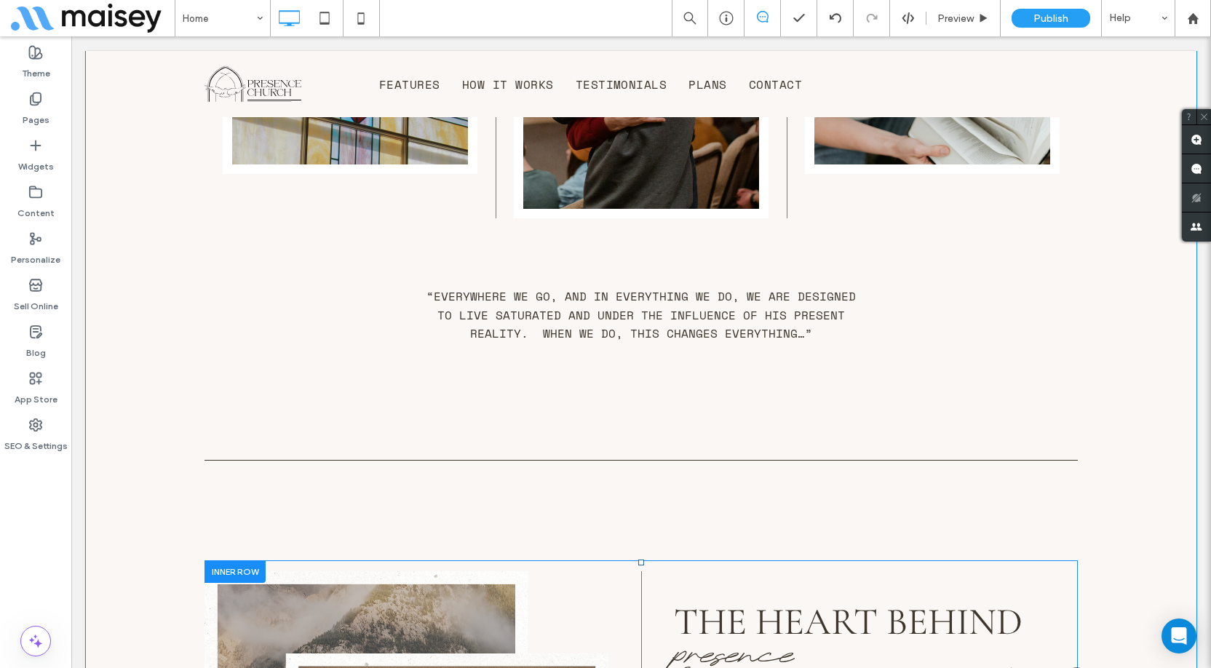
scroll to position [1820, 0]
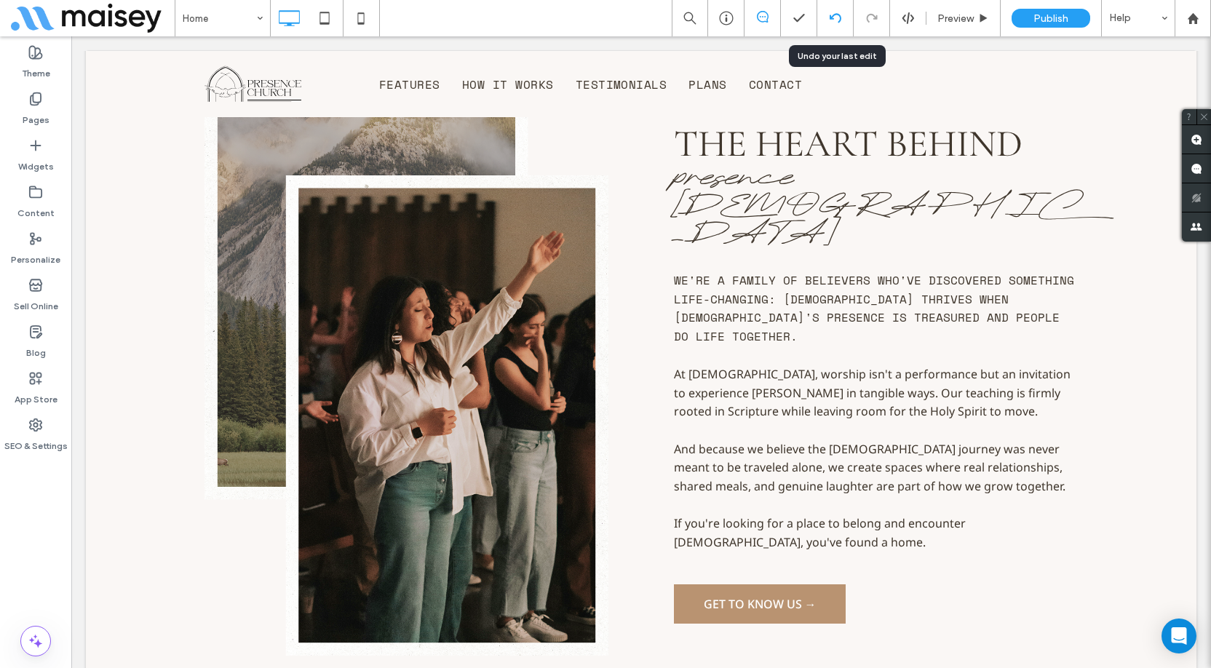
click at [833, 20] on icon at bounding box center [836, 18] width 12 height 12
click at [835, 20] on icon at bounding box center [836, 18] width 12 height 12
click at [836, 17] on icon at bounding box center [836, 18] width 12 height 12
click at [831, 20] on icon at bounding box center [836, 18] width 12 height 12
click at [840, 18] on use at bounding box center [835, 17] width 12 height 9
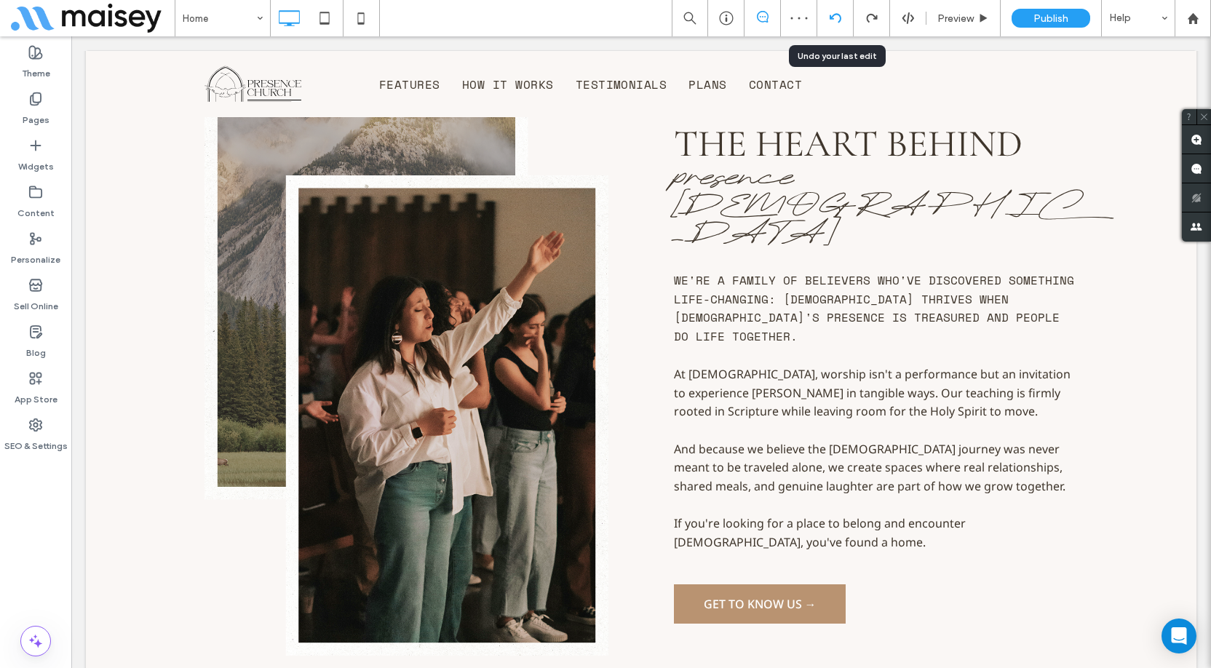
click at [831, 17] on use at bounding box center [835, 17] width 12 height 9
click at [836, 20] on icon at bounding box center [836, 18] width 12 height 12
click at [841, 26] on div at bounding box center [835, 18] width 36 height 36
click at [834, 19] on icon at bounding box center [836, 18] width 12 height 12
click at [833, 20] on icon at bounding box center [836, 18] width 12 height 12
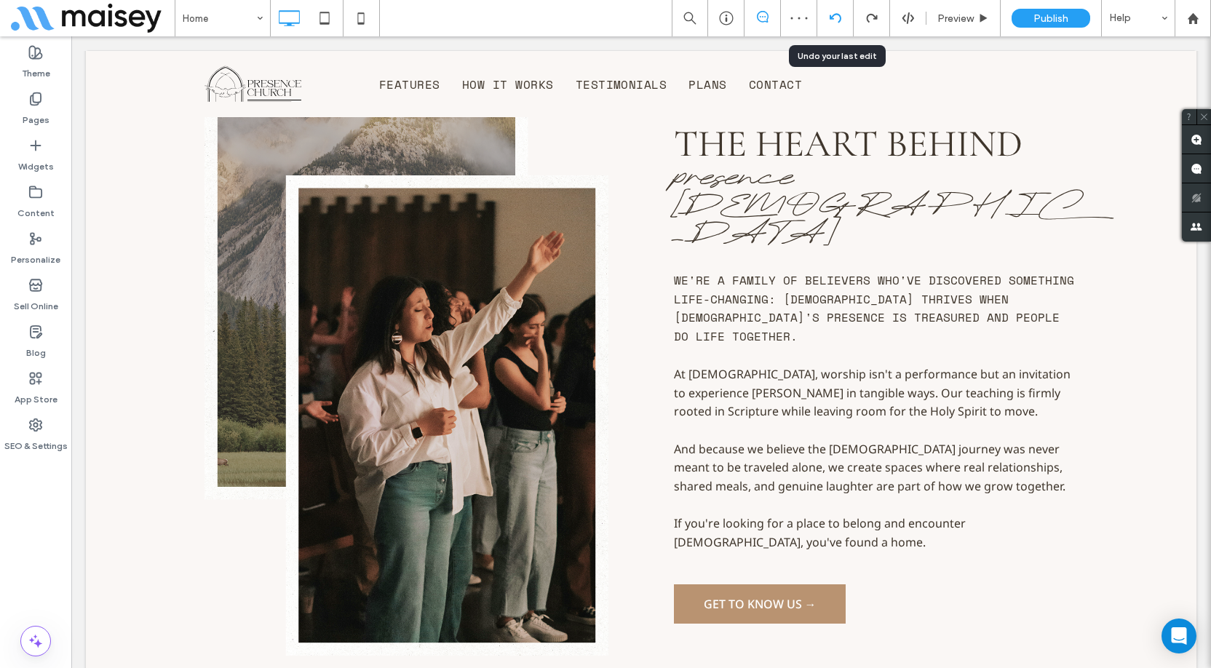
click at [839, 18] on icon at bounding box center [836, 18] width 12 height 12
click at [839, 20] on icon at bounding box center [836, 18] width 12 height 12
click at [836, 20] on icon at bounding box center [836, 18] width 12 height 12
click at [837, 19] on icon at bounding box center [836, 18] width 12 height 12
click at [836, 21] on icon at bounding box center [836, 18] width 12 height 12
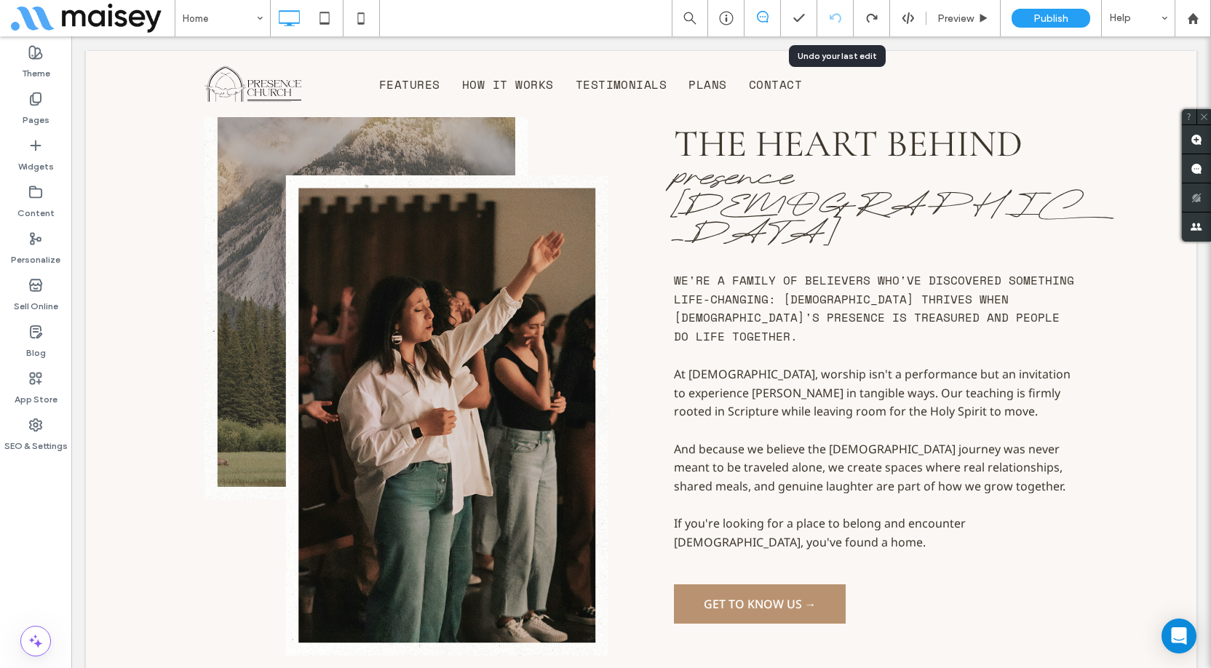
click at [832, 20] on icon at bounding box center [836, 18] width 12 height 12
click at [834, 18] on icon at bounding box center [836, 18] width 12 height 12
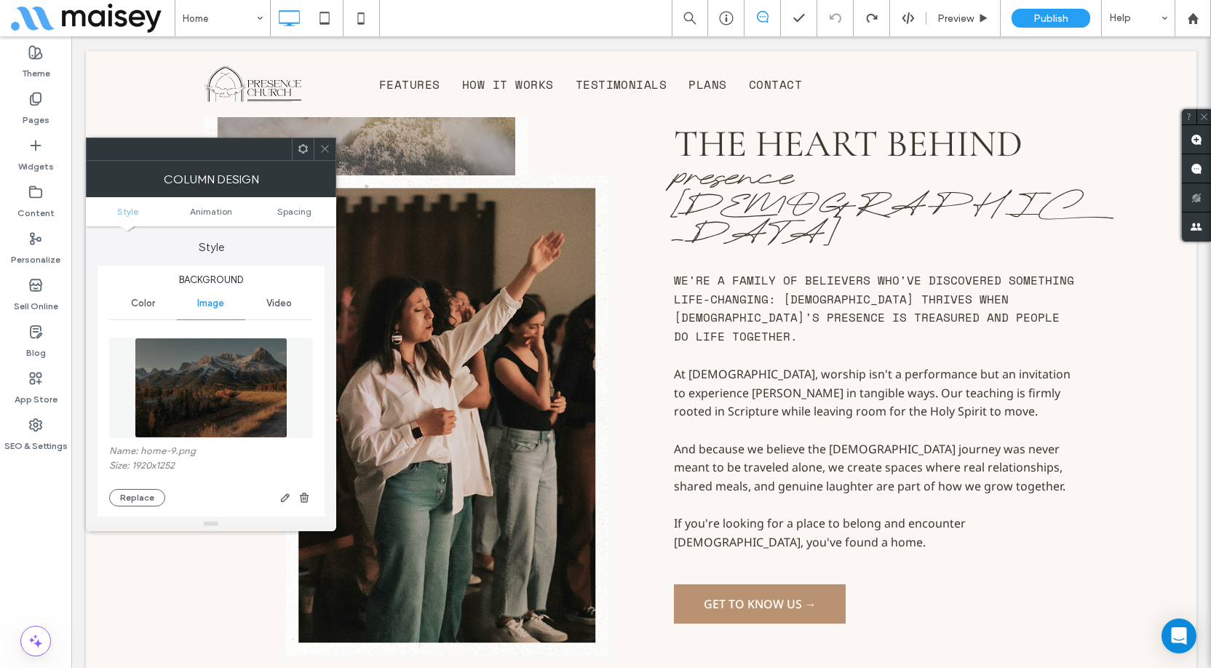
click at [207, 358] on img at bounding box center [212, 388] width 154 height 100
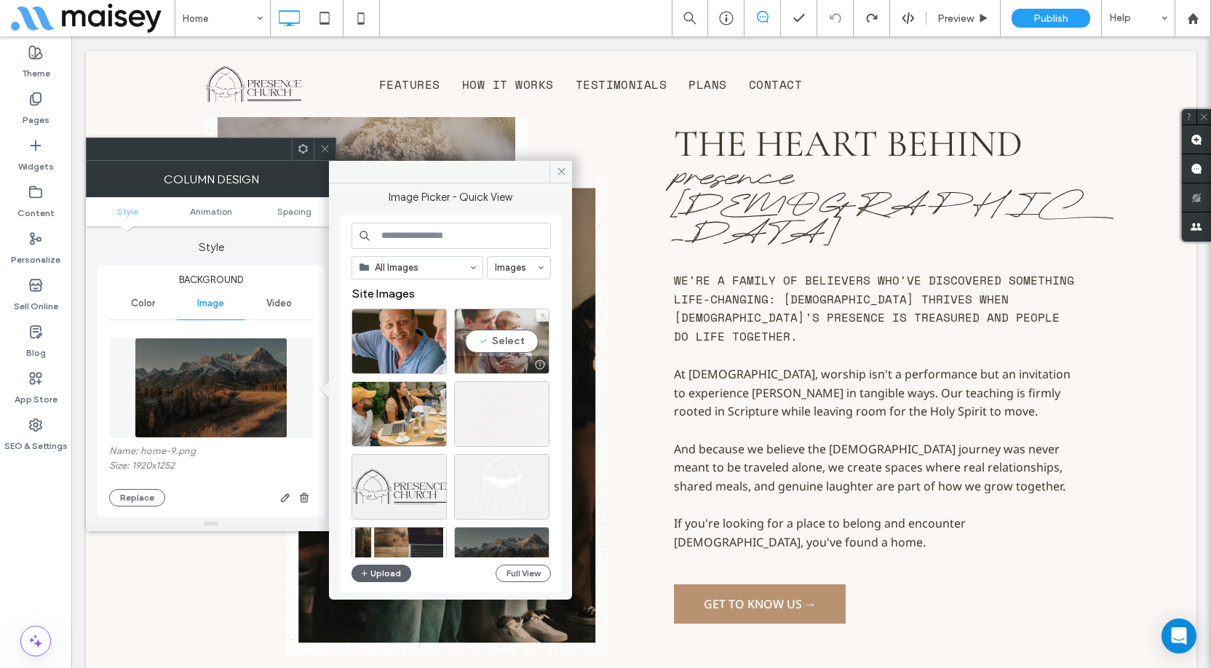
scroll to position [146, 0]
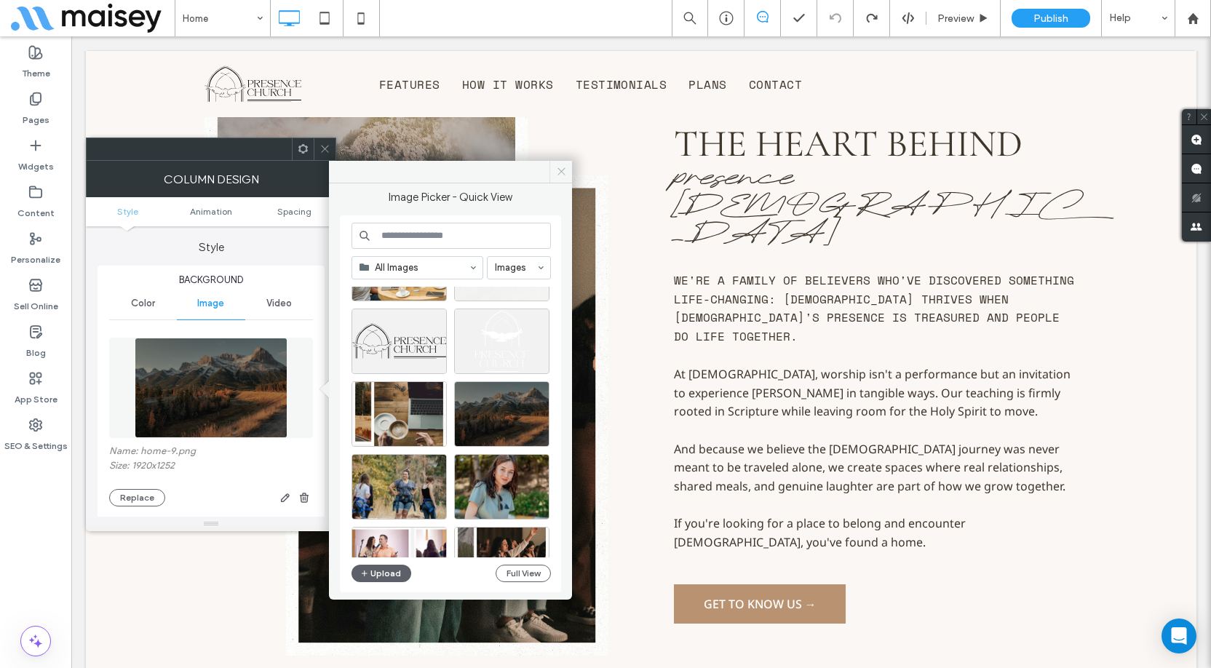
click at [566, 167] on icon at bounding box center [561, 171] width 11 height 11
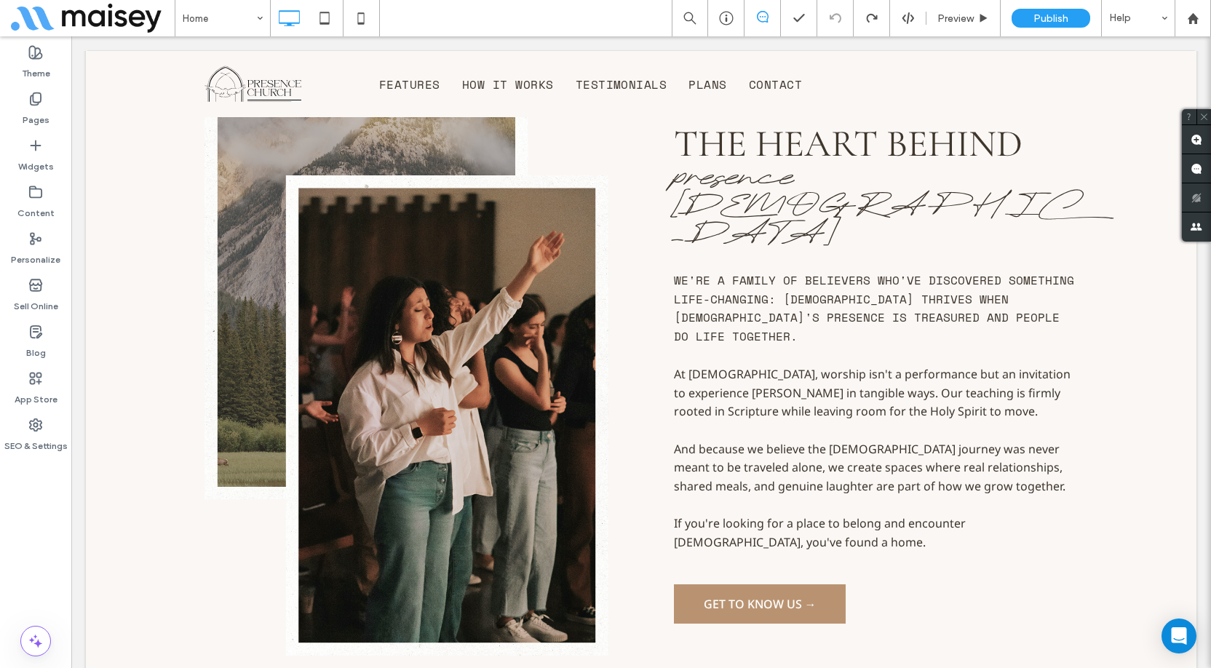
type input "**********"
type input "**"
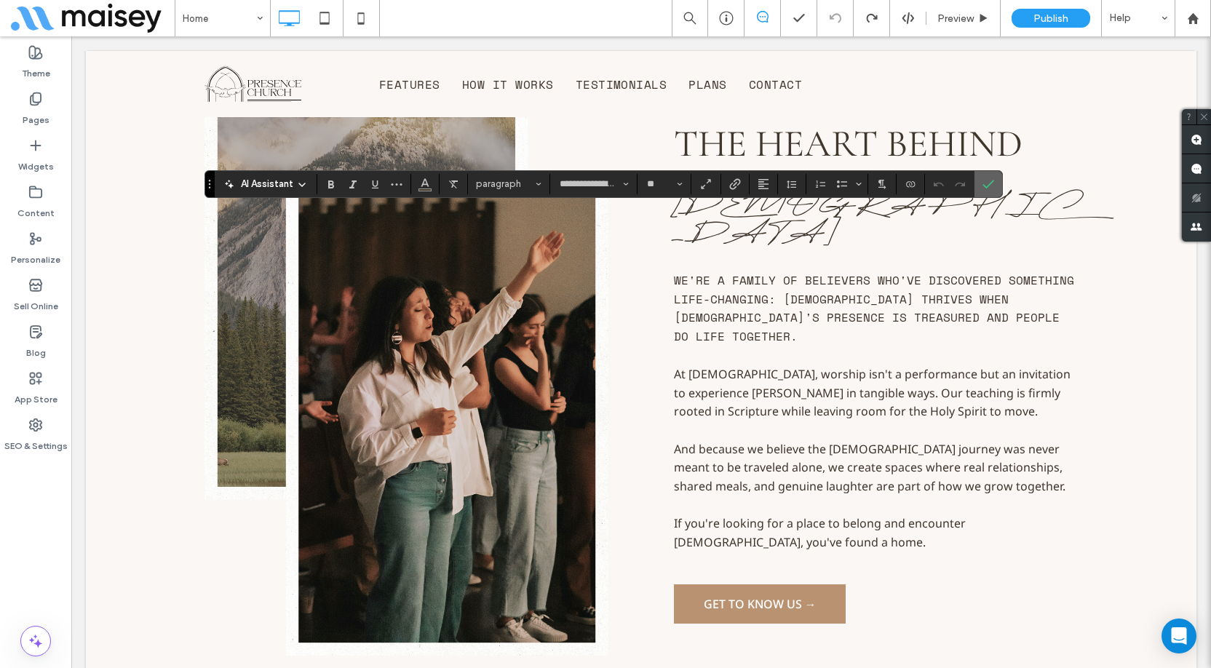
click at [987, 189] on icon "Confirm" at bounding box center [989, 184] width 12 height 12
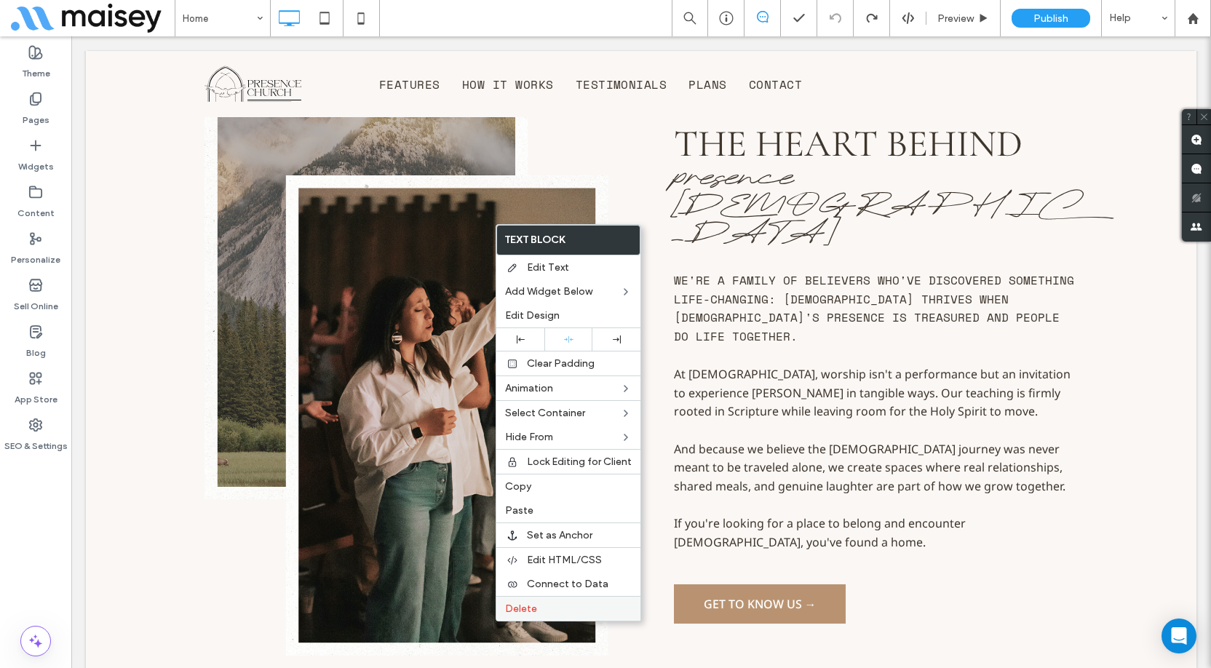
click at [534, 600] on div "Delete" at bounding box center [568, 608] width 144 height 25
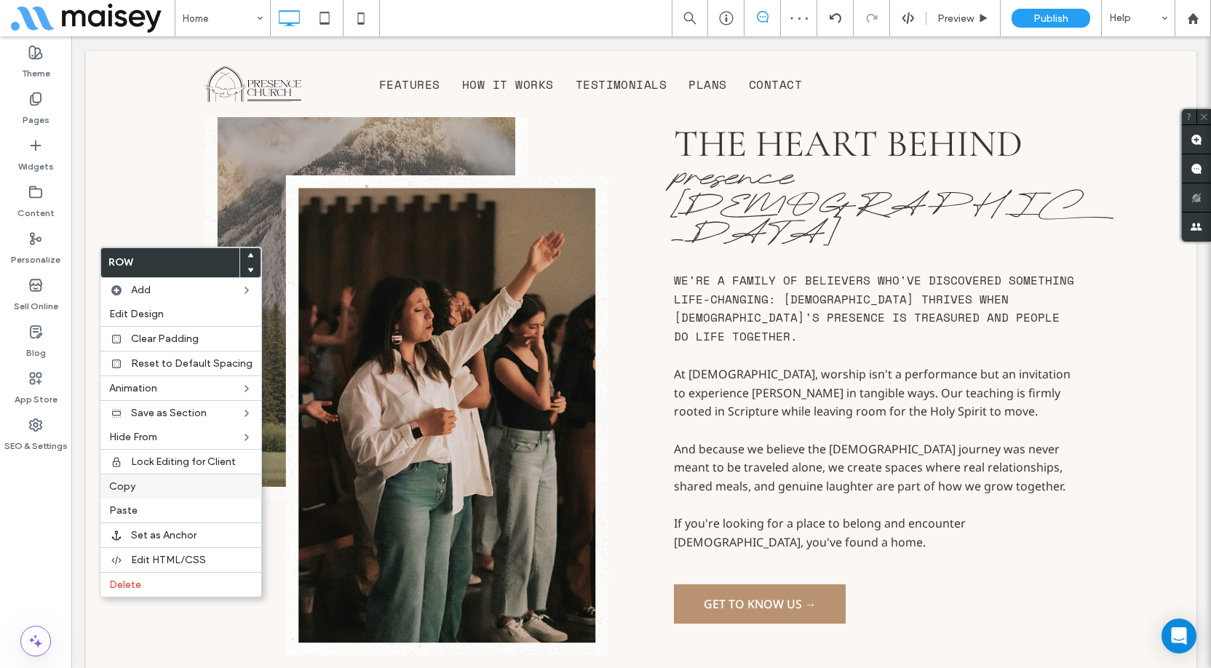
click at [146, 488] on label "Copy" at bounding box center [180, 486] width 143 height 12
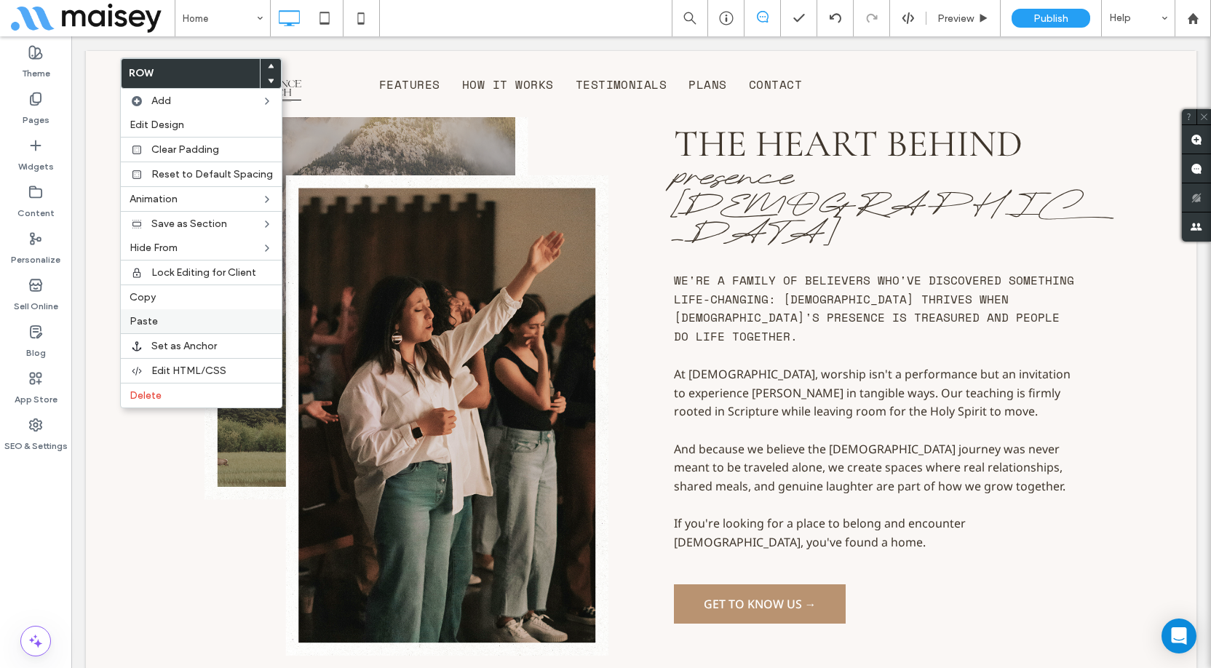
click at [181, 314] on div "Paste" at bounding box center [201, 321] width 161 height 24
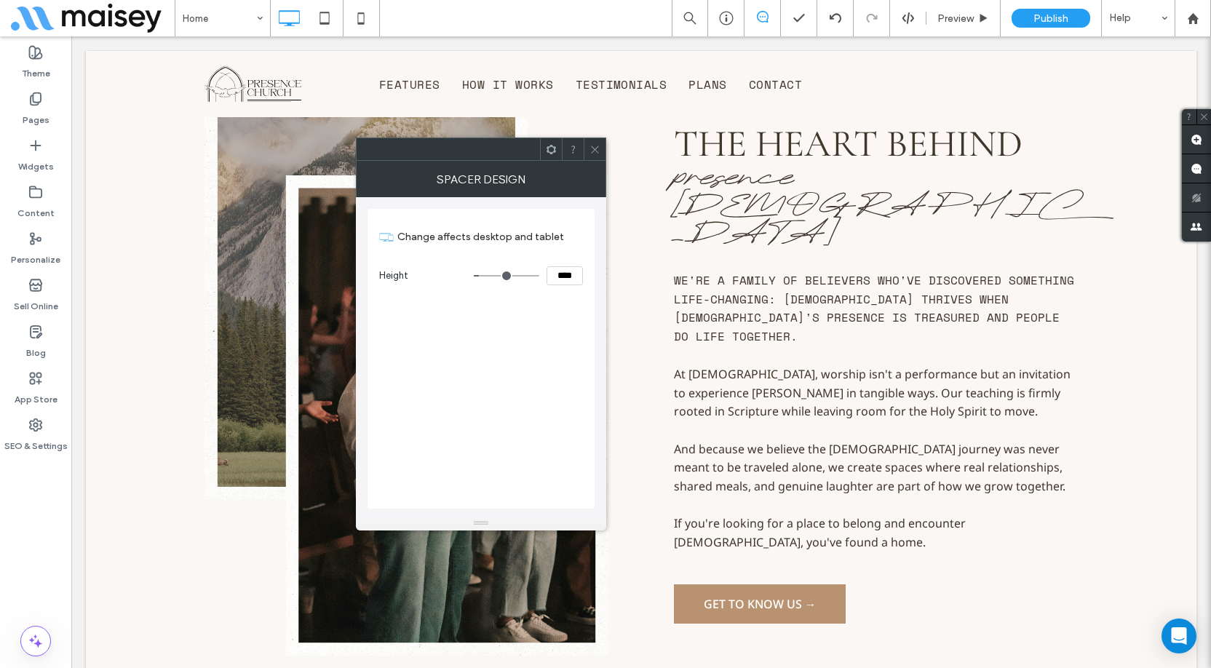
click at [555, 146] on icon at bounding box center [551, 149] width 11 height 11
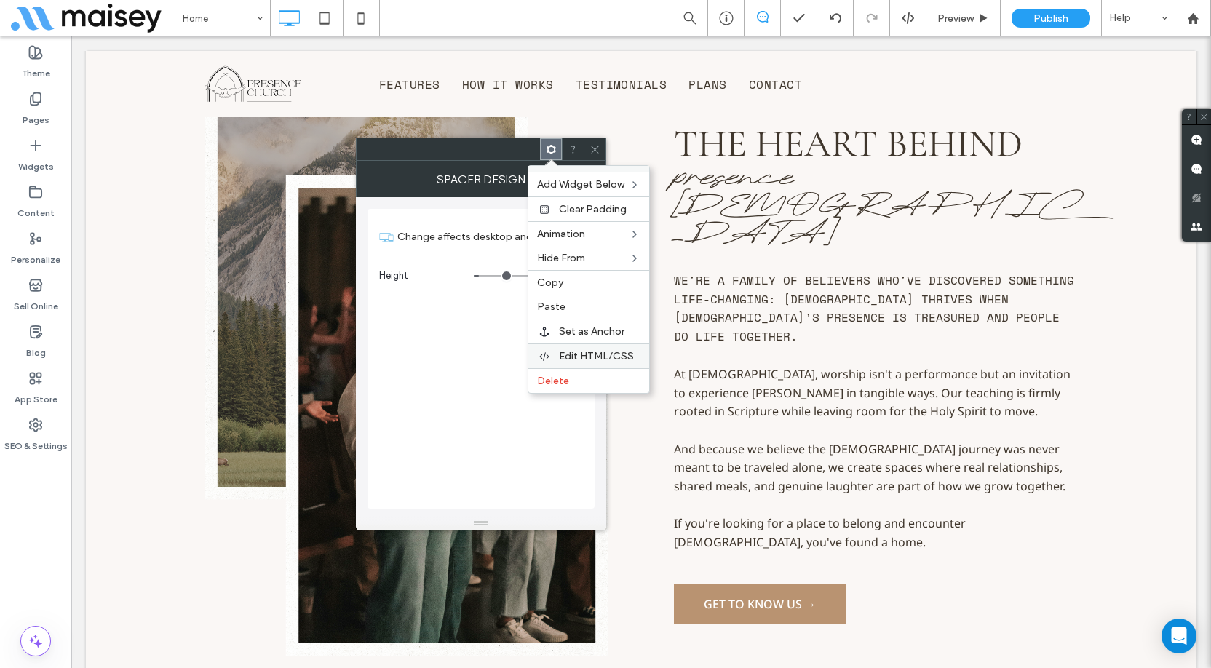
click at [601, 351] on span "Edit HTML/CSS" at bounding box center [596, 356] width 75 height 12
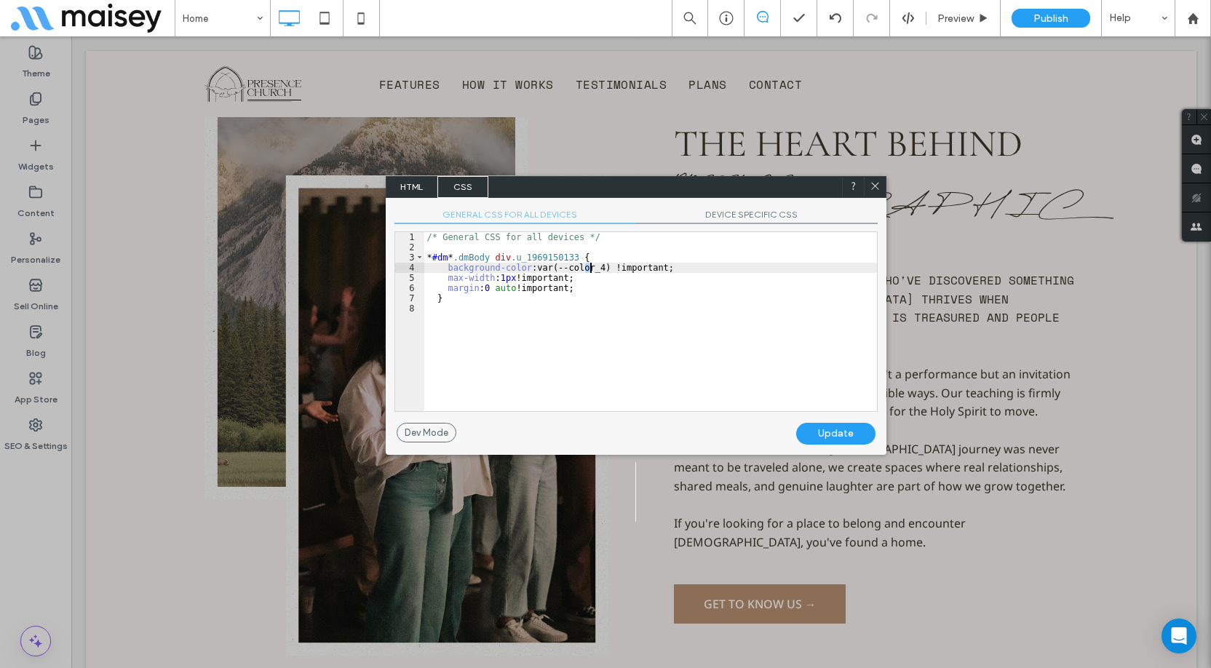
click at [588, 266] on div "/* General CSS for all devices */ * #dm * .dmBody div .u_1969150133 { backgroun…" at bounding box center [650, 331] width 453 height 199
type textarea "**"
click at [845, 434] on div "Update" at bounding box center [835, 434] width 79 height 22
click at [882, 189] on div at bounding box center [875, 187] width 22 height 22
click at [881, 192] on div at bounding box center [875, 187] width 22 height 22
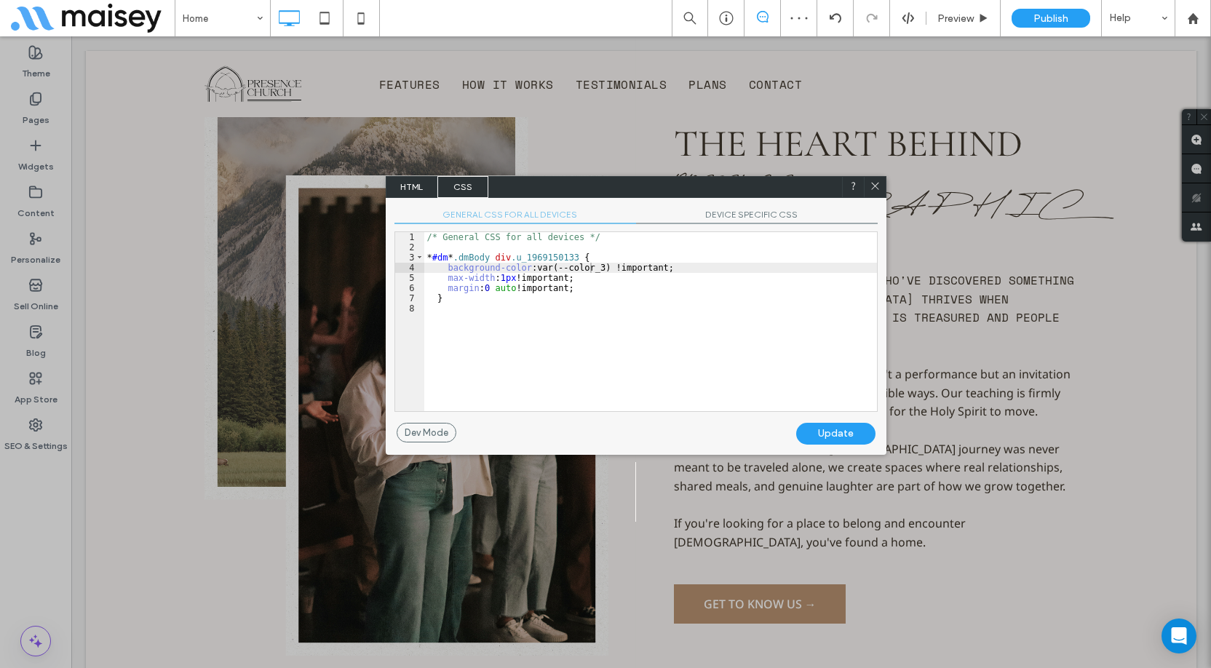
click at [878, 187] on icon at bounding box center [875, 186] width 11 height 11
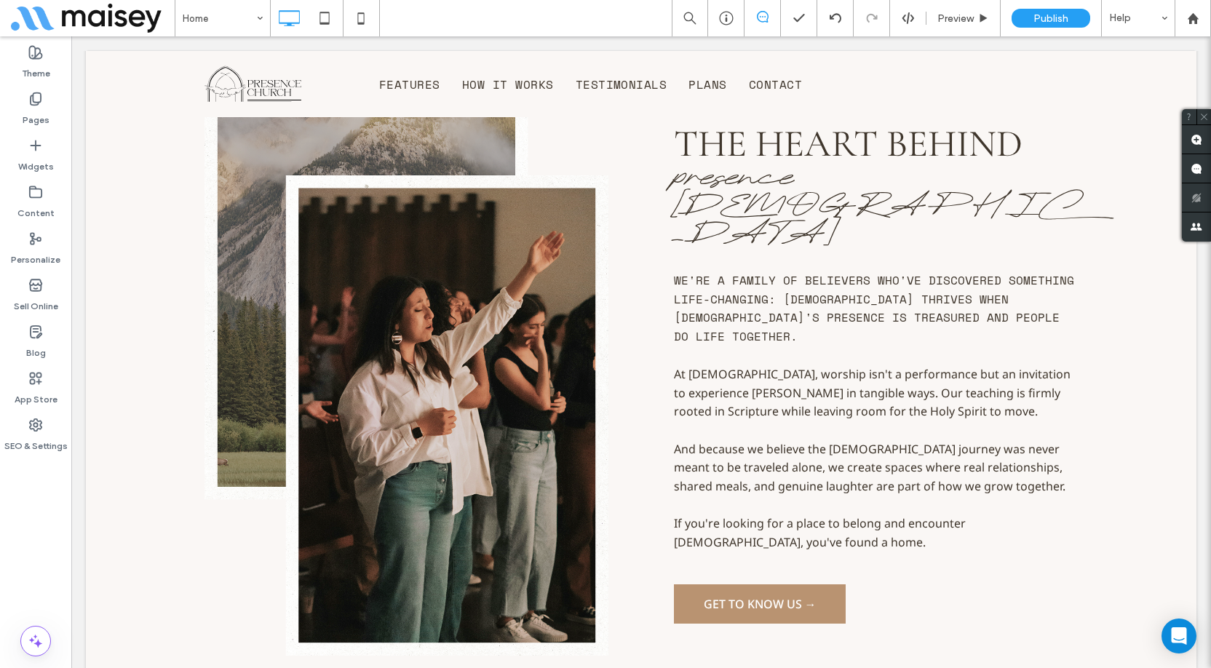
type input "**********"
type input "**"
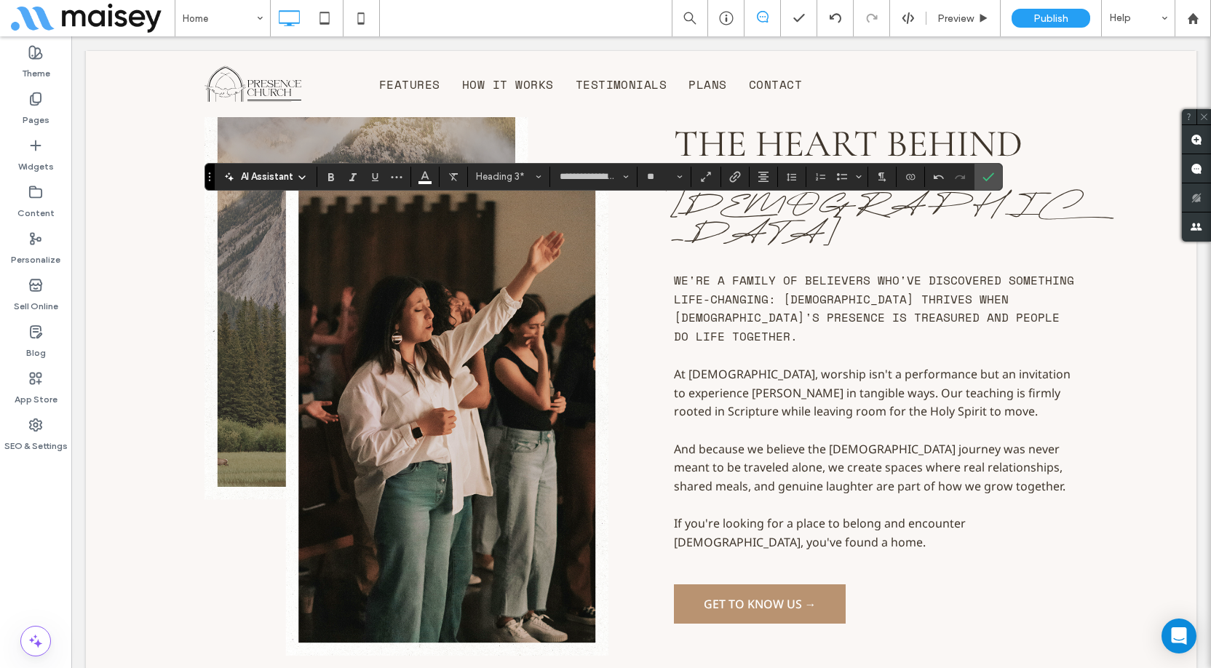
type input "**********"
type input "**"
type input "**********"
type input "**"
click at [430, 181] on icon "Color" at bounding box center [425, 176] width 12 height 12
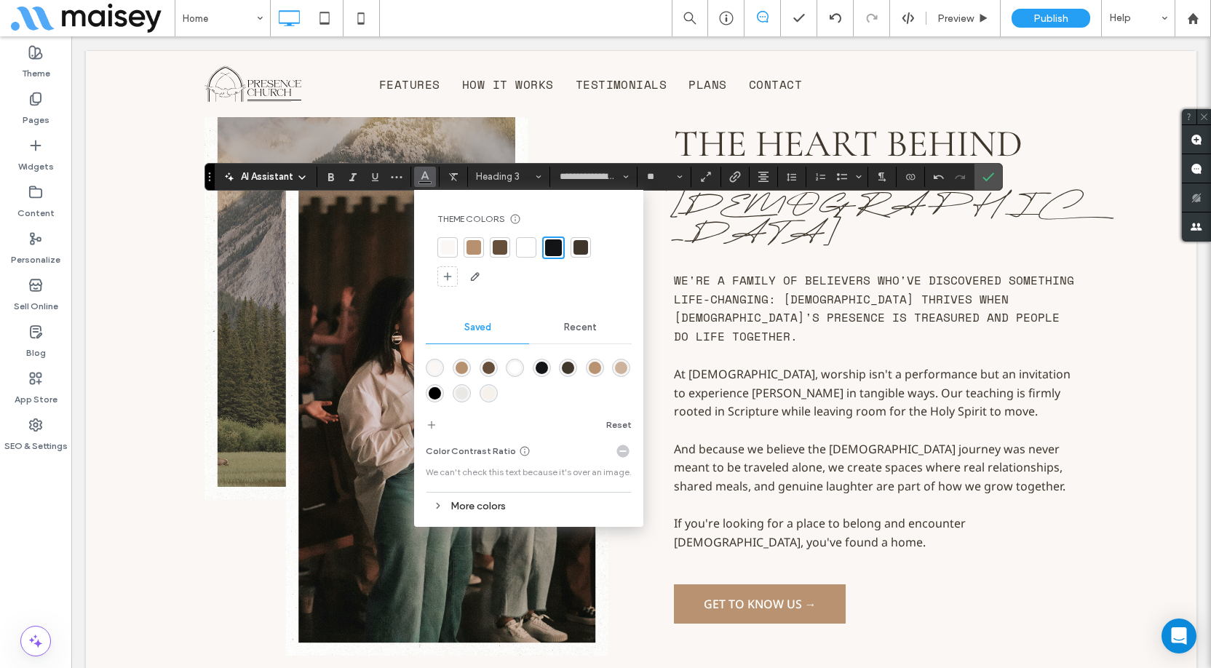
click at [577, 246] on div at bounding box center [581, 247] width 15 height 15
click at [988, 173] on icon "Confirm" at bounding box center [989, 177] width 12 height 12
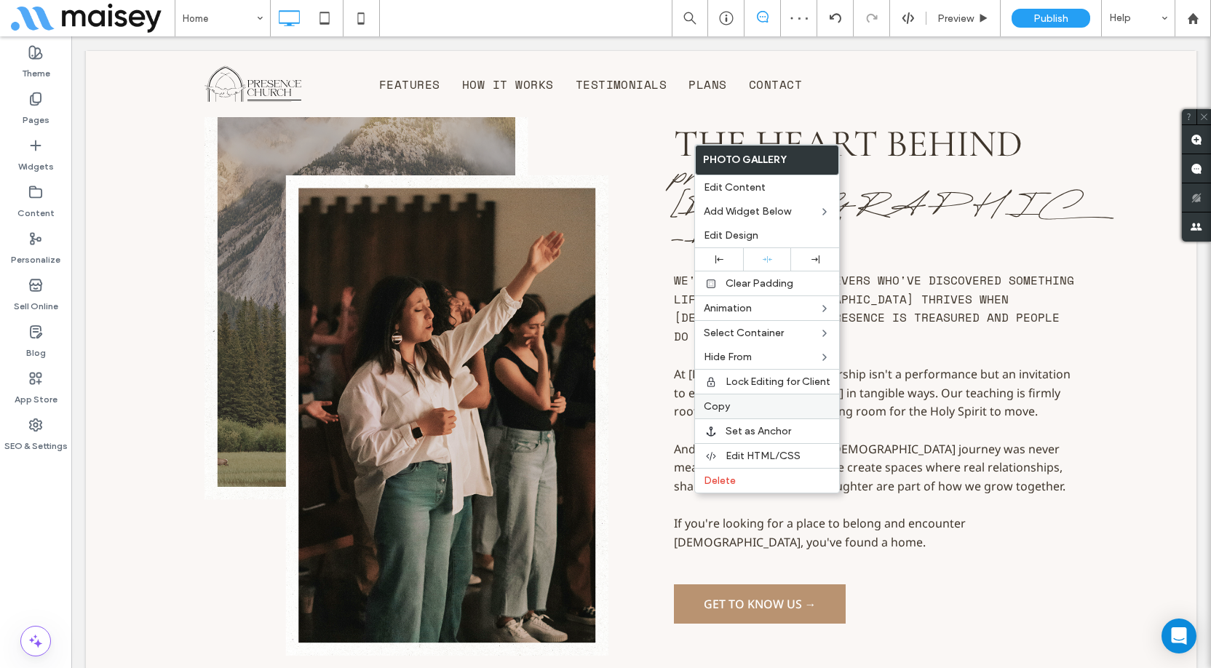
click at [735, 403] on label "Copy" at bounding box center [767, 406] width 127 height 12
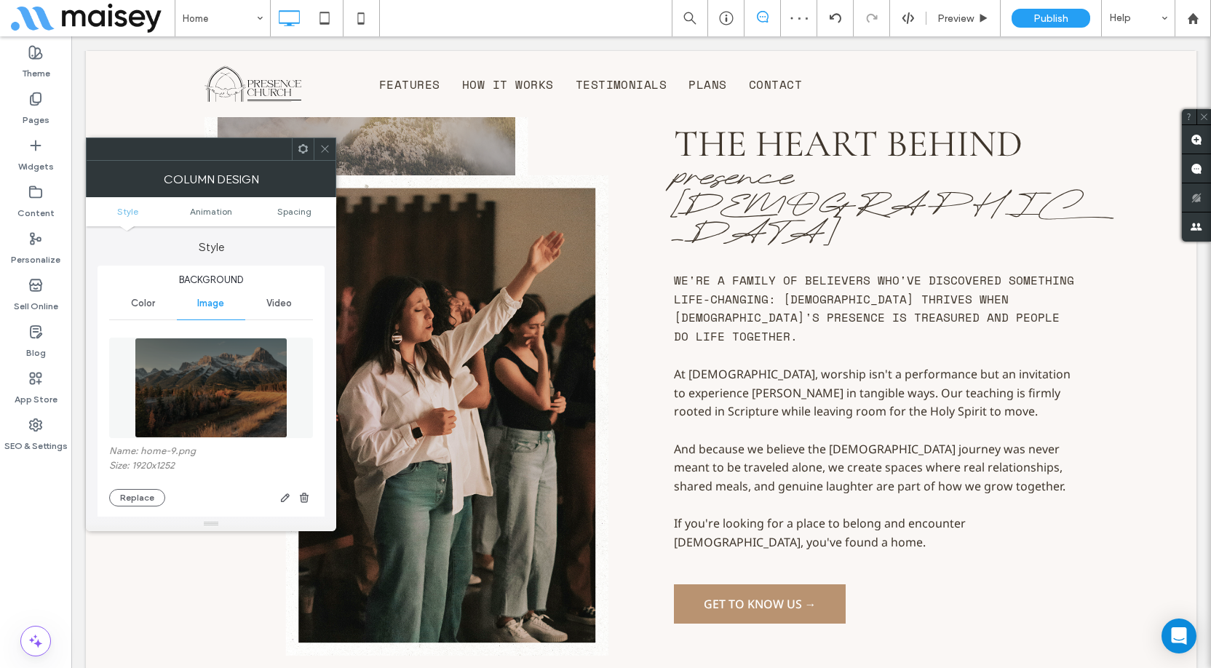
click at [211, 387] on img at bounding box center [212, 388] width 154 height 100
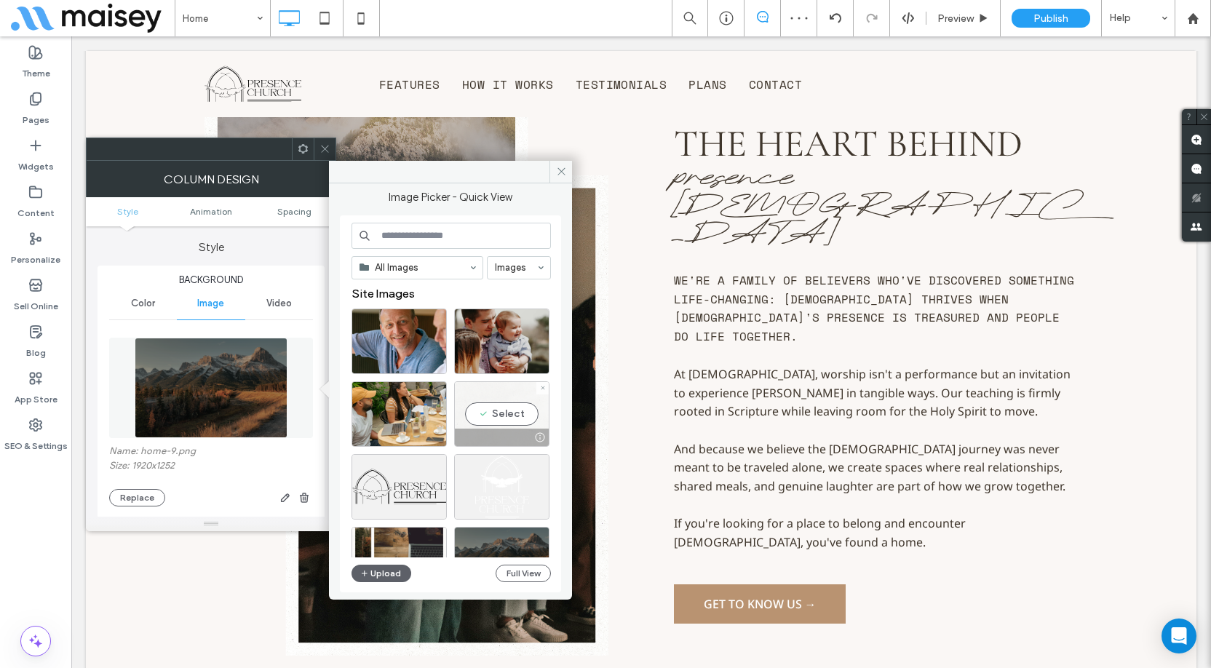
click at [499, 413] on div "Select" at bounding box center [501, 414] width 95 height 66
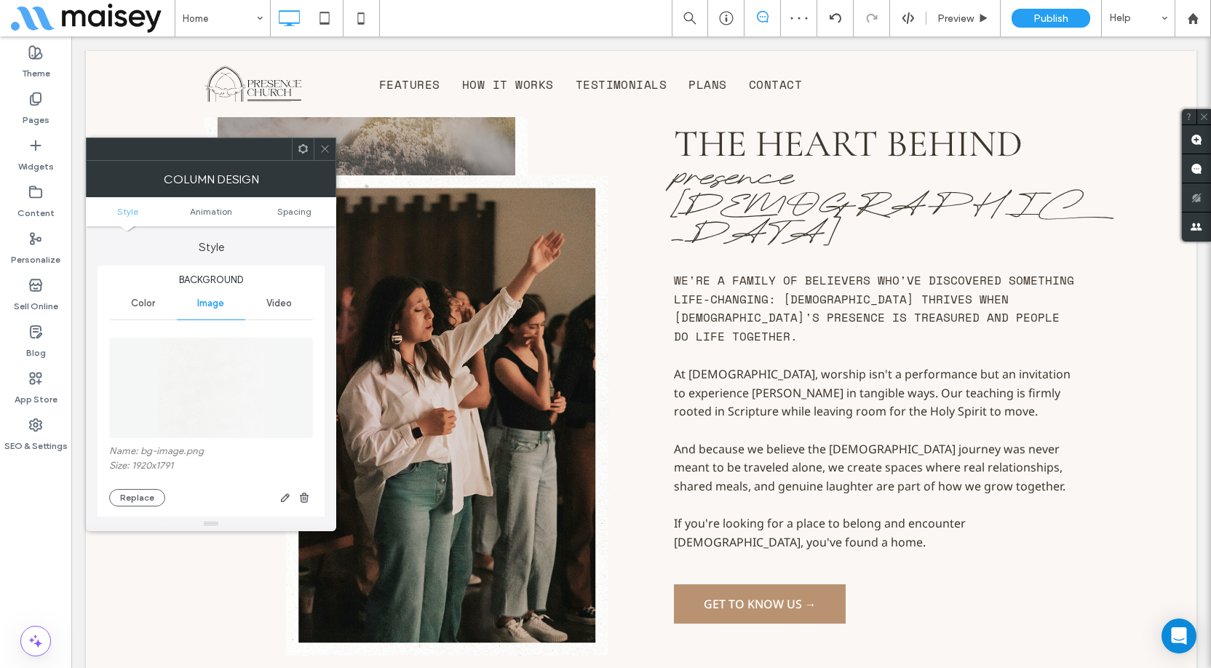
click at [325, 151] on icon at bounding box center [325, 148] width 11 height 11
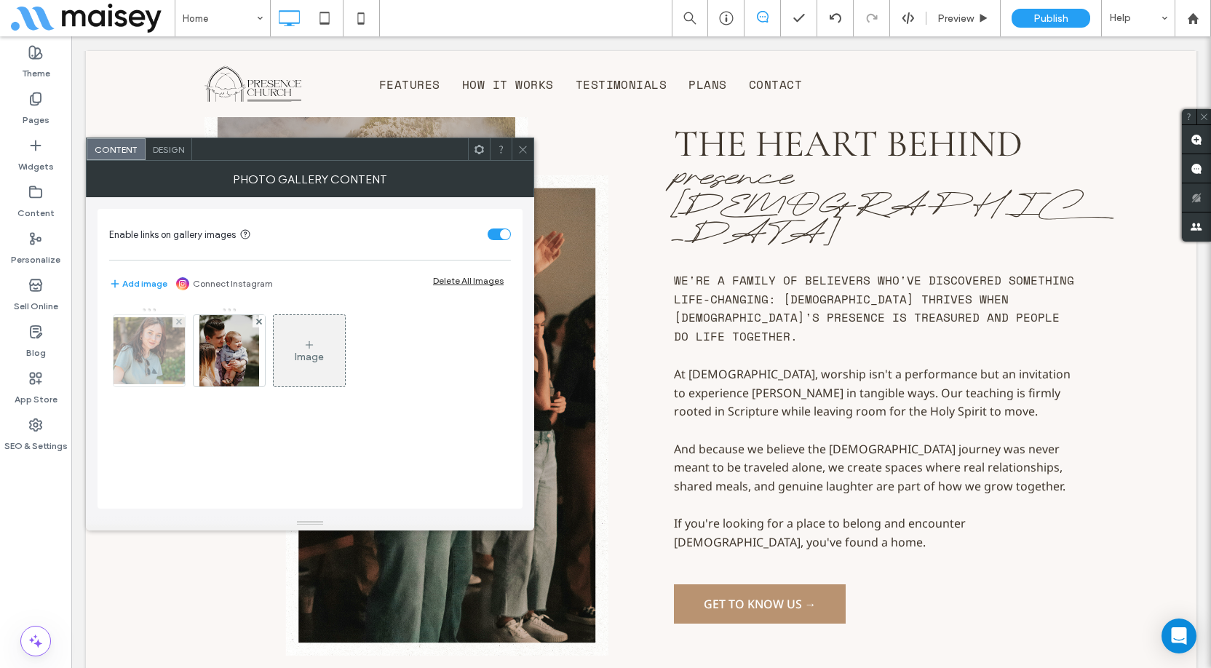
click at [175, 356] on img at bounding box center [149, 350] width 116 height 67
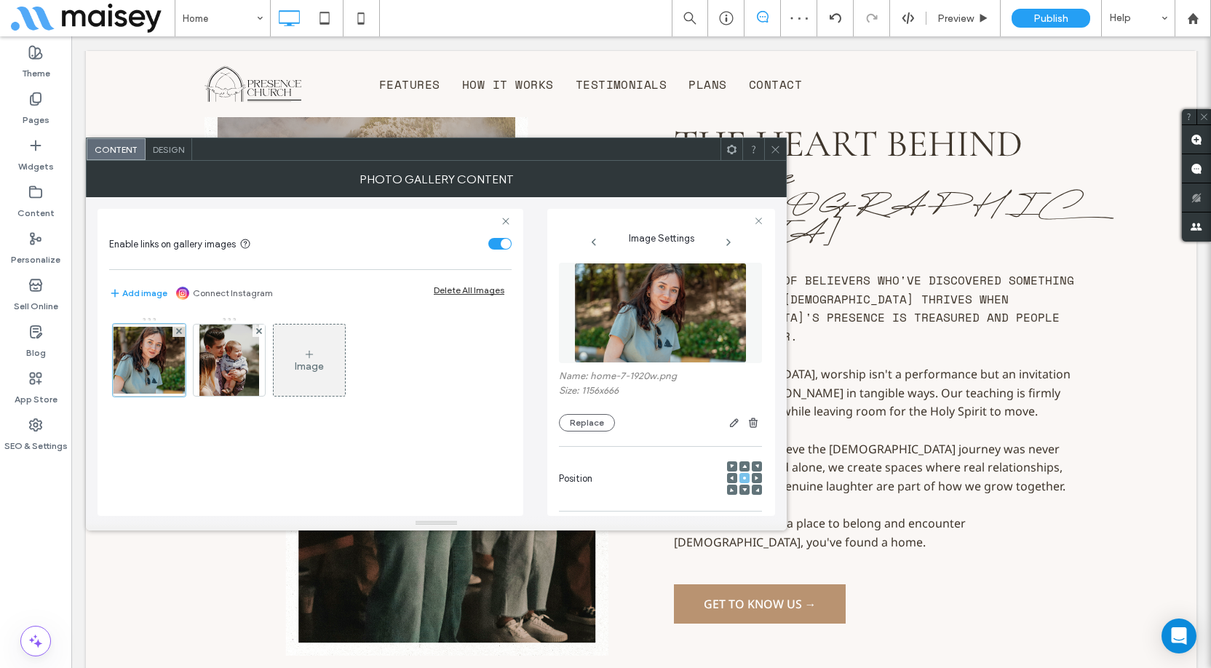
scroll to position [0, 0]
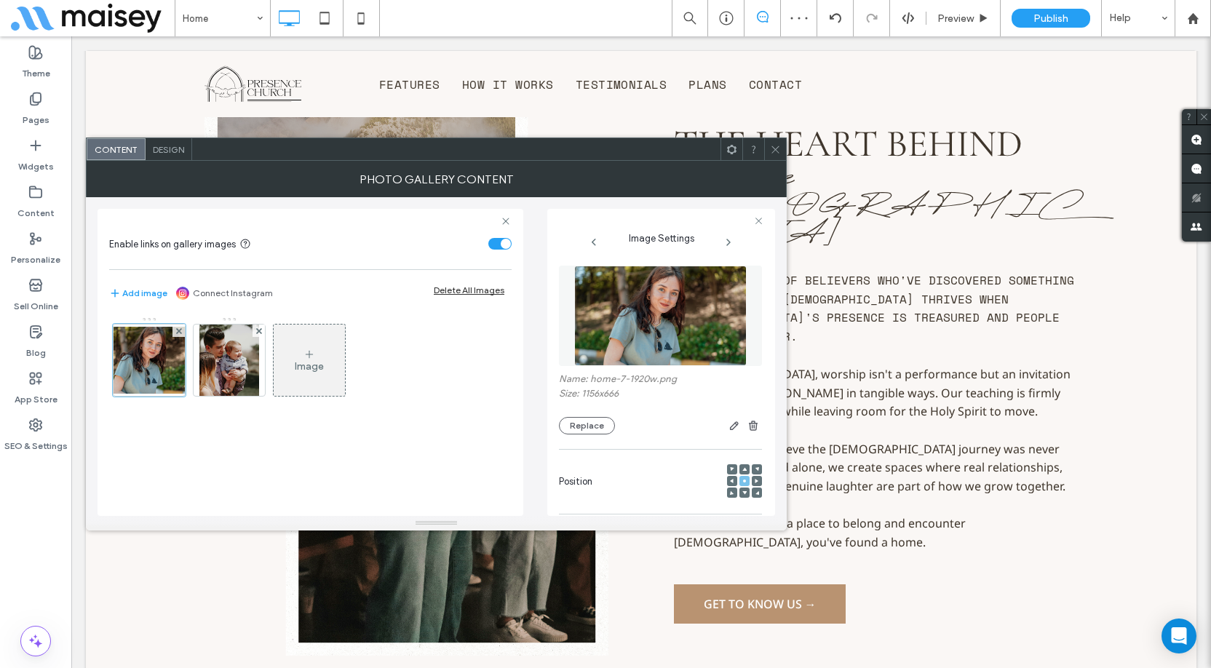
click at [654, 303] on figure at bounding box center [660, 316] width 203 height 100
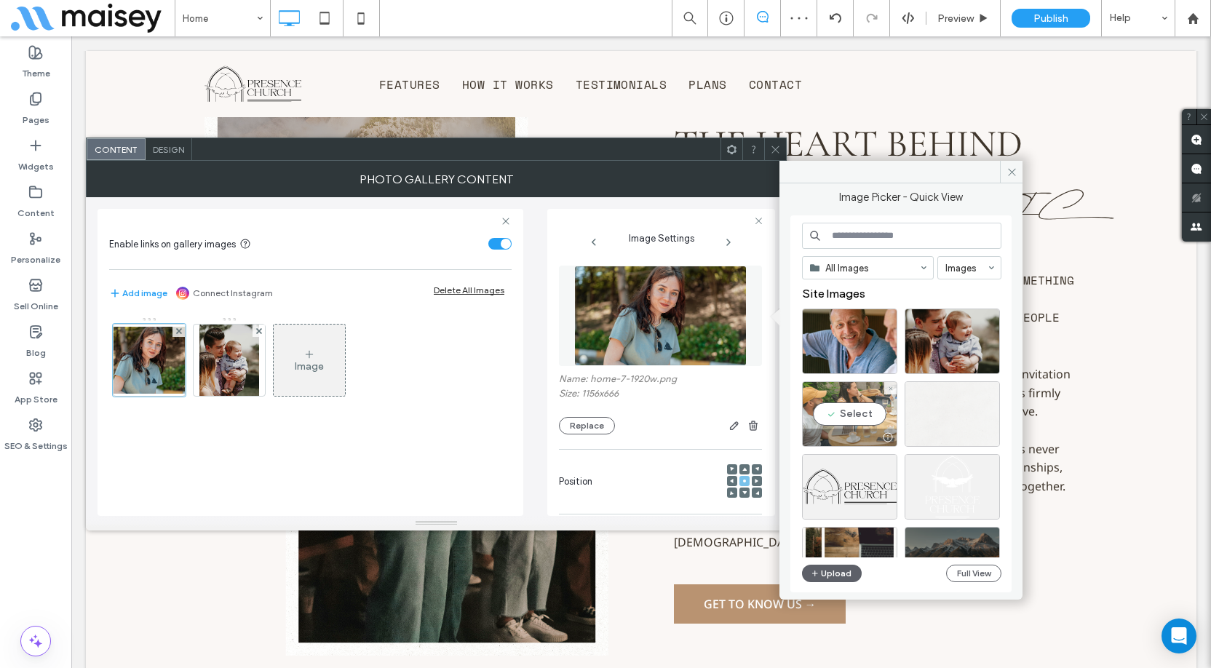
click at [860, 412] on div "Select" at bounding box center [849, 414] width 95 height 66
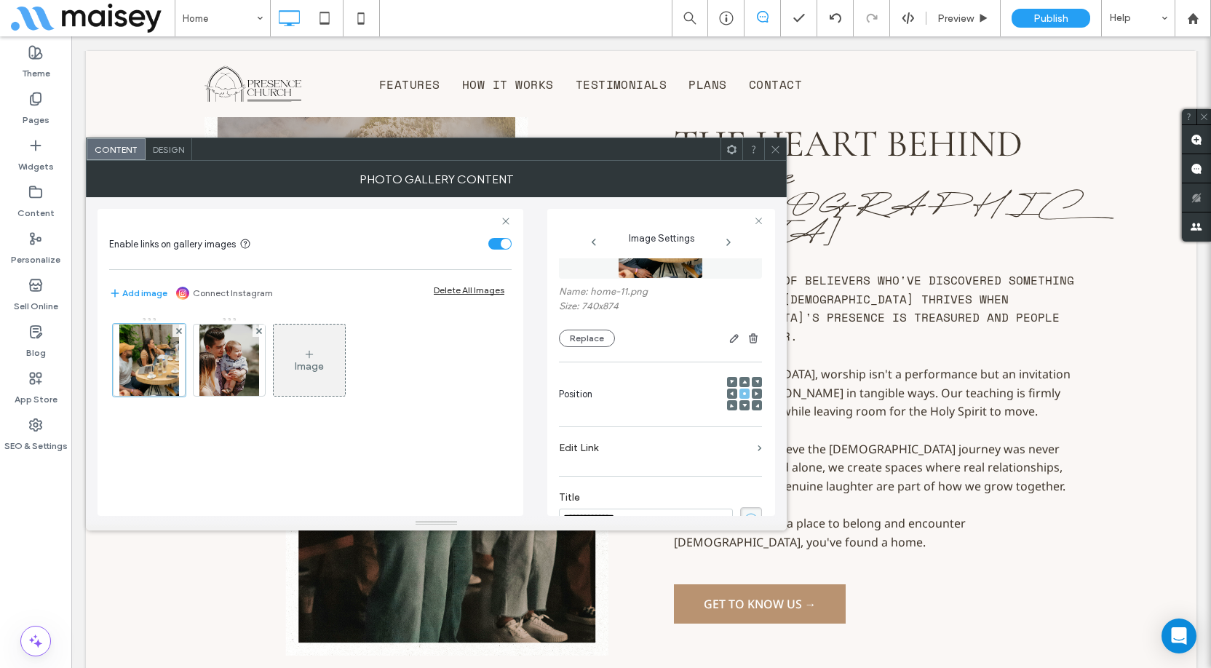
scroll to position [218, 0]
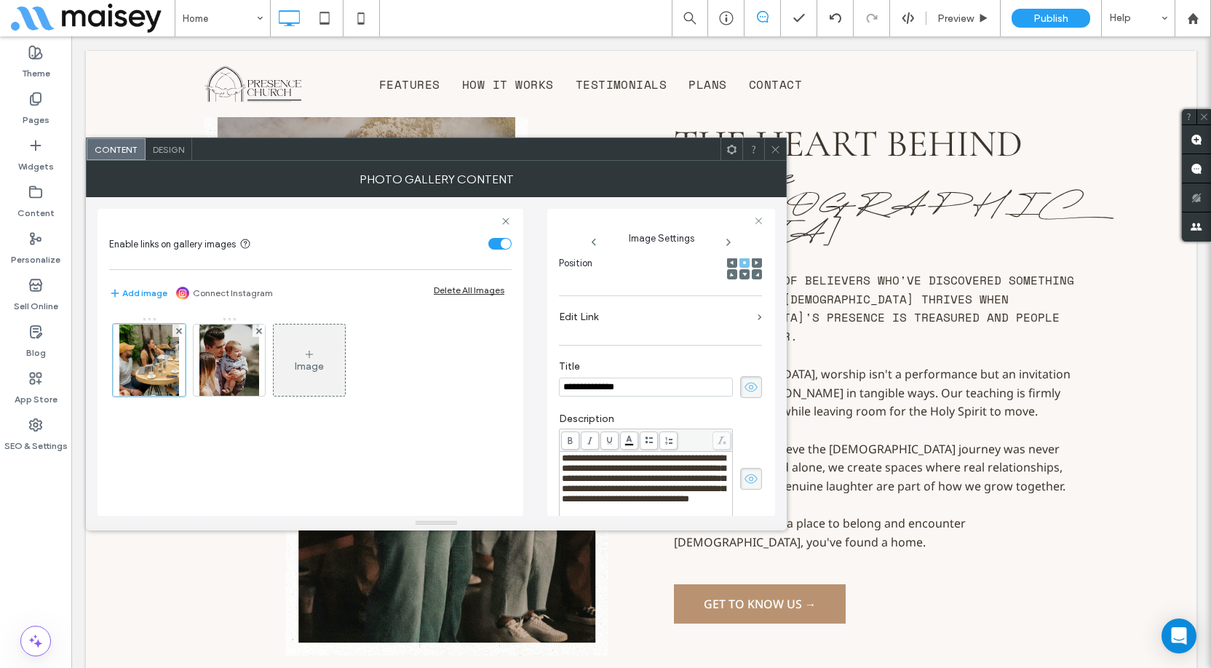
click at [651, 394] on input "**********" at bounding box center [646, 387] width 174 height 19
paste input
type input "**********"
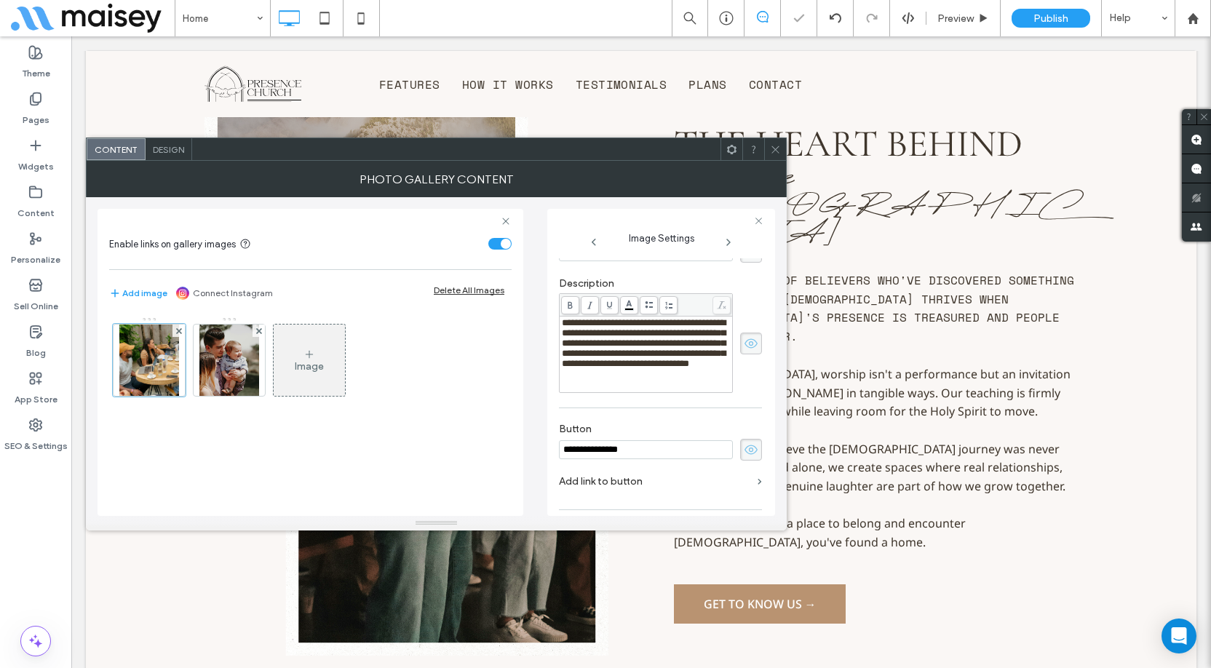
scroll to position [364, 0]
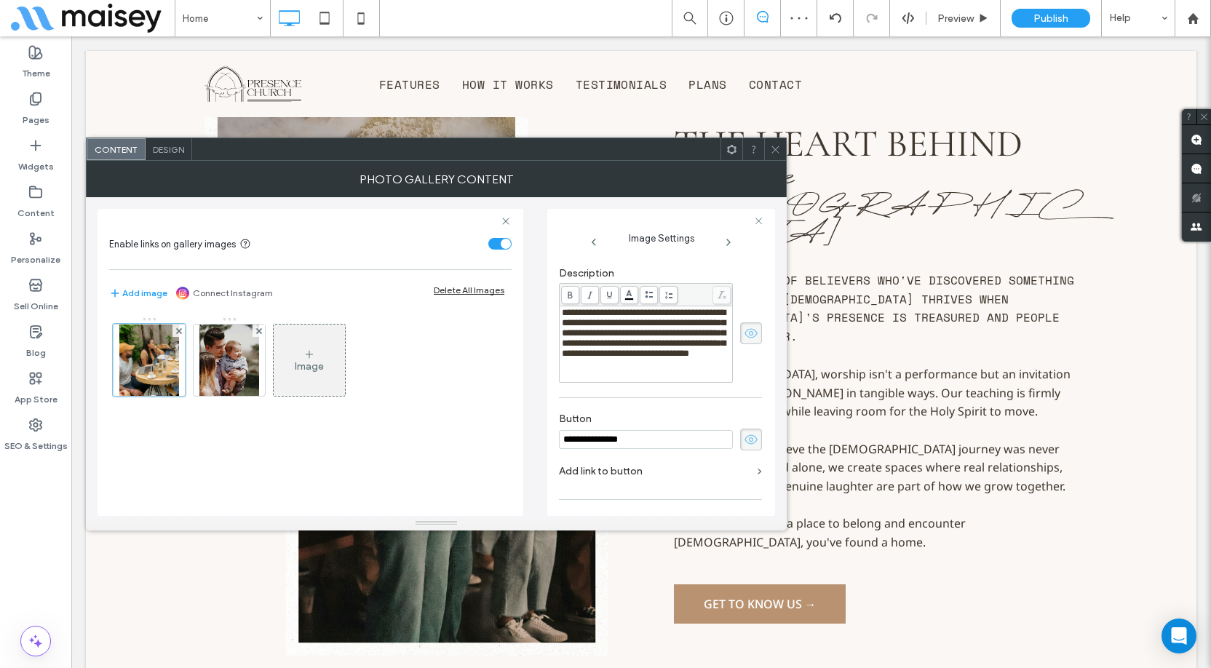
click at [633, 358] on span "**********" at bounding box center [644, 333] width 164 height 50
click at [654, 449] on input "**********" at bounding box center [646, 439] width 174 height 19
paste input "*********"
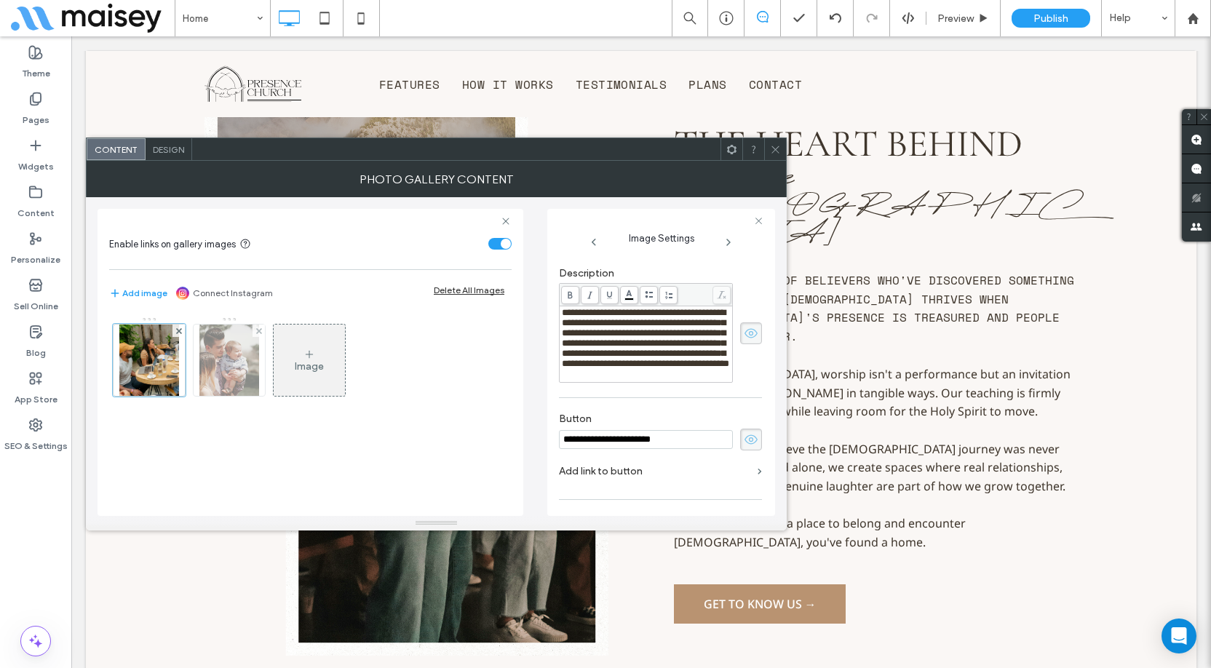
type input "**********"
click at [229, 370] on img at bounding box center [229, 360] width 60 height 71
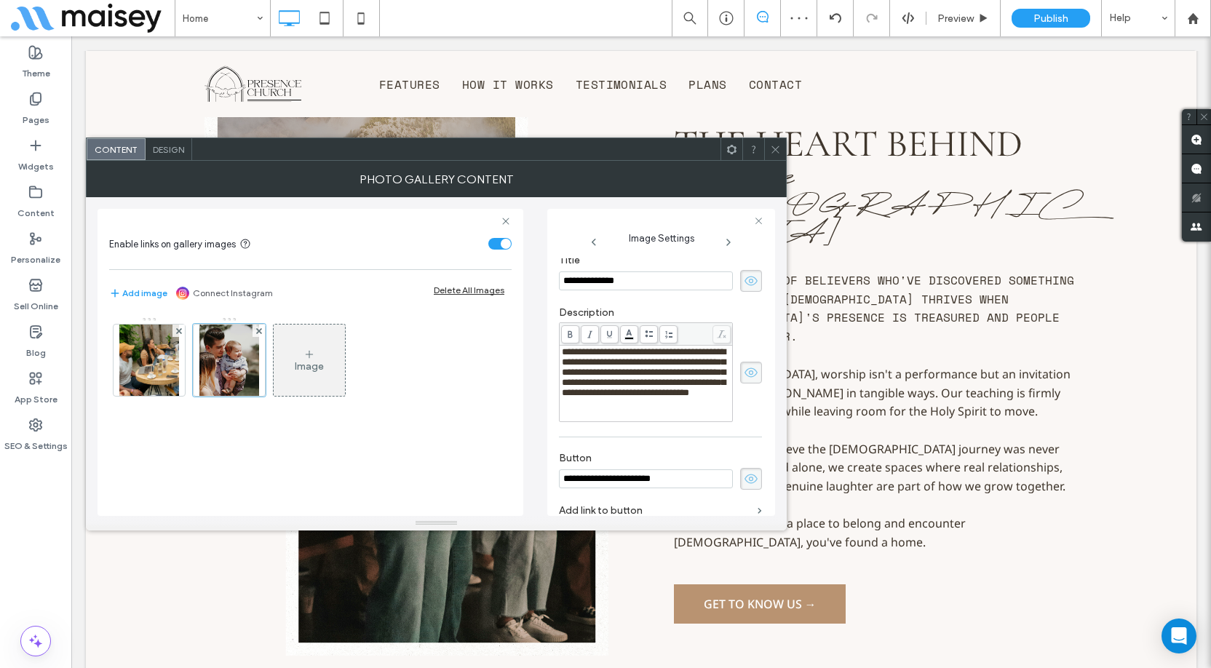
click at [645, 288] on input "**********" at bounding box center [646, 281] width 174 height 19
paste input
type input "**********"
click at [621, 375] on span "**********" at bounding box center [644, 372] width 164 height 50
click at [617, 484] on input "**********" at bounding box center [646, 479] width 174 height 19
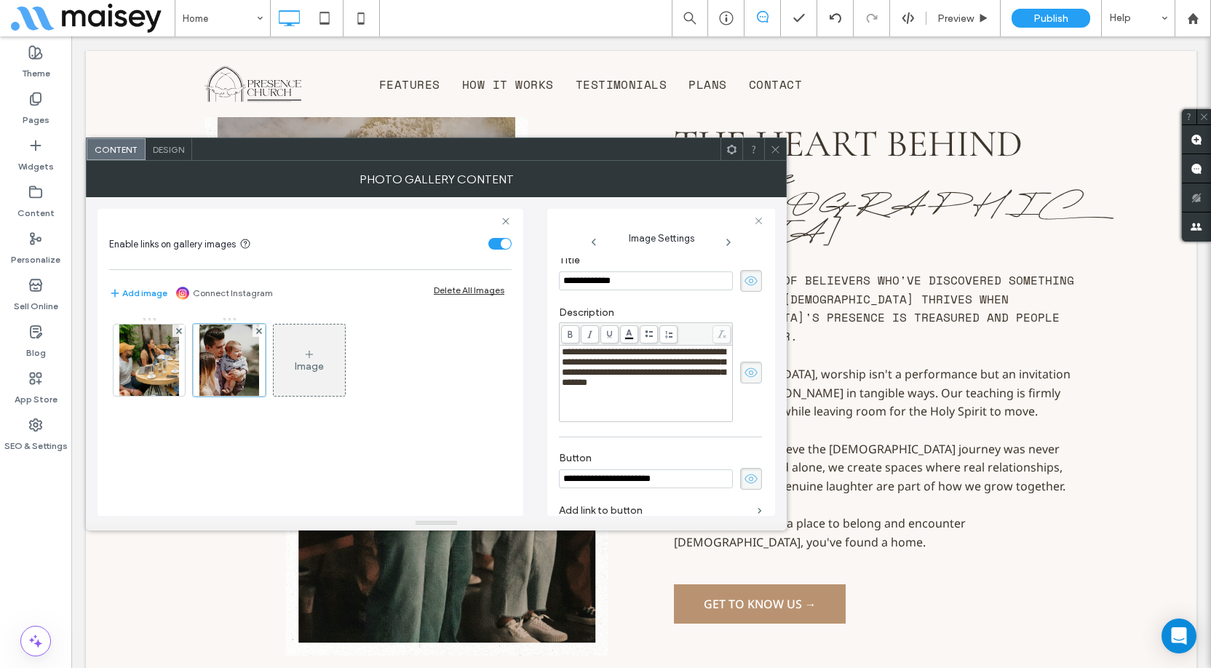
drag, startPoint x: 654, startPoint y: 457, endPoint x: 638, endPoint y: 453, distance: 16.4
click at [654, 456] on label "Button" at bounding box center [660, 460] width 203 height 16
click at [306, 365] on div "Image" at bounding box center [309, 366] width 29 height 12
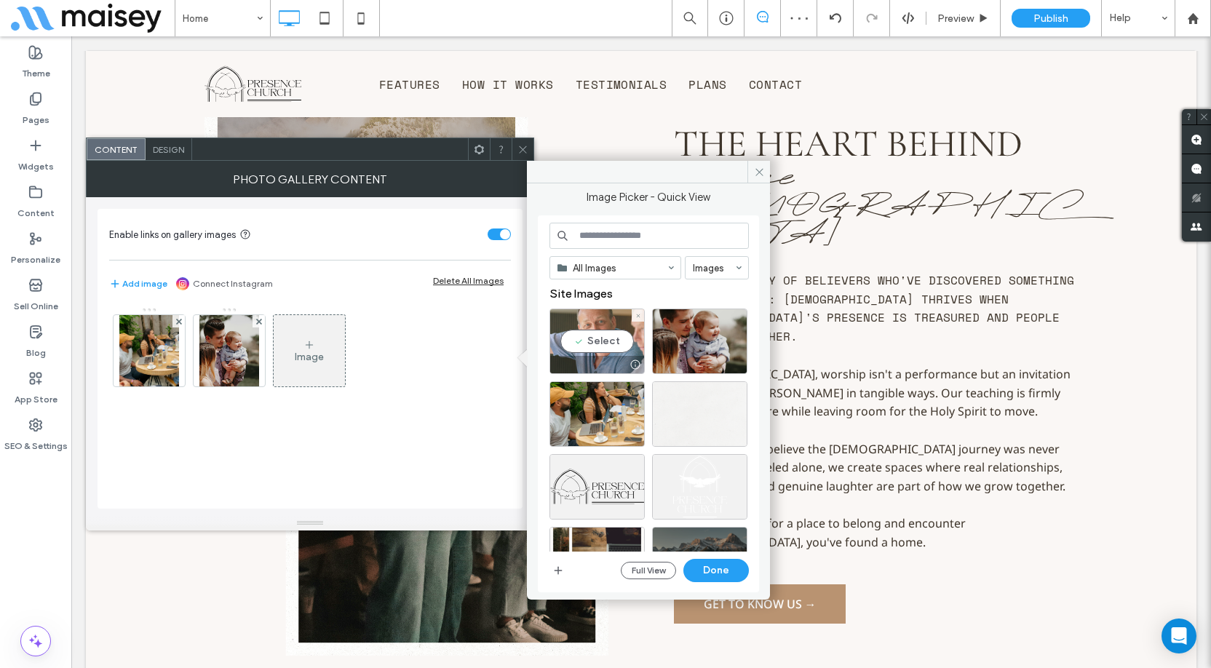
click at [612, 340] on div "Select" at bounding box center [597, 342] width 95 height 66
click at [714, 567] on button "Done" at bounding box center [717, 570] width 66 height 23
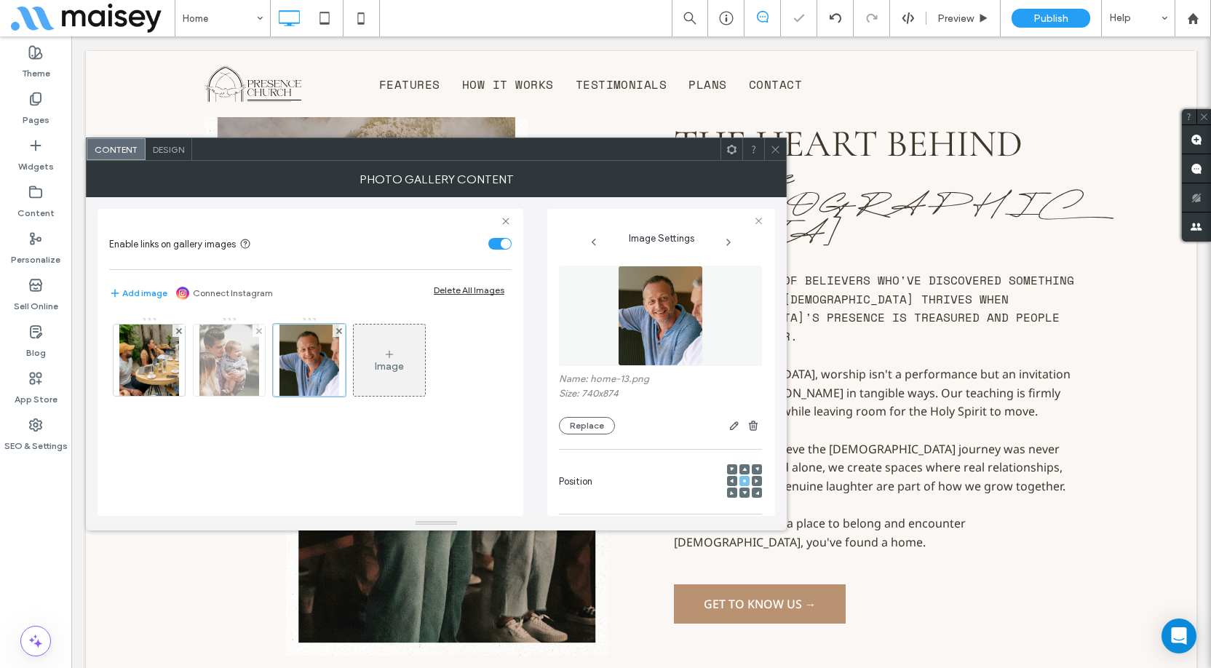
click at [234, 352] on img at bounding box center [229, 360] width 60 height 71
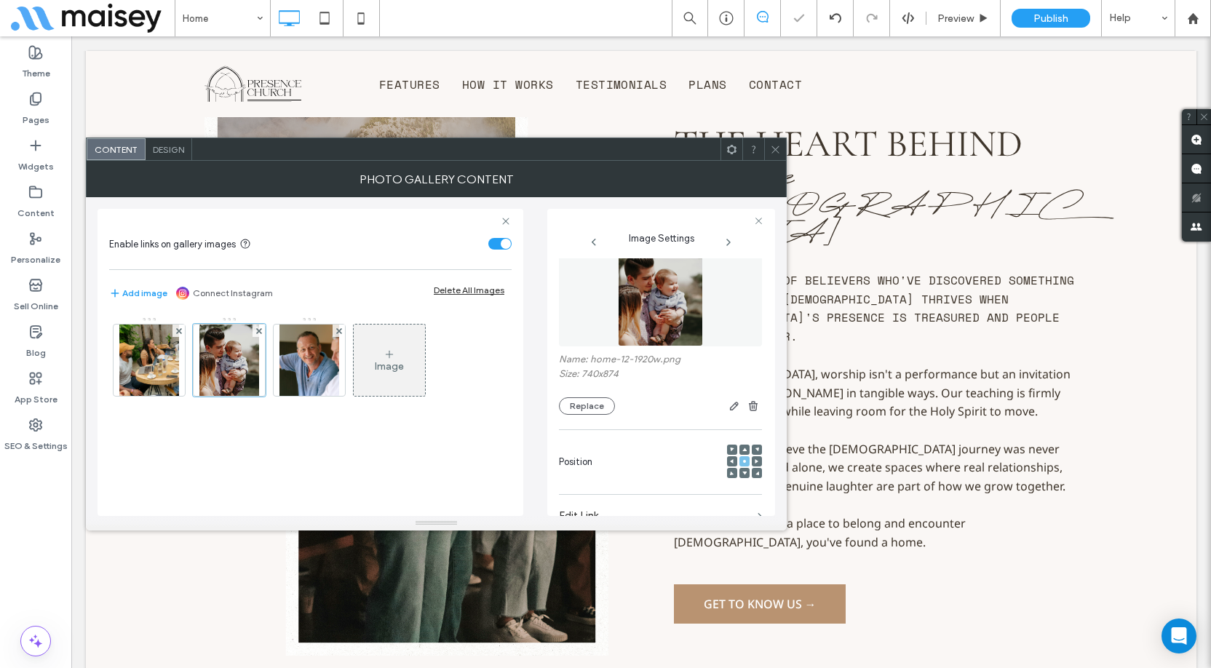
scroll to position [0, 0]
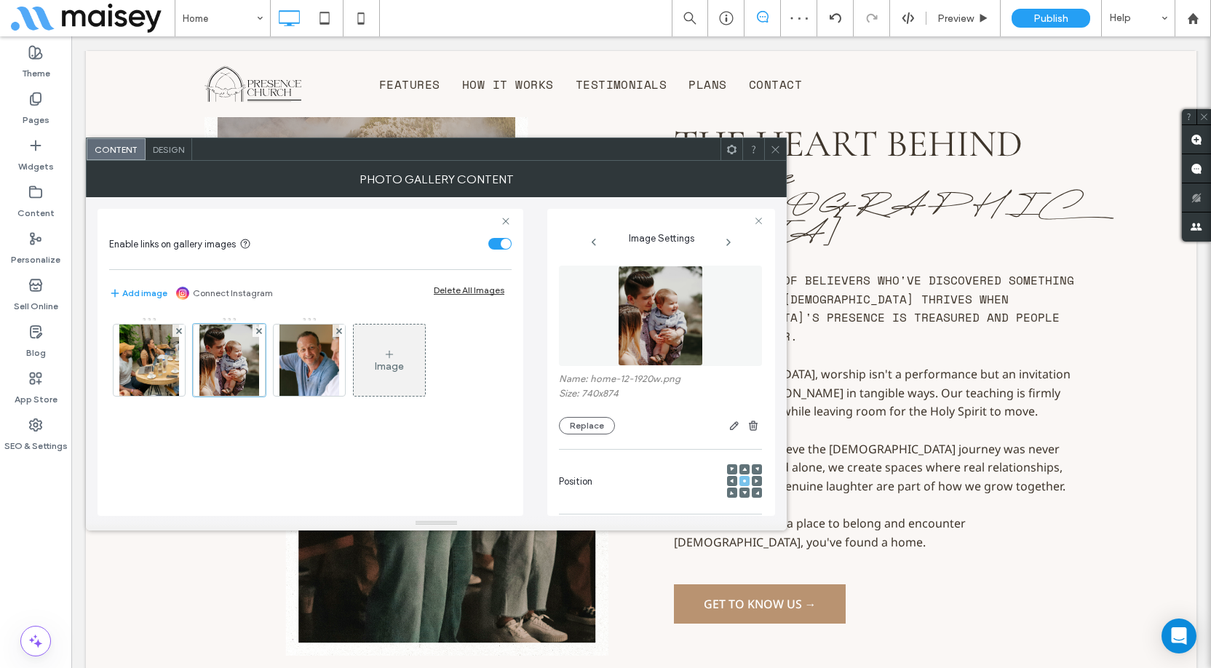
click at [670, 323] on img at bounding box center [660, 316] width 85 height 100
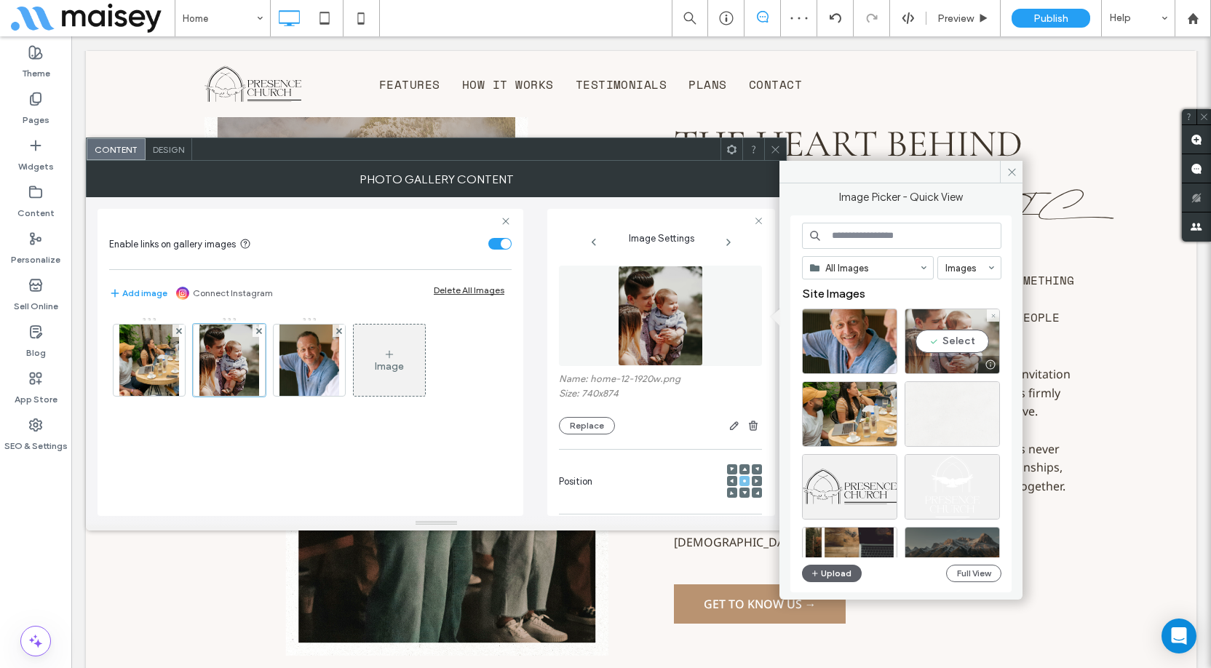
click at [959, 342] on div "Select" at bounding box center [952, 342] width 95 height 66
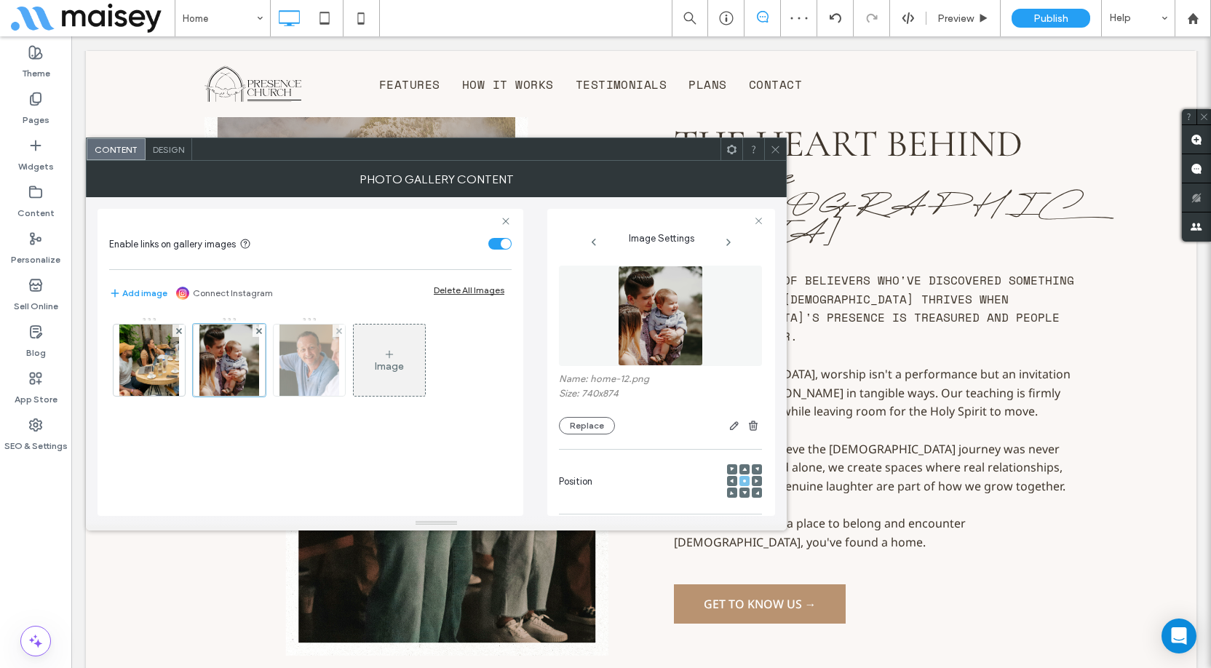
click at [317, 366] on img at bounding box center [310, 360] width 60 height 71
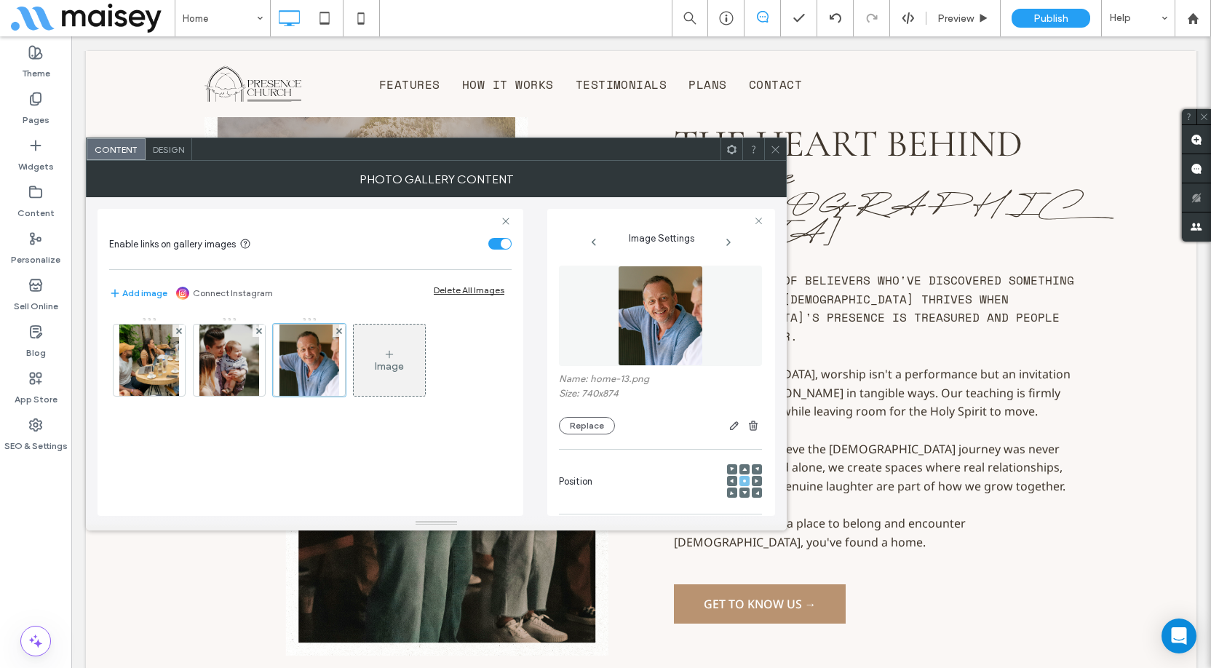
scroll to position [146, 0]
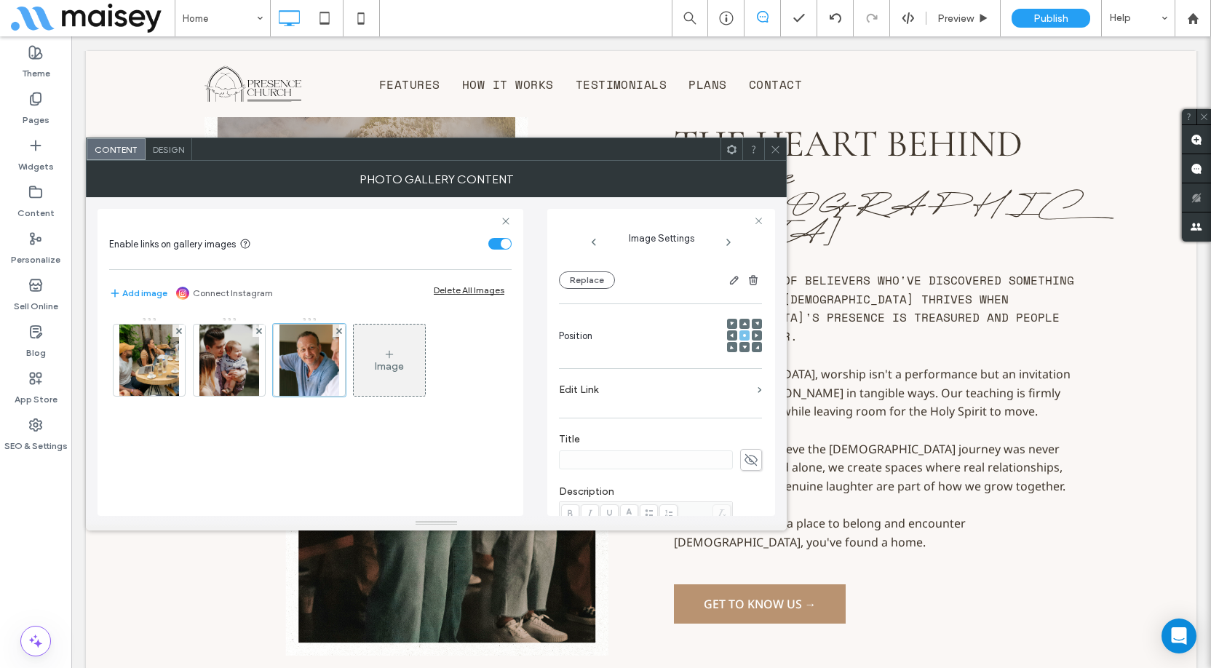
click at [732, 460] on div at bounding box center [660, 460] width 203 height 22
click at [689, 458] on input at bounding box center [646, 460] width 174 height 19
paste input "**********"
type input "**********"
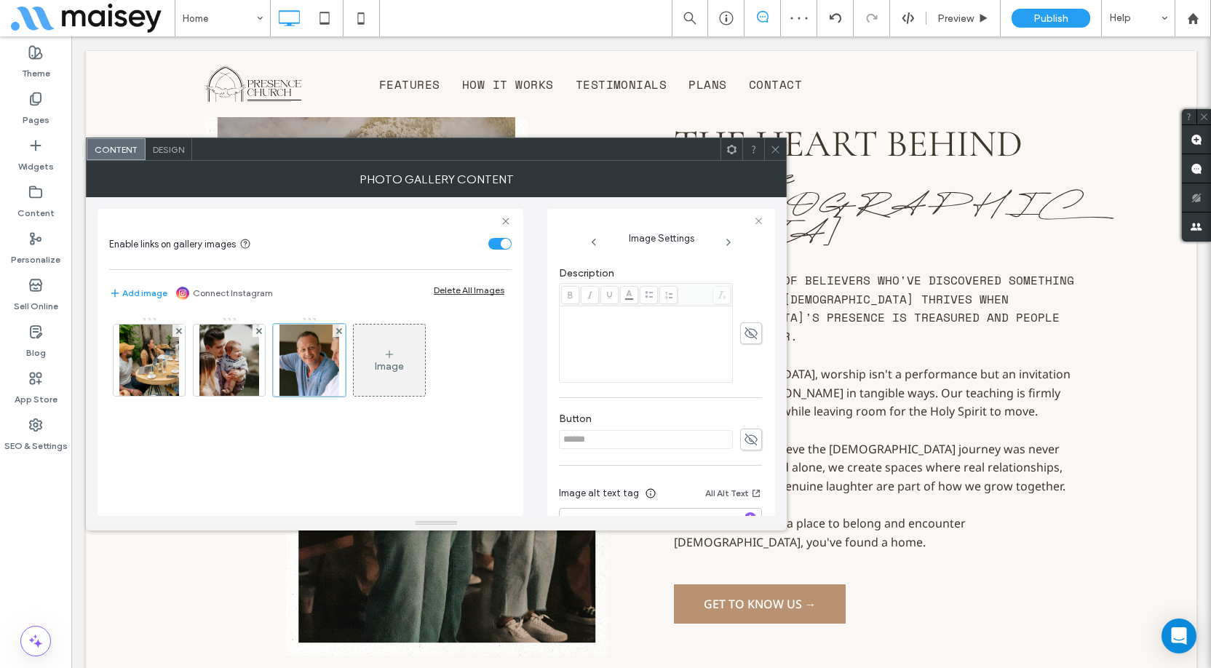
click at [649, 354] on div "Rich Text Editor" at bounding box center [646, 344] width 169 height 73
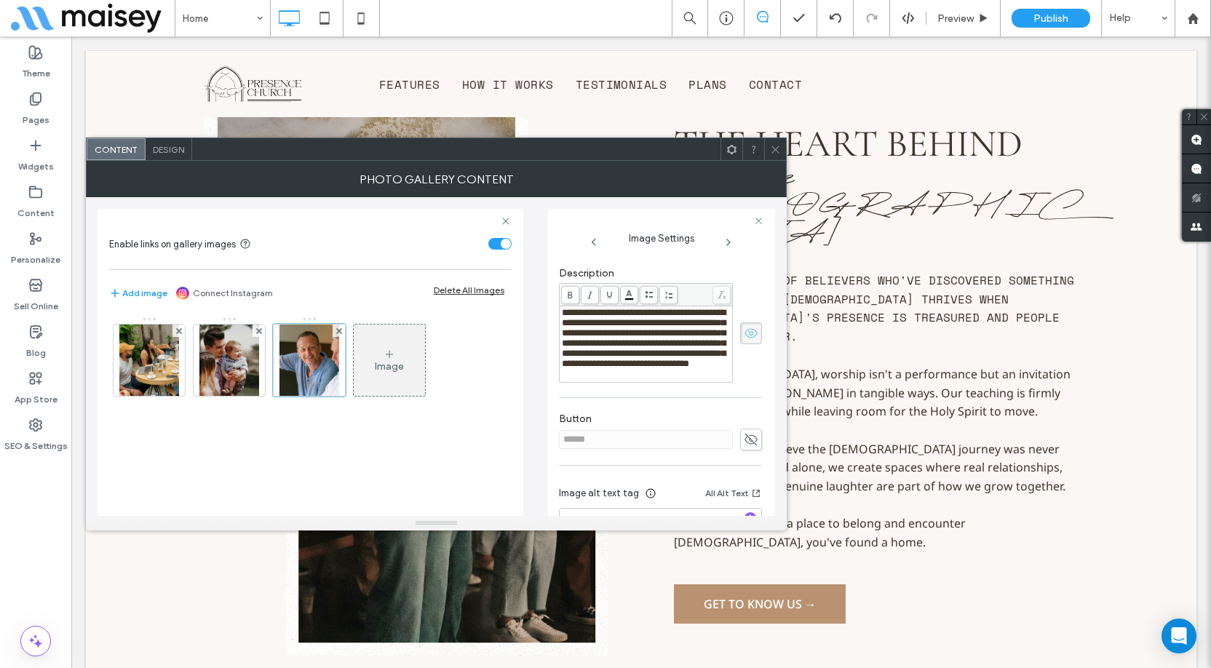
click at [745, 448] on icon at bounding box center [751, 440] width 15 height 16
click at [652, 449] on input "******" at bounding box center [646, 439] width 174 height 19
paste input "*****"
type input "**********"
click at [177, 149] on span "Design" at bounding box center [168, 149] width 31 height 11
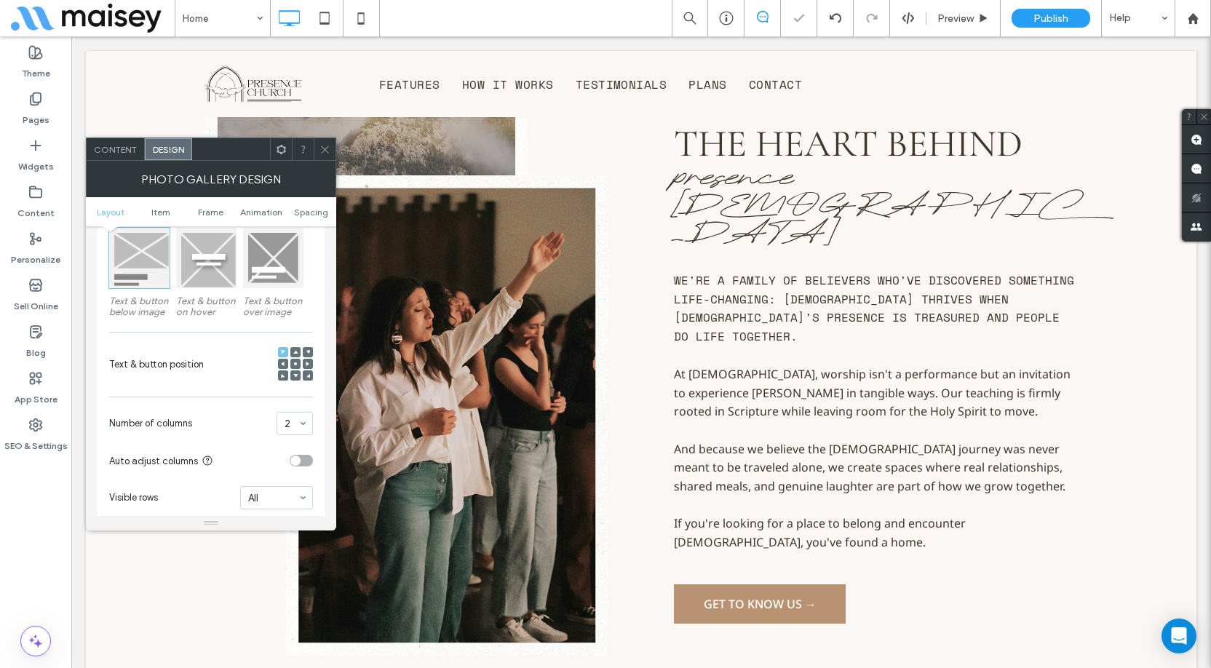
scroll to position [291, 0]
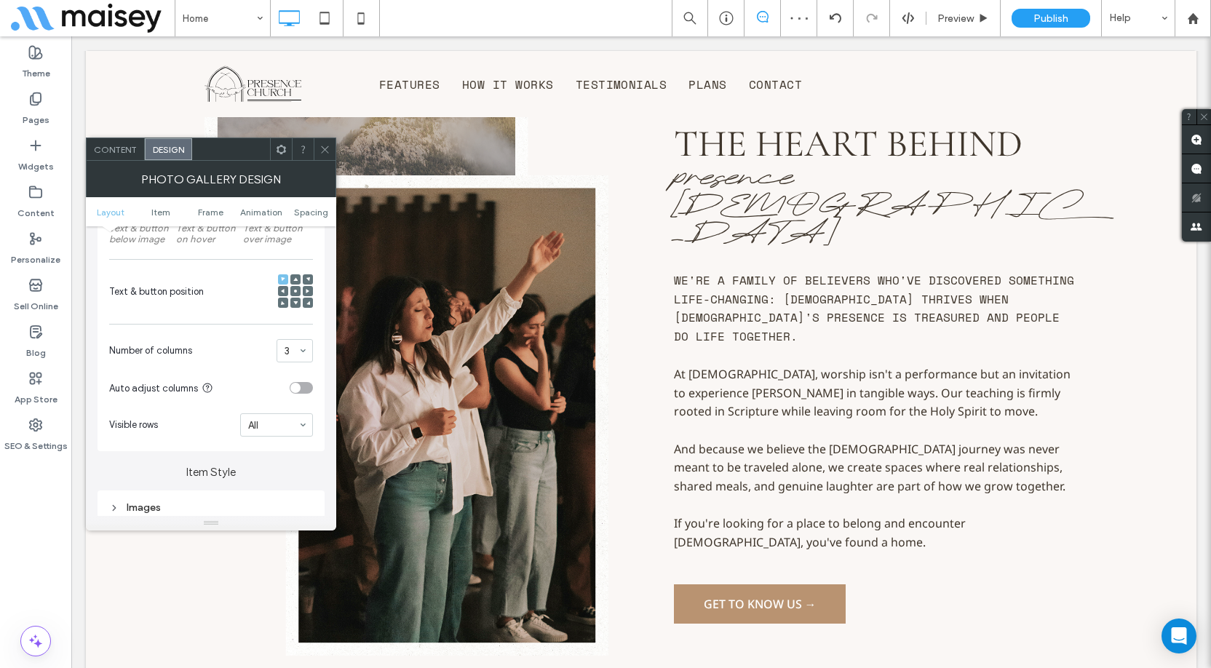
click at [329, 148] on icon at bounding box center [325, 149] width 11 height 11
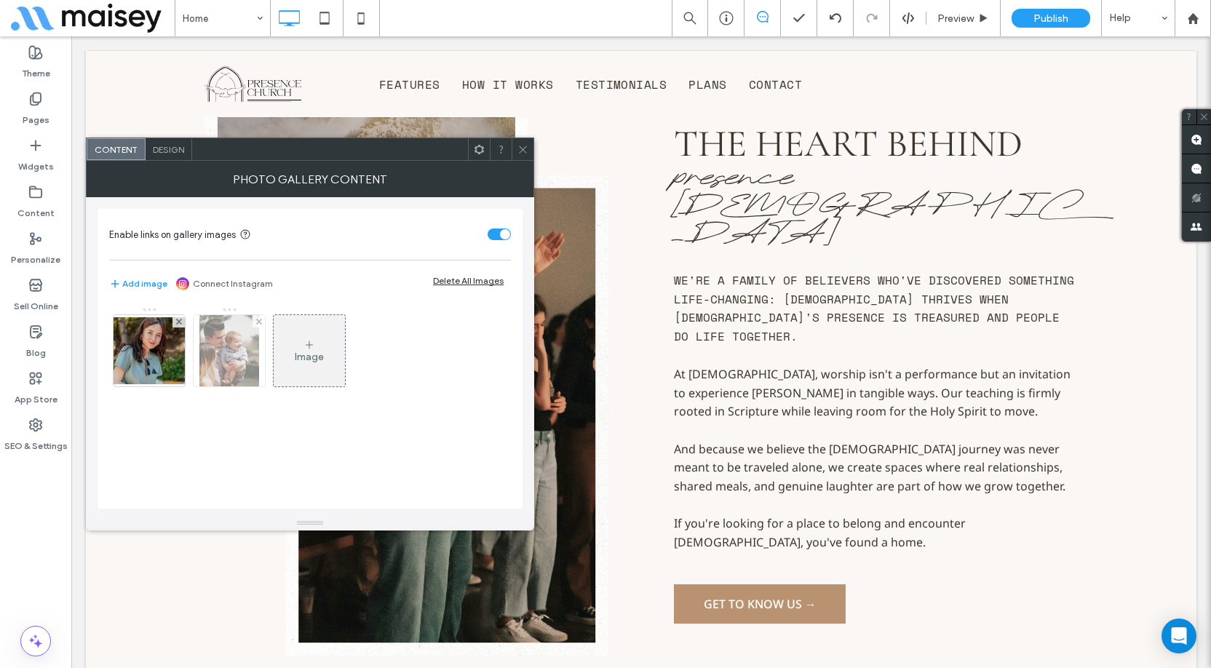
click at [223, 358] on img at bounding box center [229, 350] width 60 height 71
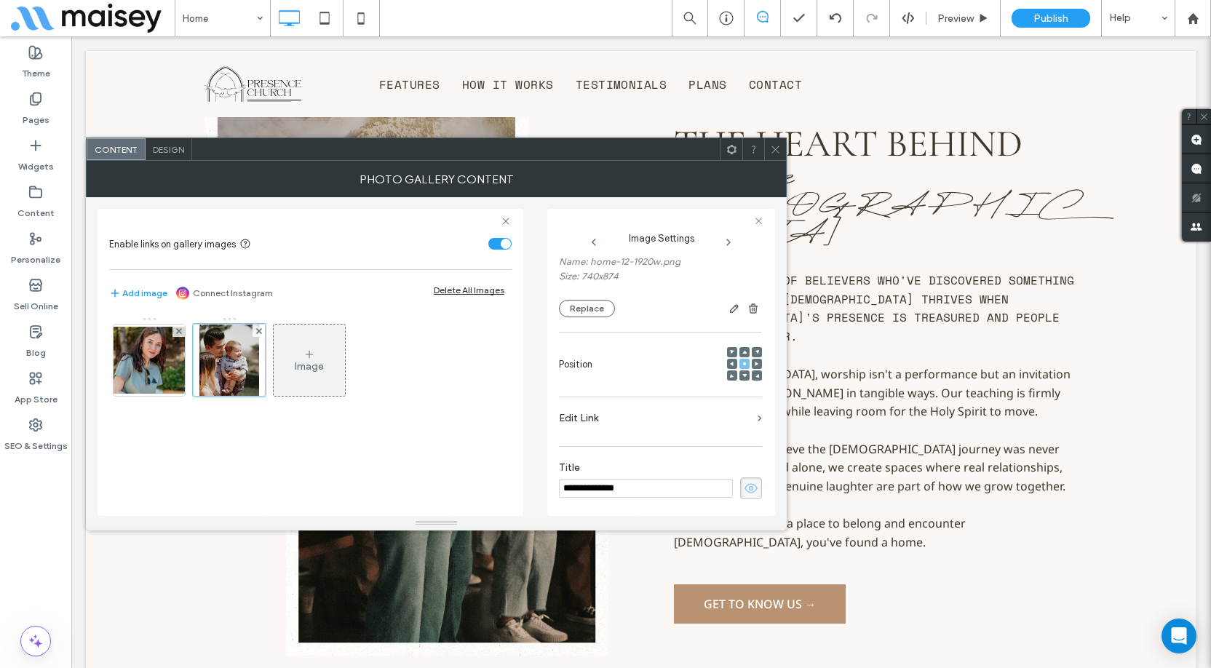
scroll to position [0, 0]
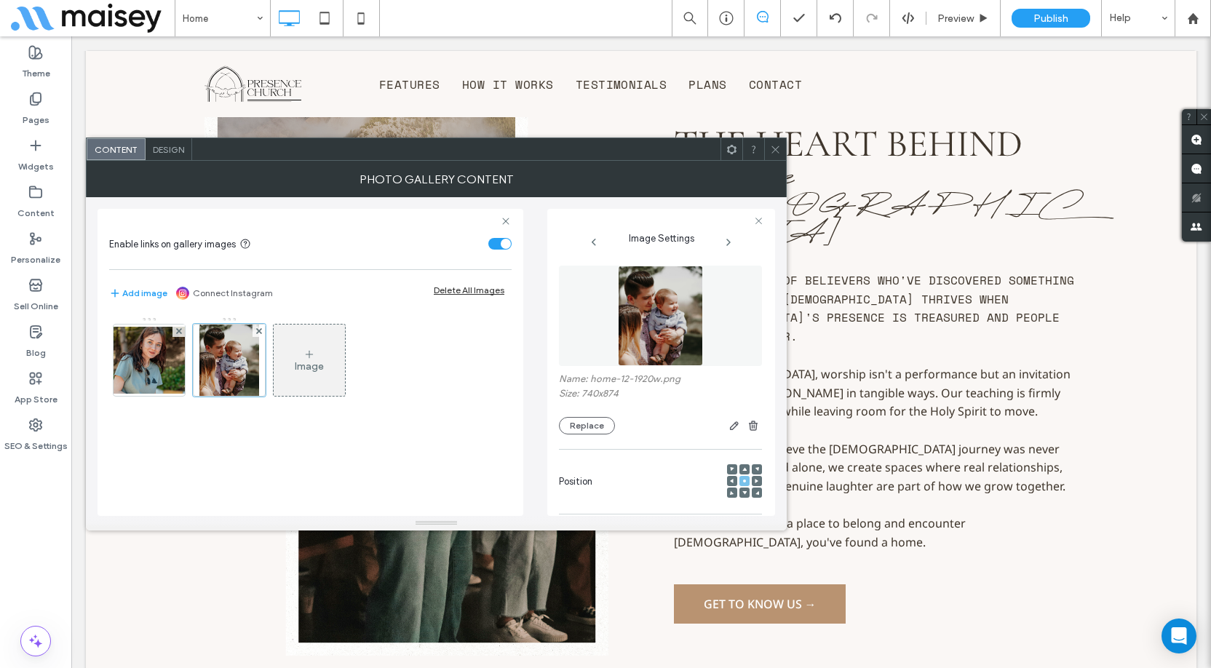
click at [630, 312] on img at bounding box center [660, 316] width 85 height 100
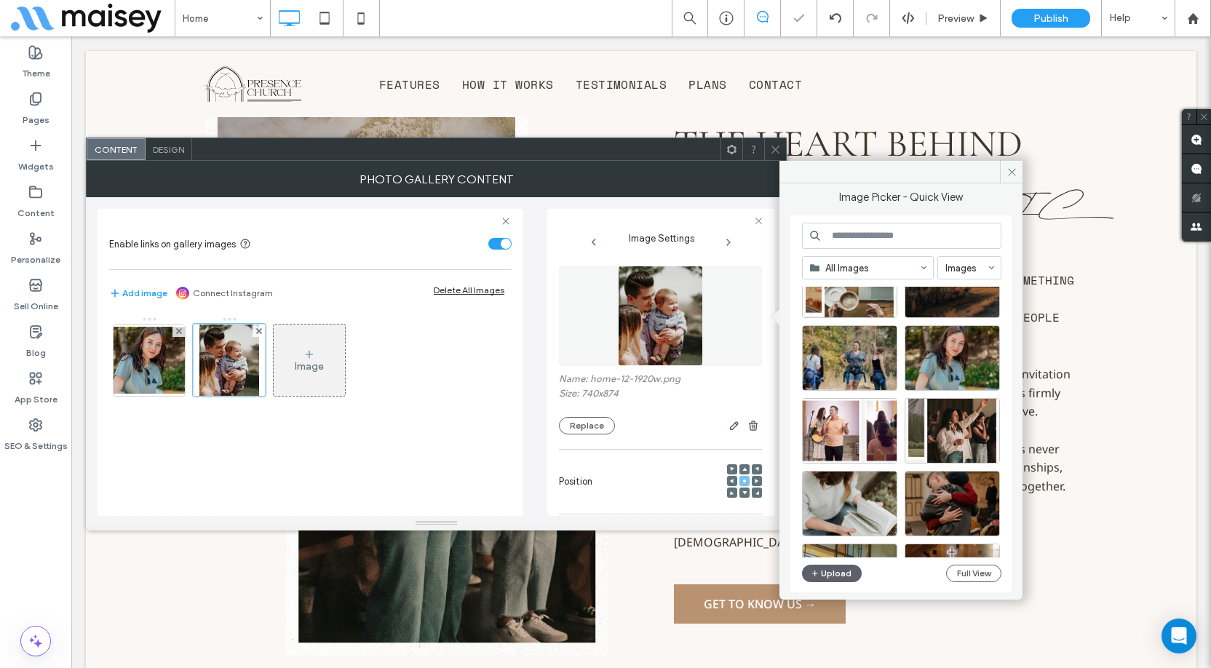
scroll to position [291, 0]
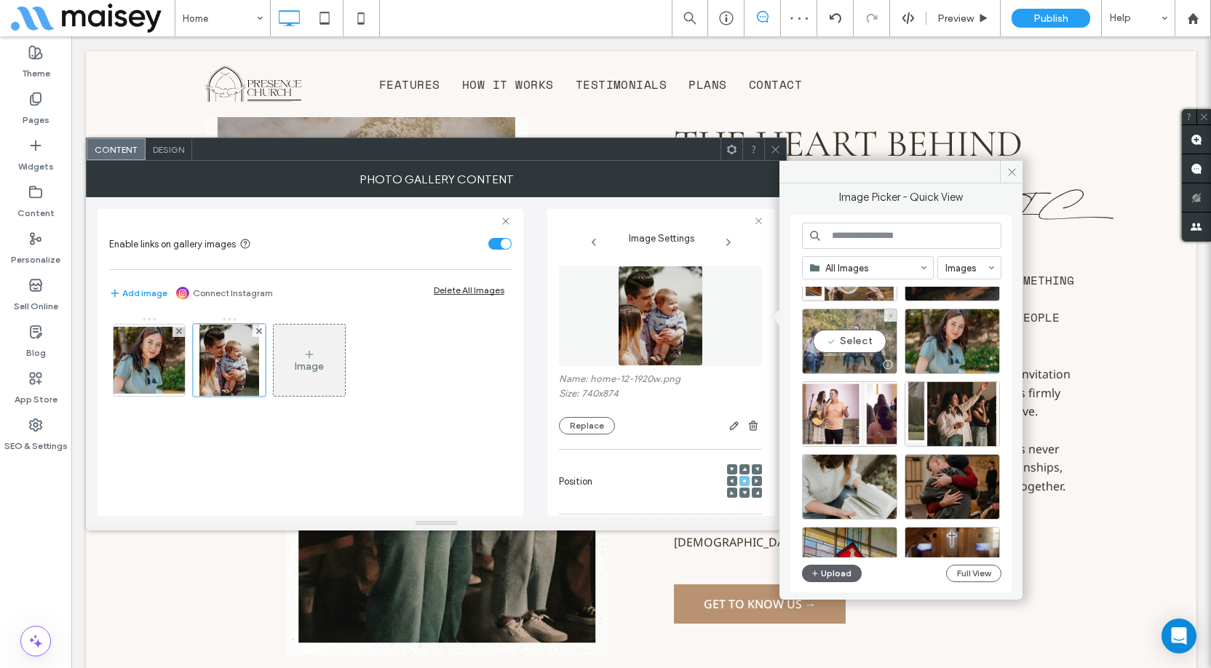
click at [852, 346] on div "Select" at bounding box center [849, 342] width 95 height 66
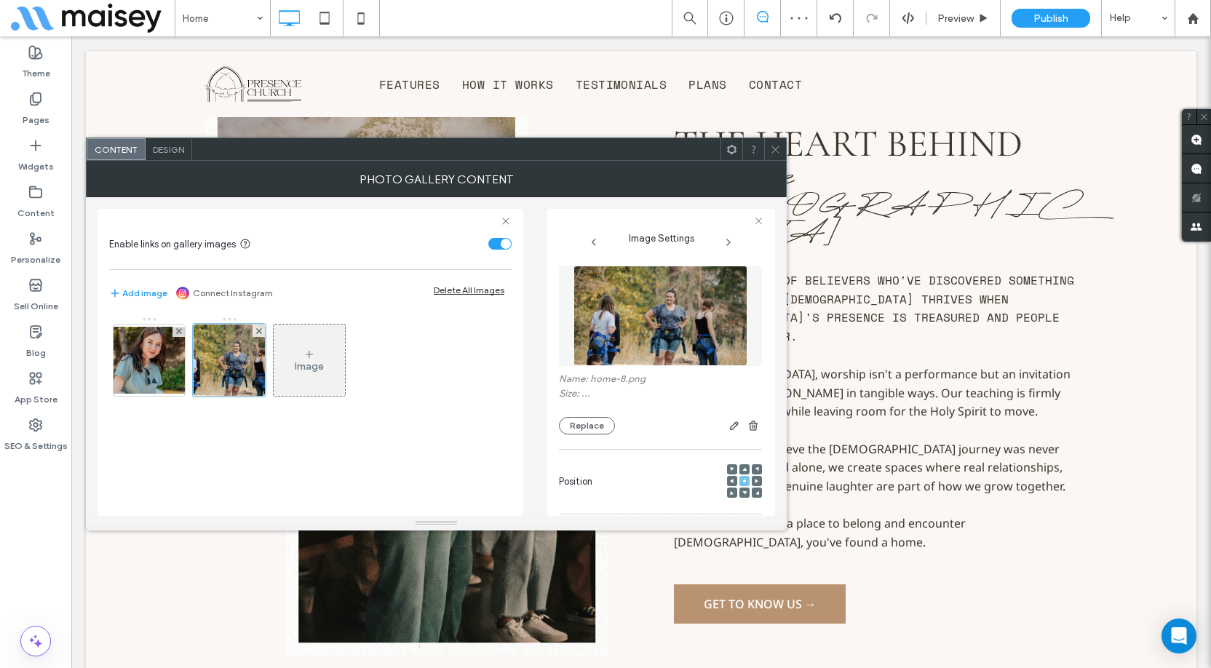
click at [777, 152] on icon at bounding box center [775, 149] width 11 height 11
